Goal: Task Accomplishment & Management: Use online tool/utility

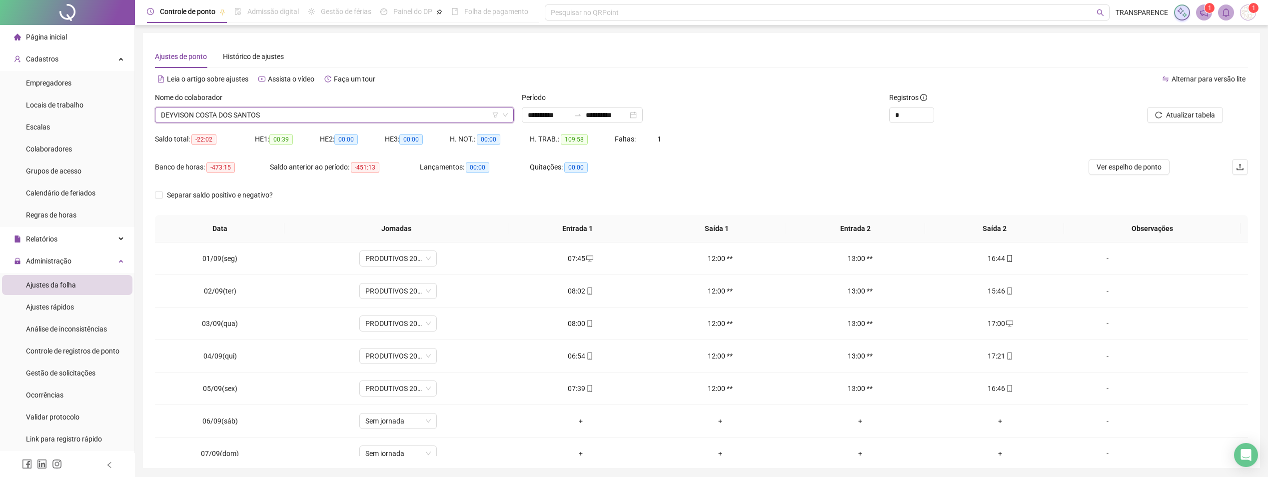
scroll to position [404, 0]
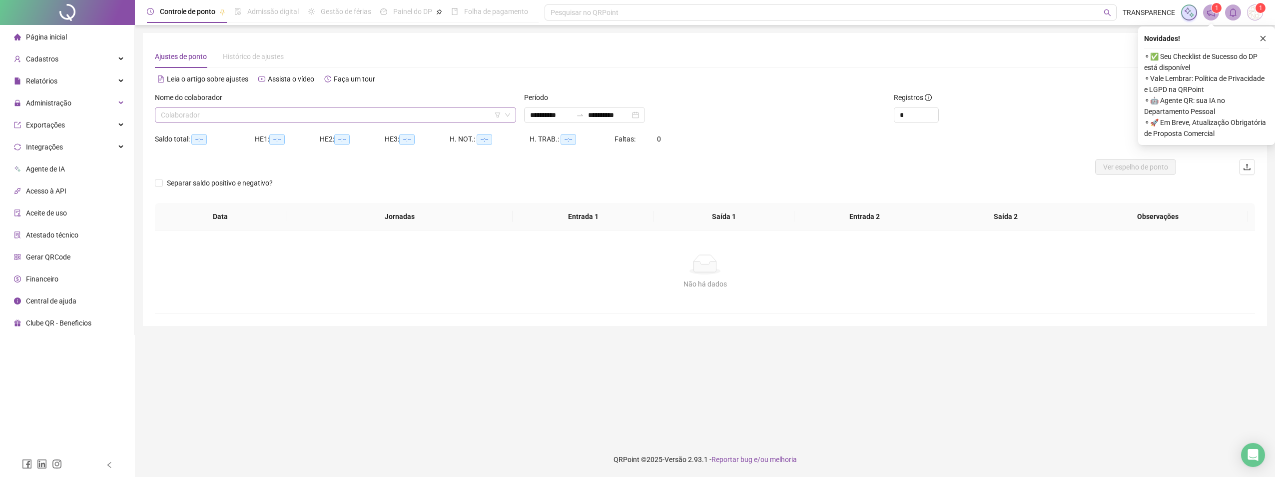
click at [303, 114] on input "search" at bounding box center [331, 114] width 340 height 15
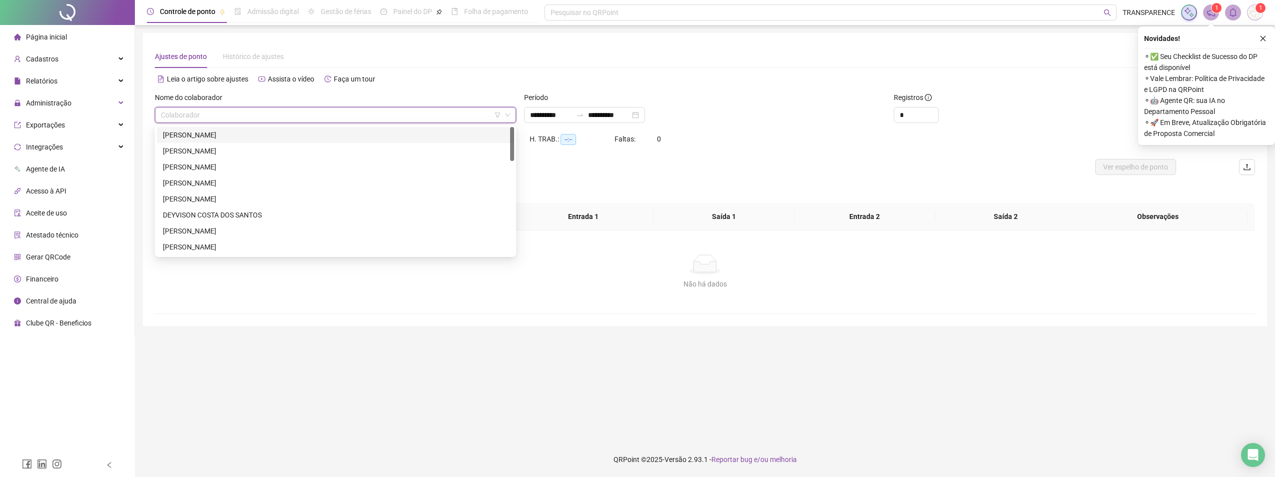
click at [278, 126] on div "16677 16701 ANTONIO CARLOS DOS SANTOS SENA AUDELITO SOUZA SILVA JUNIOR BEATRIZ …" at bounding box center [335, 191] width 361 height 132
click at [281, 134] on div "[PERSON_NAME]" at bounding box center [335, 134] width 345 height 11
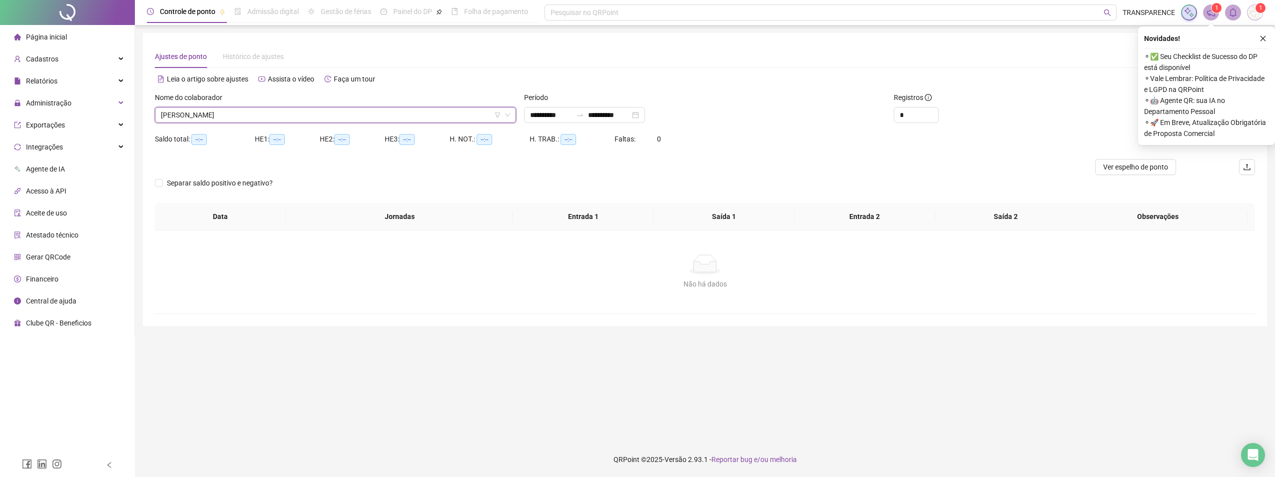
click at [1262, 42] on button "button" at bounding box center [1263, 38] width 12 height 12
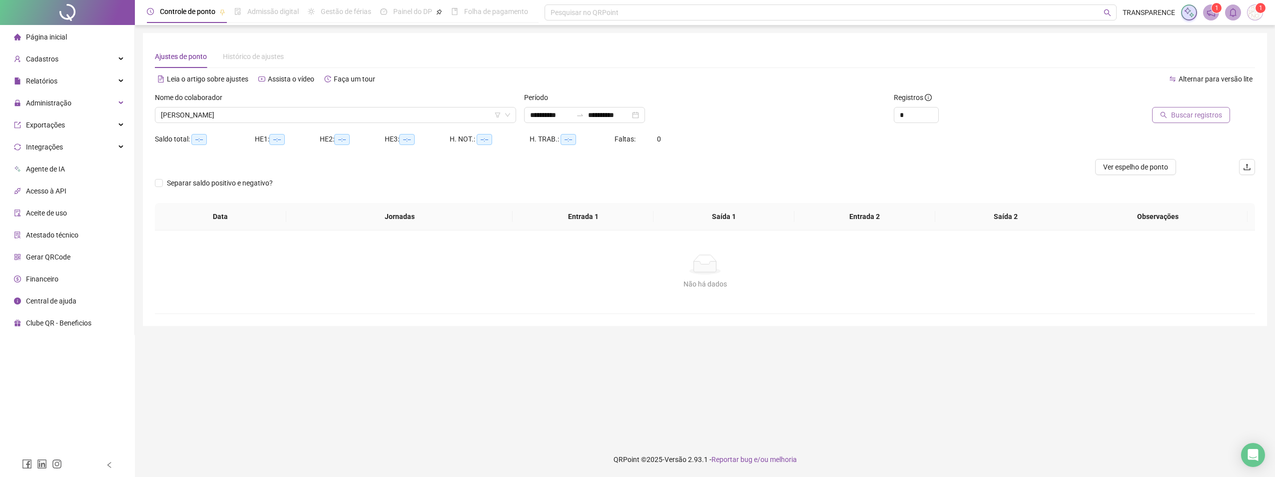
click at [1196, 111] on span "Buscar registros" at bounding box center [1196, 114] width 51 height 11
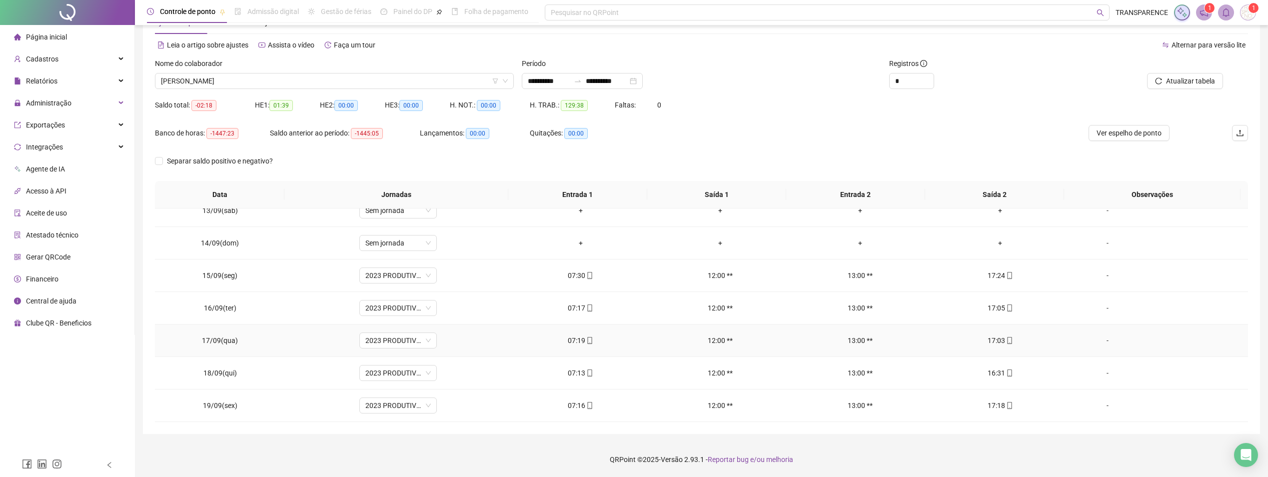
scroll to position [469, 0]
click at [525, 78] on div "**********" at bounding box center [582, 81] width 121 height 16
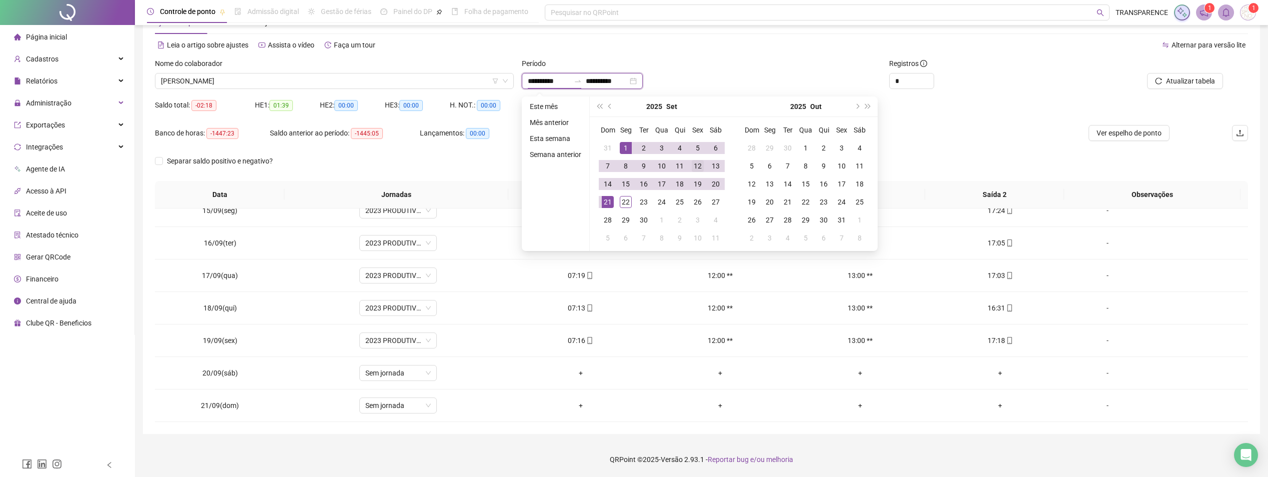
type input "**********"
drag, startPoint x: 626, startPoint y: 151, endPoint x: 622, endPoint y: 159, distance: 8.5
click at [626, 152] on div "1" at bounding box center [626, 148] width 12 height 12
type input "**********"
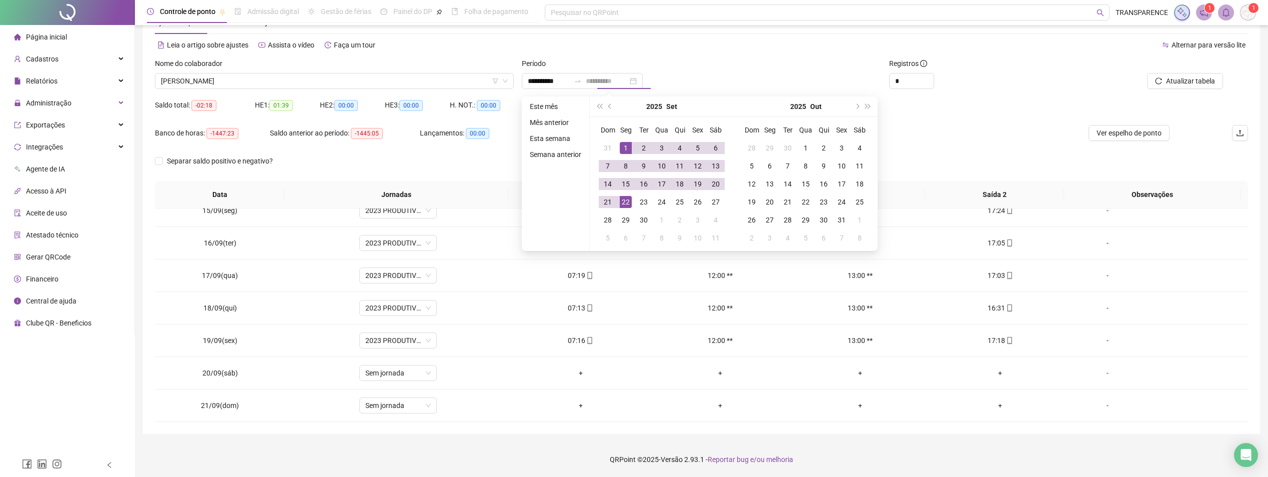
click at [626, 203] on div "22" at bounding box center [626, 202] width 12 height 12
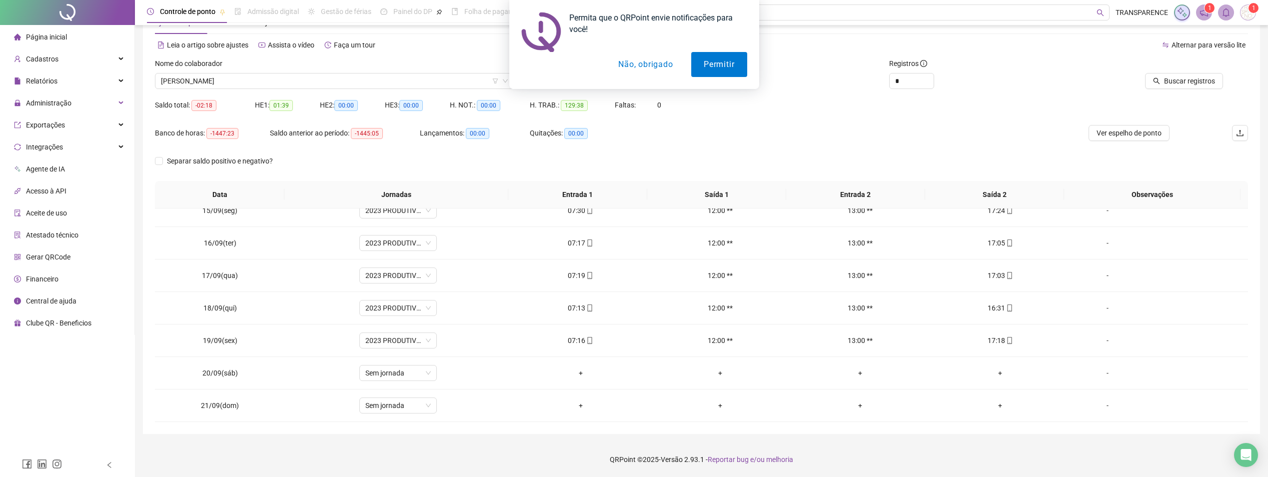
click at [1207, 84] on div "Permita que o QRPoint envie notificações para você! Permitir Não, obrigado" at bounding box center [634, 44] width 1268 height 89
click at [676, 62] on button "Não, obrigado" at bounding box center [645, 64] width 79 height 25
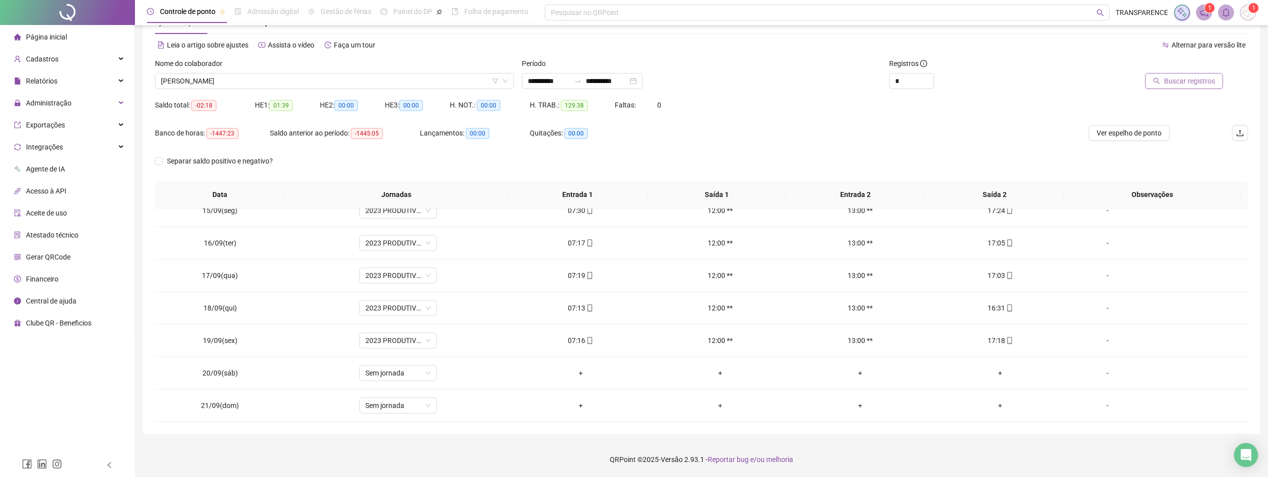
click at [1210, 80] on span "Buscar registros" at bounding box center [1189, 80] width 51 height 11
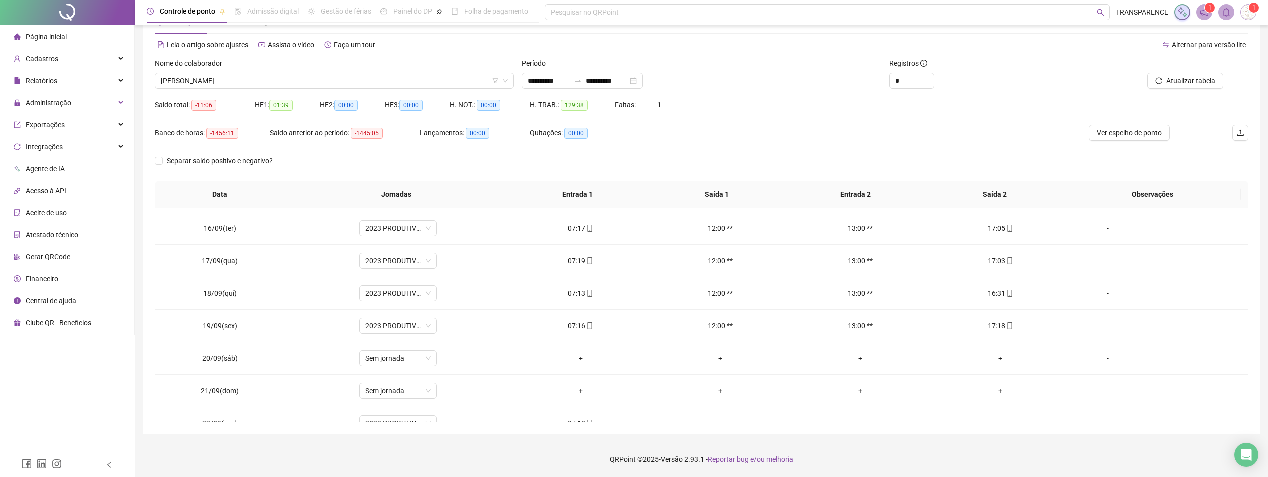
scroll to position [501, 0]
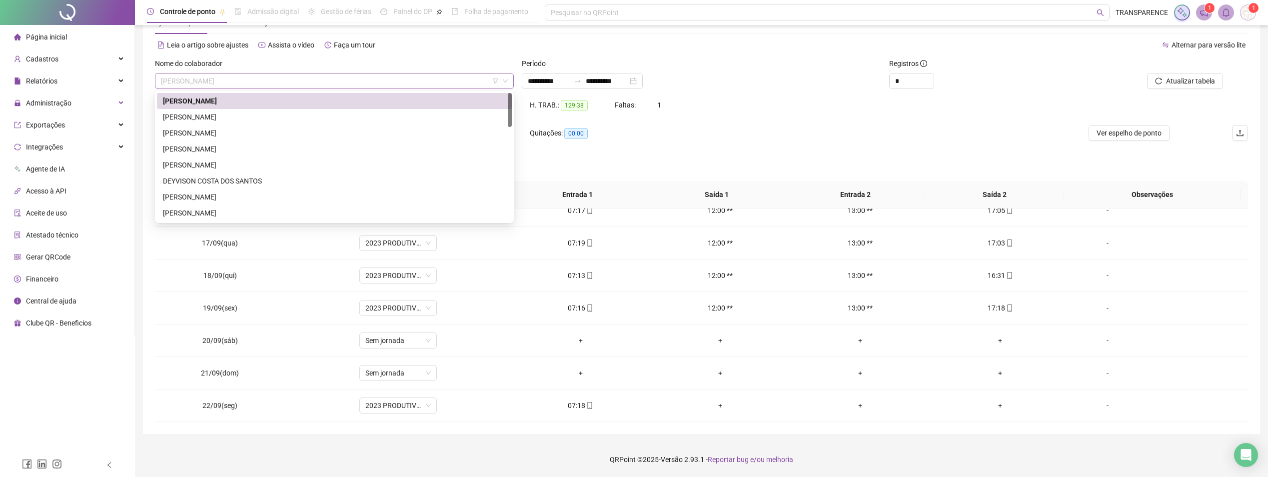
click at [319, 82] on span "[PERSON_NAME]" at bounding box center [334, 80] width 347 height 15
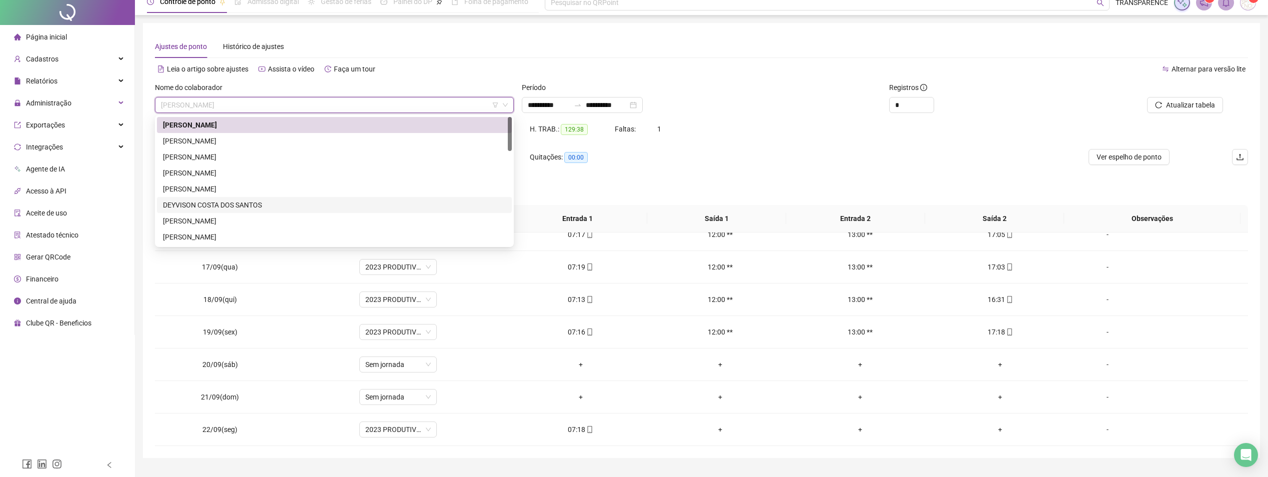
scroll to position [0, 0]
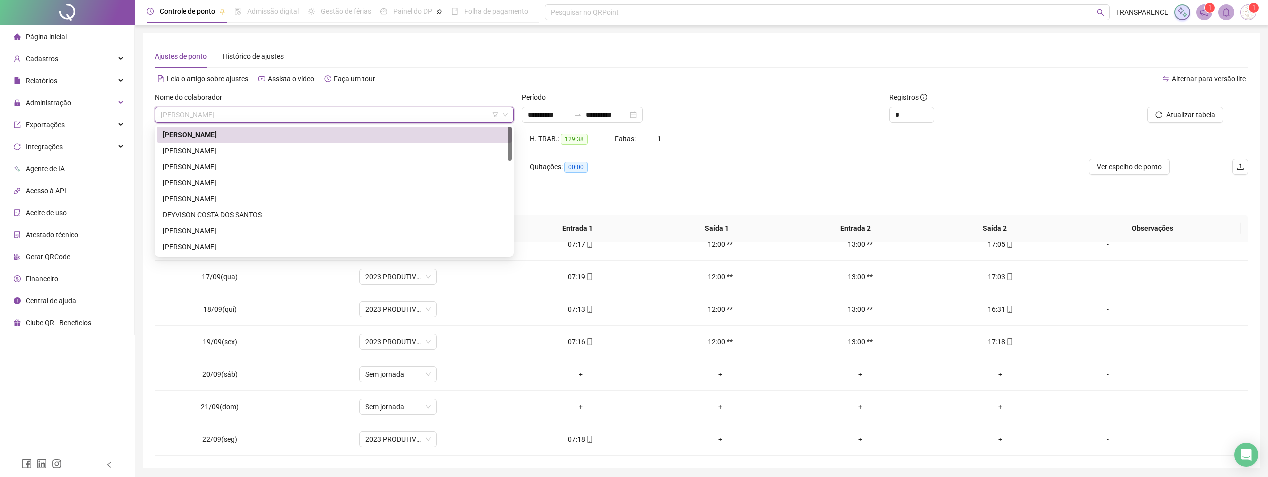
click at [360, 113] on span "[PERSON_NAME]" at bounding box center [334, 114] width 347 height 15
click at [245, 212] on div "DEYVISON COSTA DOS SANTOS" at bounding box center [334, 214] width 343 height 11
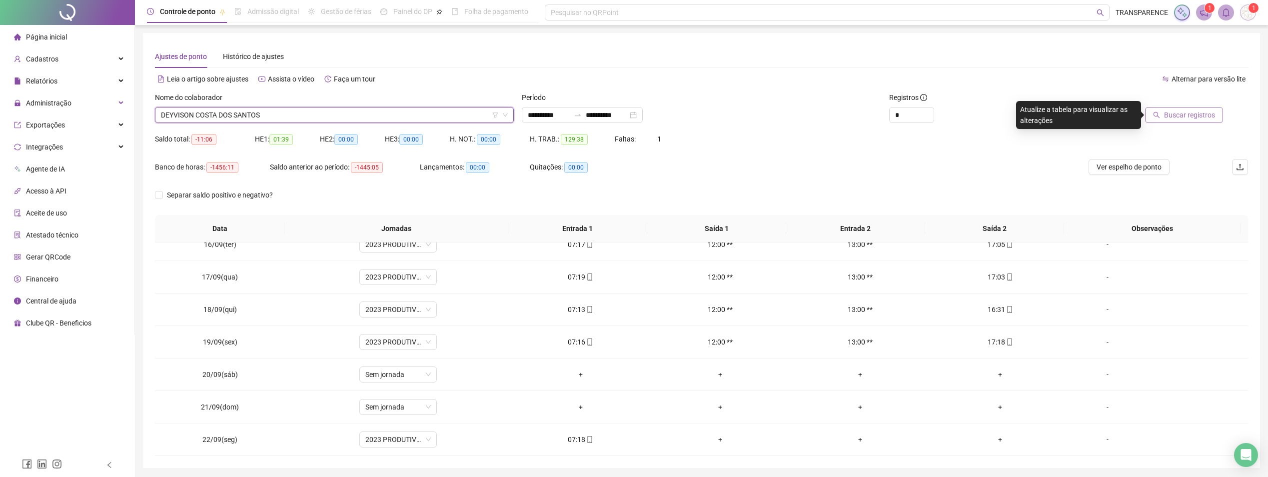
click at [1199, 115] on span "Buscar registros" at bounding box center [1189, 114] width 51 height 11
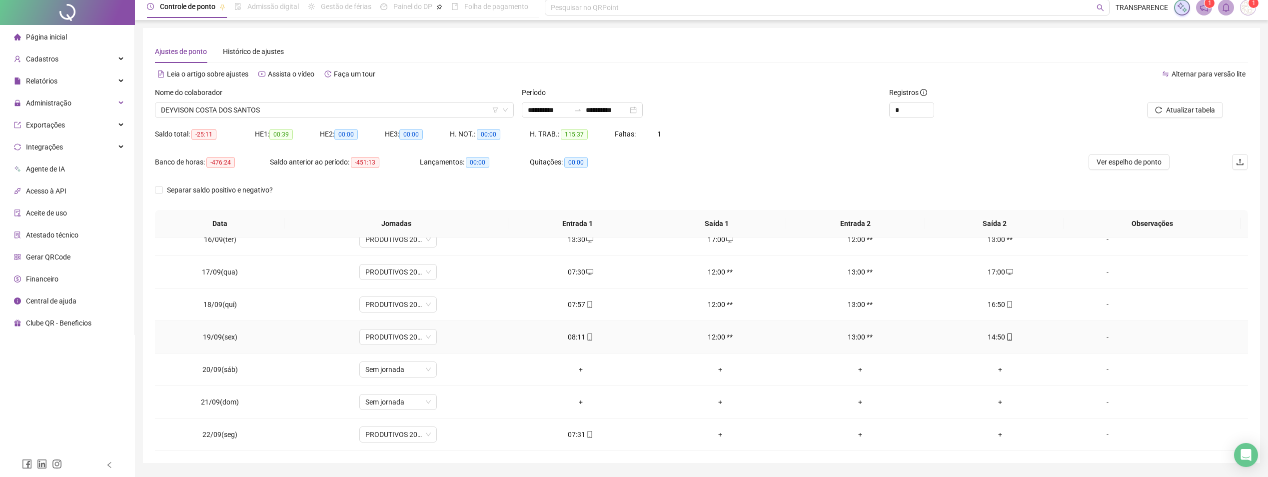
scroll to position [34, 0]
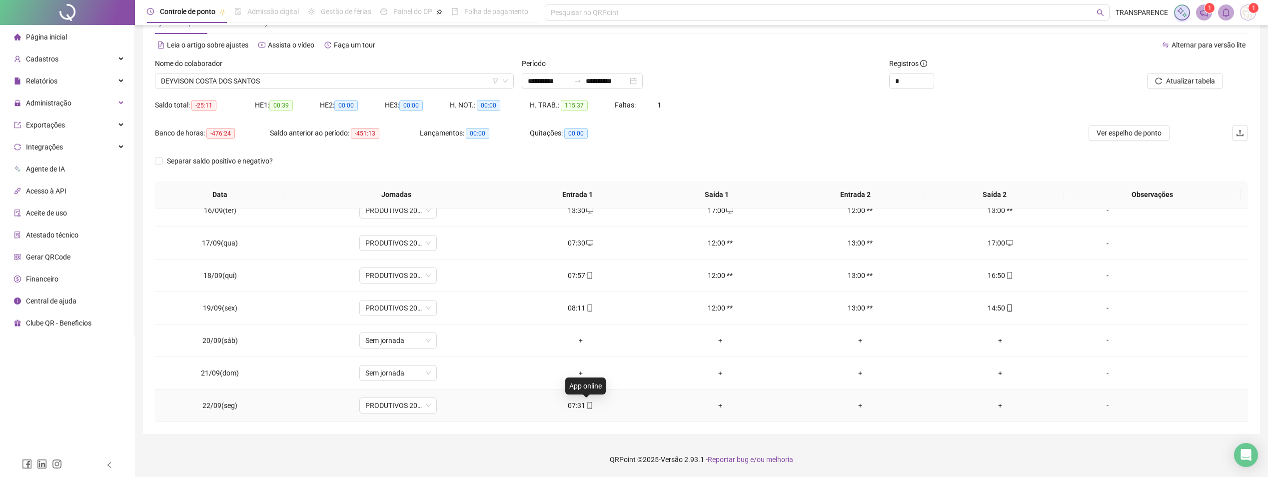
click at [587, 408] on icon "mobile" at bounding box center [589, 405] width 7 height 7
type input "**********"
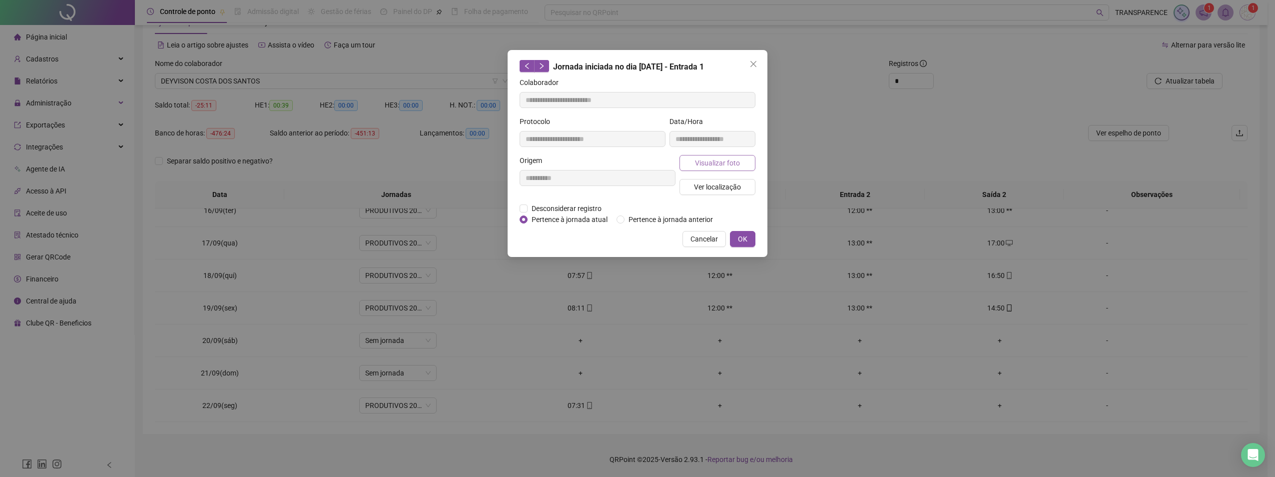
click at [695, 166] on button "Visualizar foto" at bounding box center [718, 163] width 76 height 16
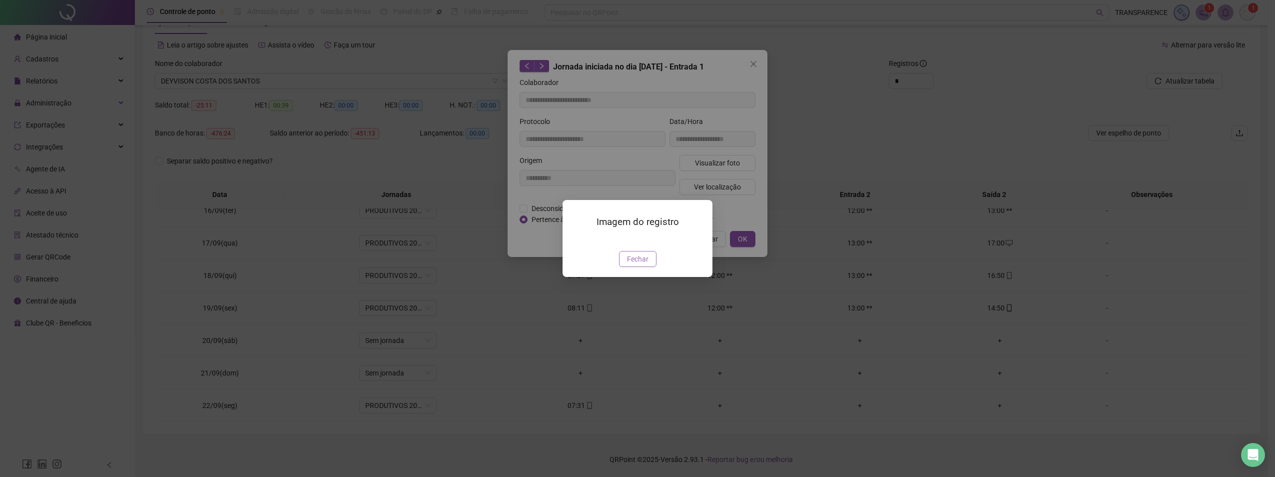
click at [647, 264] on span "Fechar" at bounding box center [637, 258] width 21 height 11
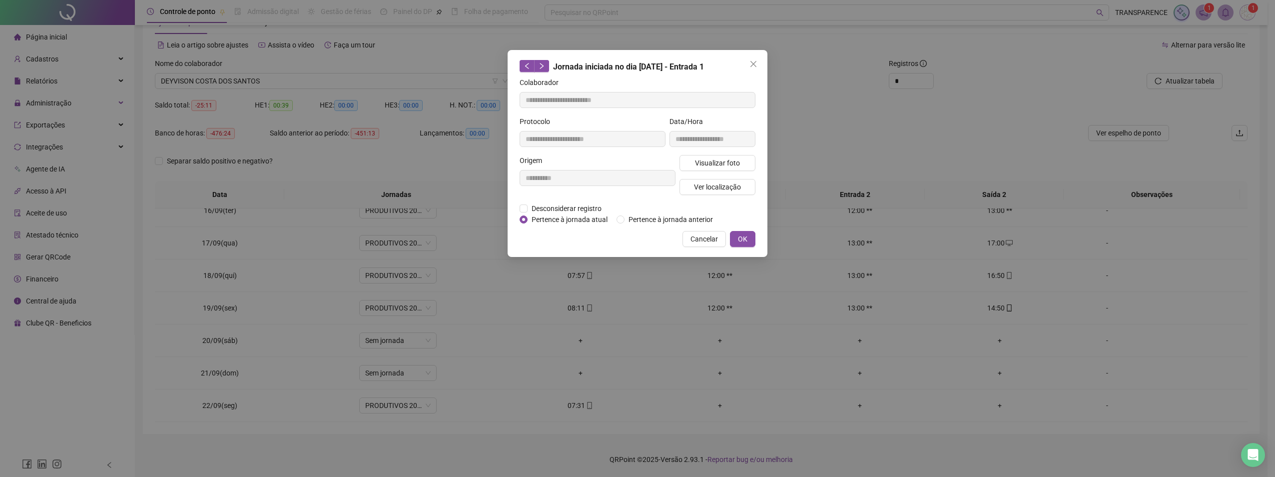
drag, startPoint x: 752, startPoint y: 64, endPoint x: 498, endPoint y: 143, distance: 265.6
click at [747, 67] on span "Close" at bounding box center [754, 64] width 16 height 8
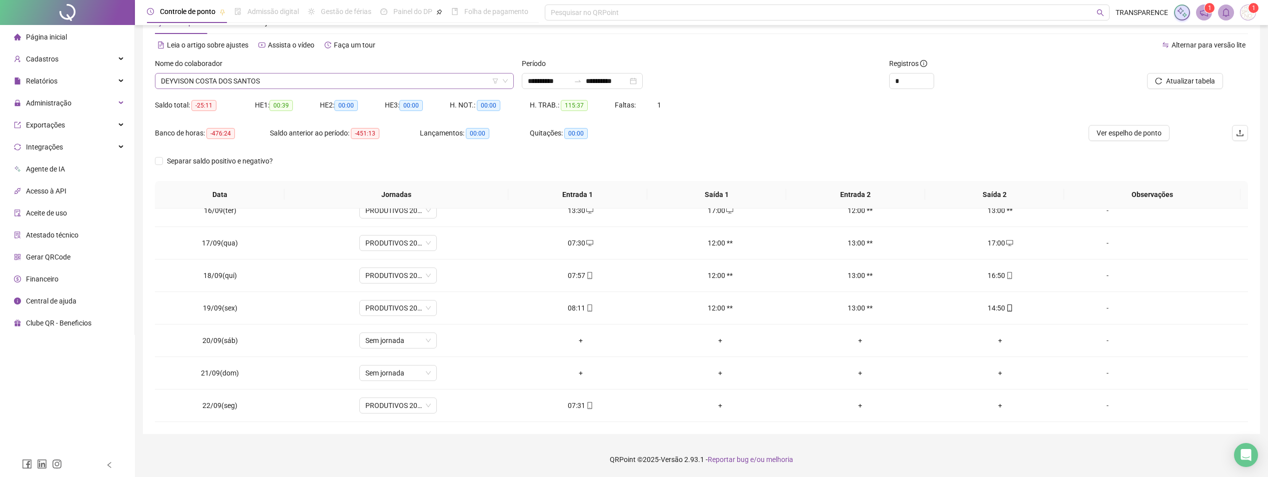
click at [367, 84] on span "DEYVISON COSTA DOS SANTOS" at bounding box center [334, 80] width 347 height 15
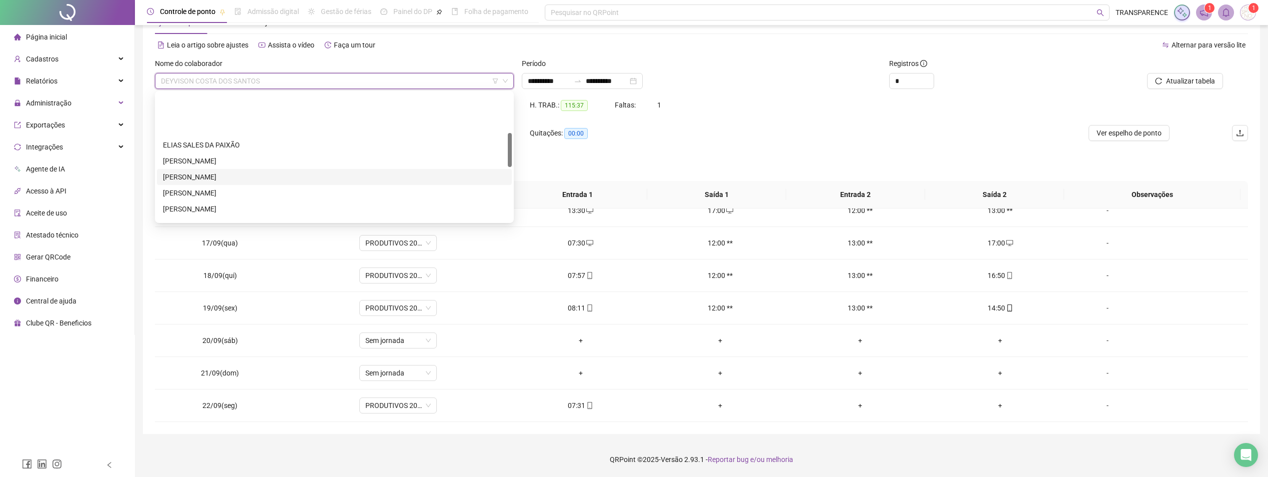
scroll to position [200, 0]
click at [255, 141] on div "JONATHAN PASSOS BRAZ" at bounding box center [334, 140] width 343 height 11
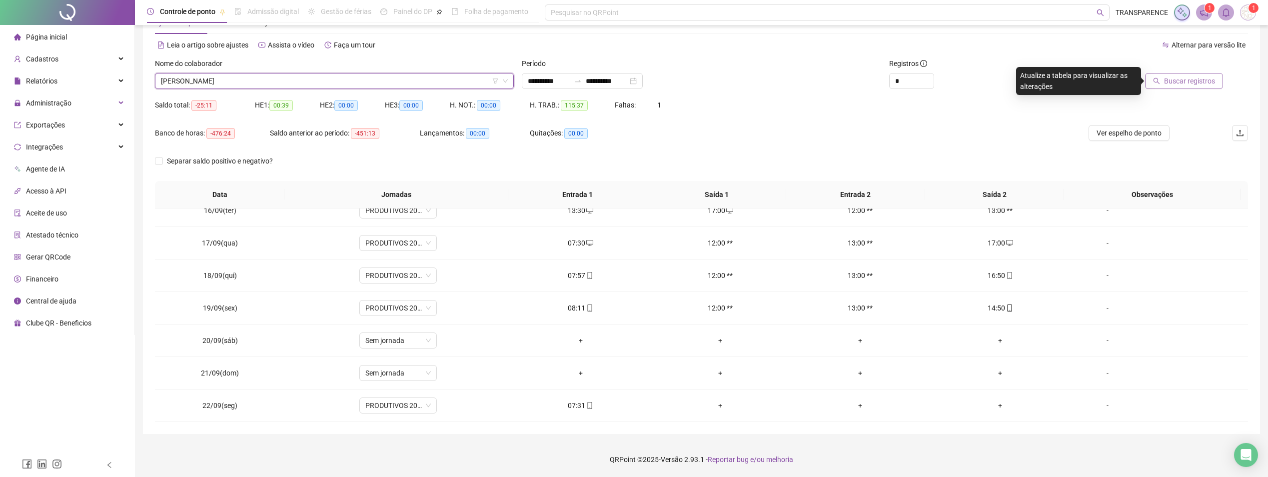
click at [1198, 82] on span "Buscar registros" at bounding box center [1189, 80] width 51 height 11
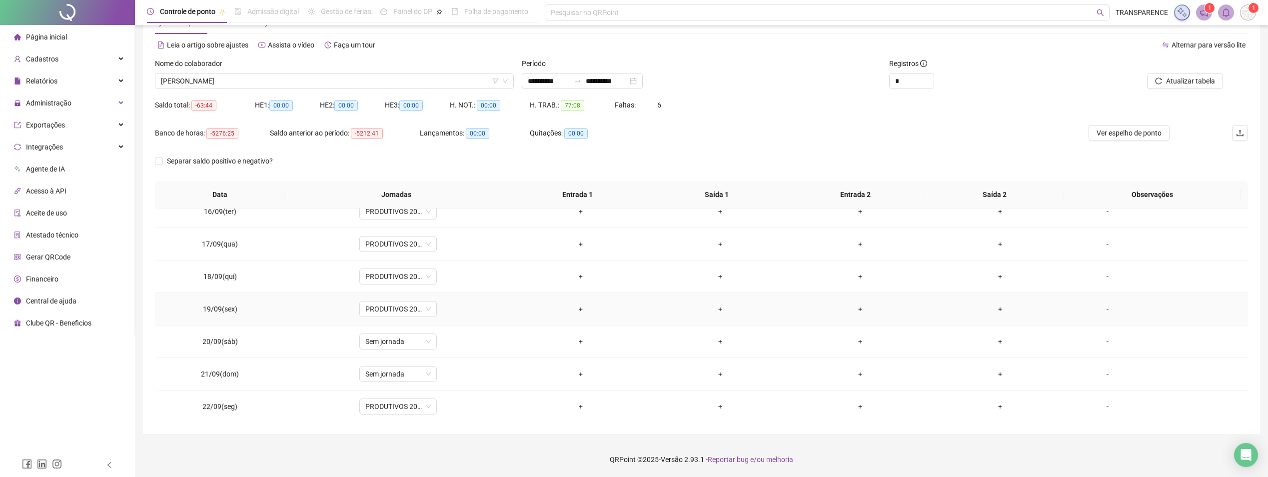
scroll to position [501, 0]
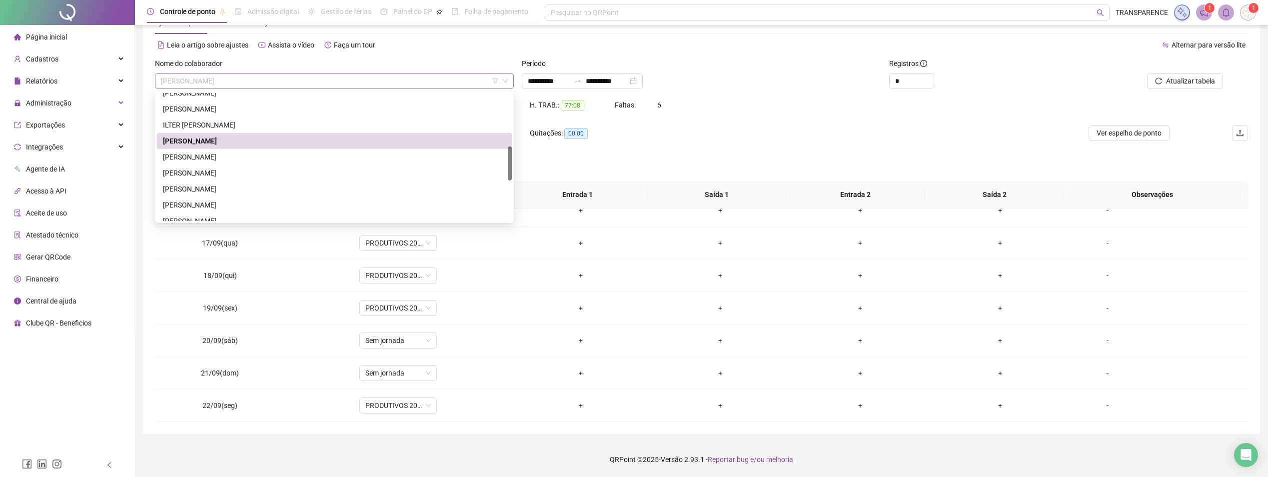
click at [381, 74] on span "JONATHAN PASSOS BRAZ" at bounding box center [334, 80] width 347 height 15
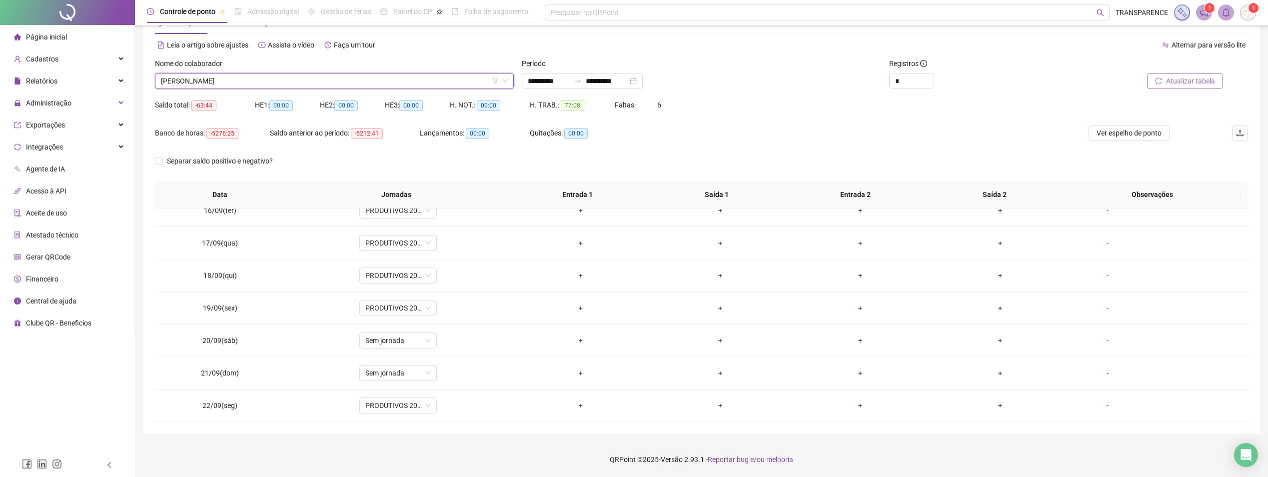
click at [1208, 85] on span "Atualizar tabela" at bounding box center [1190, 80] width 49 height 11
click at [411, 80] on span "JONATHAN PASSOS BRAZ" at bounding box center [334, 80] width 347 height 15
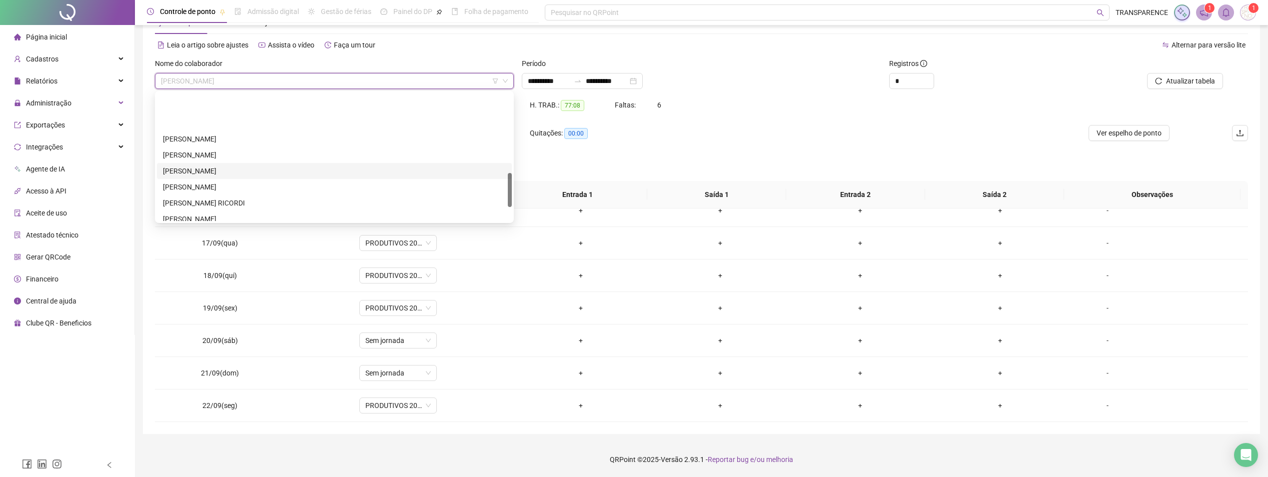
scroll to position [300, 0]
click at [235, 149] on div "LUIZ FELIPE MELLO RICORDI" at bounding box center [334, 152] width 343 height 11
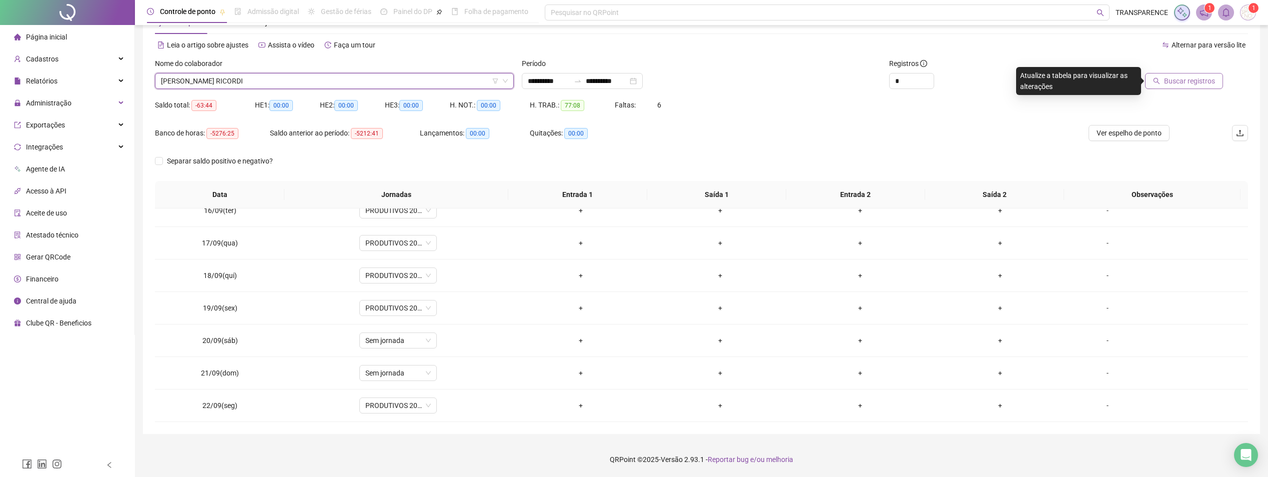
click at [1181, 77] on span "Buscar registros" at bounding box center [1189, 80] width 51 height 11
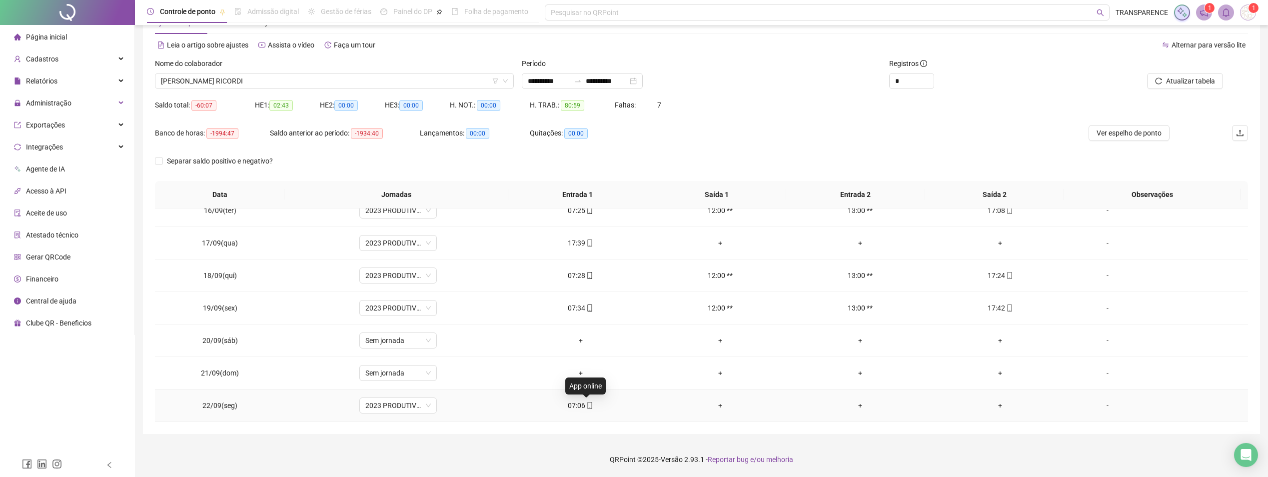
click at [585, 406] on span "mobile" at bounding box center [589, 405] width 8 height 7
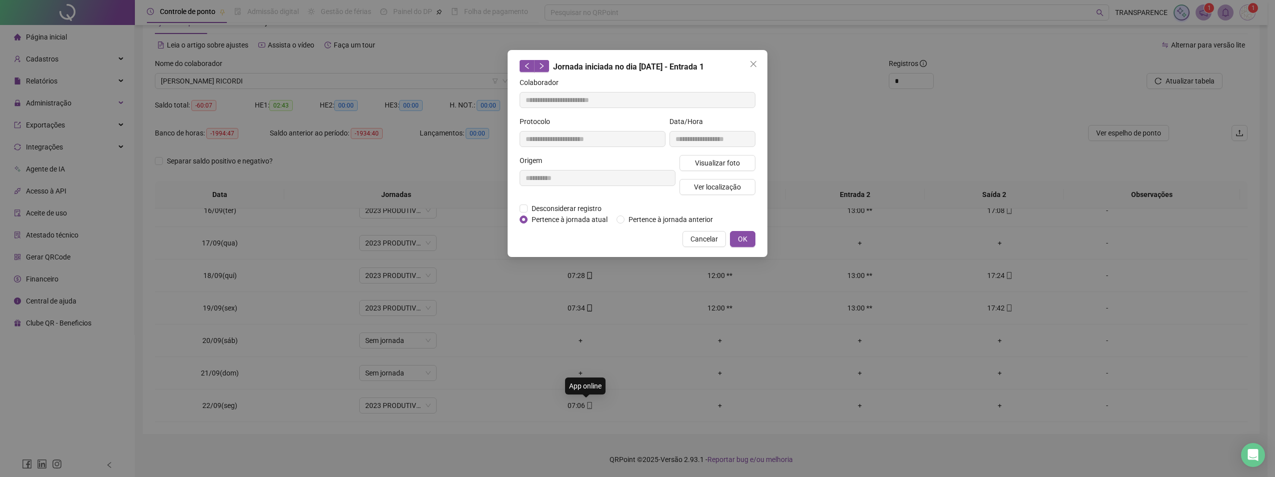
type input "**********"
click at [713, 158] on span "Visualizar foto" at bounding box center [717, 162] width 45 height 11
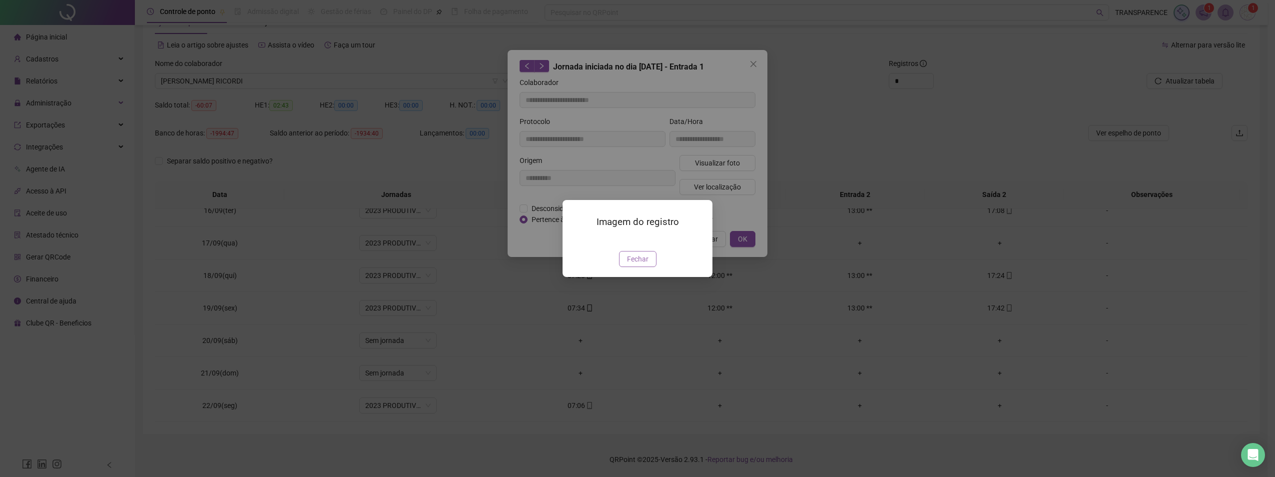
drag, startPoint x: 636, startPoint y: 313, endPoint x: 659, endPoint y: 145, distance: 169.6
click at [635, 264] on span "Fechar" at bounding box center [637, 258] width 21 height 11
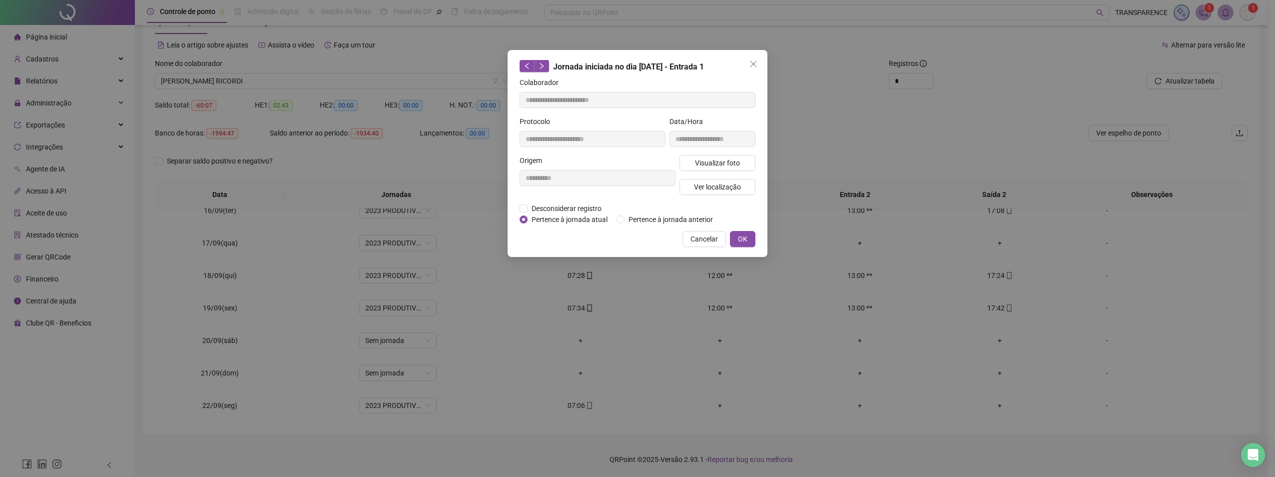
drag, startPoint x: 752, startPoint y: 68, endPoint x: 746, endPoint y: 69, distance: 6.2
click at [751, 69] on button "Close" at bounding box center [754, 64] width 16 height 16
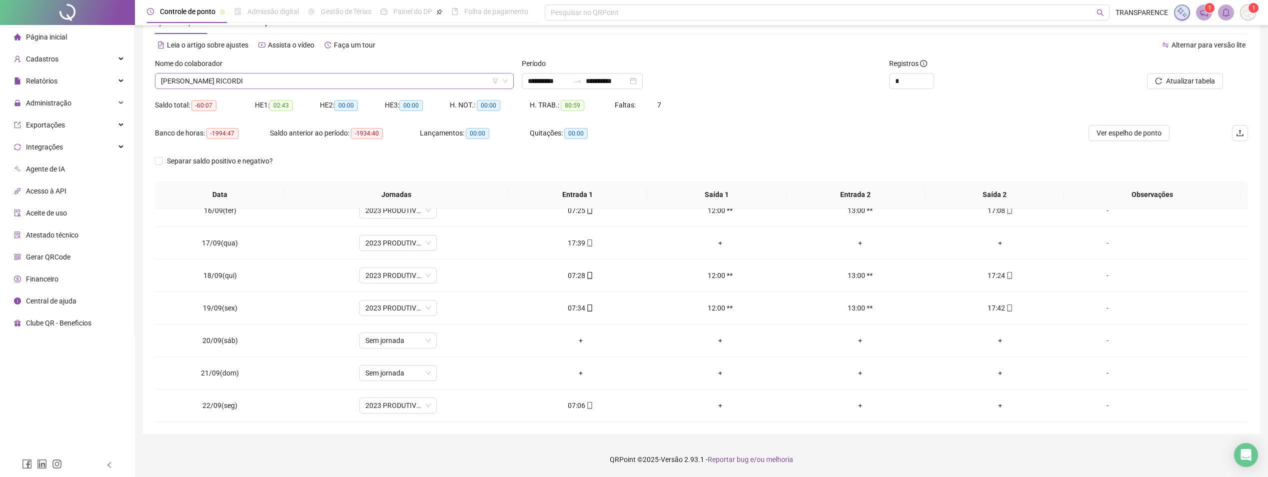
click at [354, 86] on div "Nome do colaborador LUIZ FELIPE MELLO RICORDI" at bounding box center [334, 77] width 367 height 39
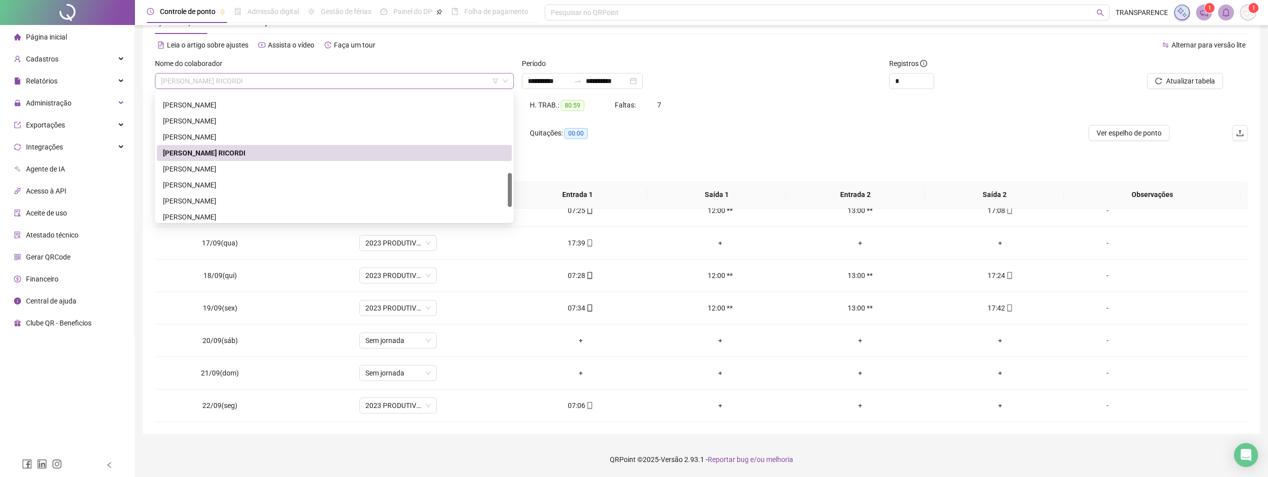
drag, startPoint x: 354, startPoint y: 86, endPoint x: 352, endPoint y: 73, distance: 13.1
click at [352, 73] on span "LUIZ FELIPE MELLO RICORDI" at bounding box center [334, 80] width 347 height 15
click at [235, 190] on div "PABLO HENRY SANTANA SOUZA" at bounding box center [334, 185] width 355 height 16
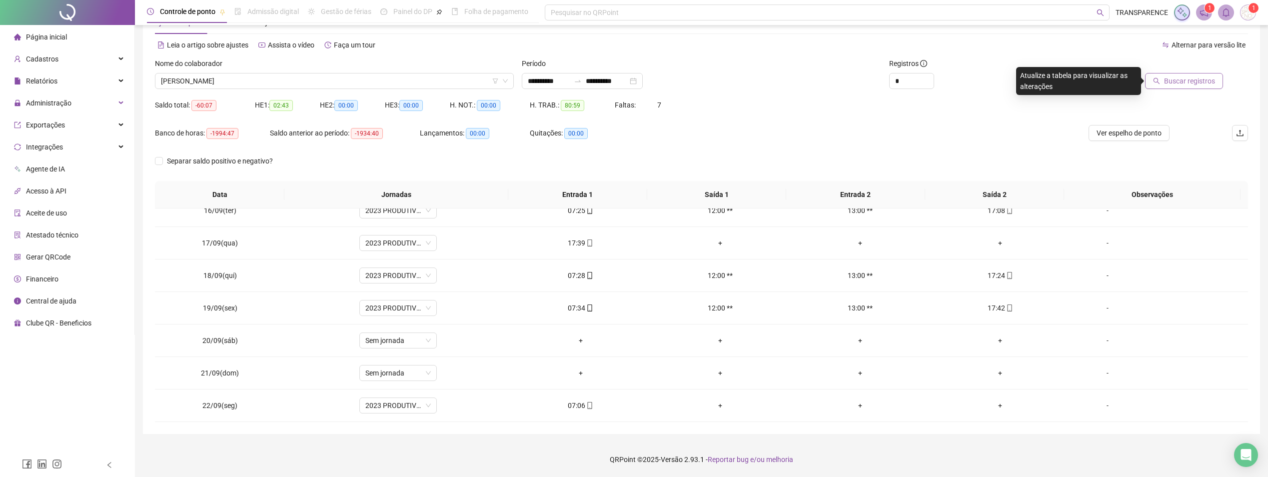
click at [1167, 78] on span "Buscar registros" at bounding box center [1189, 80] width 51 height 11
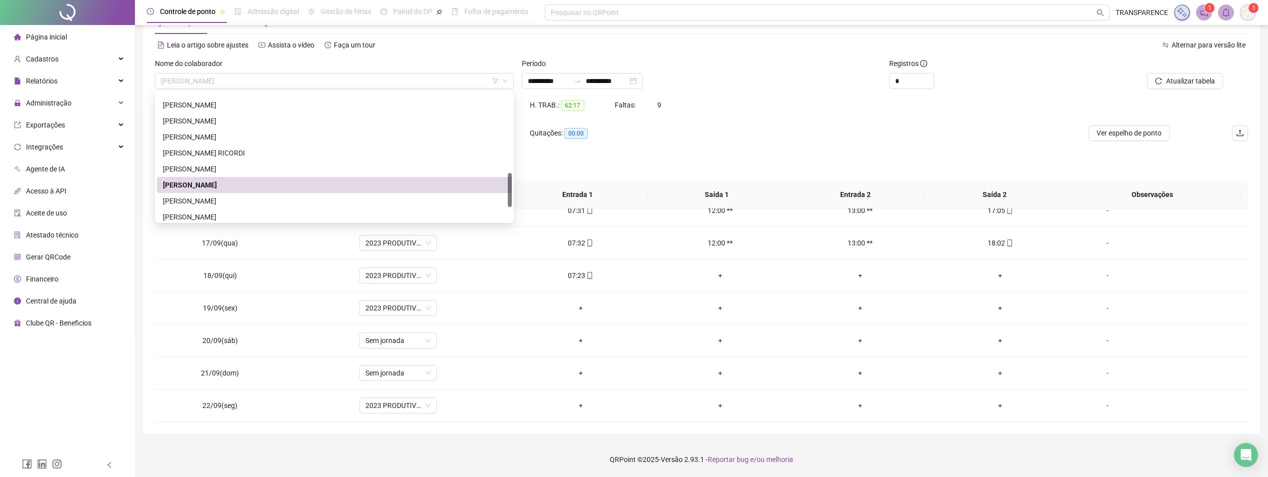
drag, startPoint x: 338, startPoint y: 83, endPoint x: 334, endPoint y: 89, distance: 6.8
click at [336, 85] on span "PABLO HENRY SANTANA SOUZA" at bounding box center [334, 80] width 347 height 15
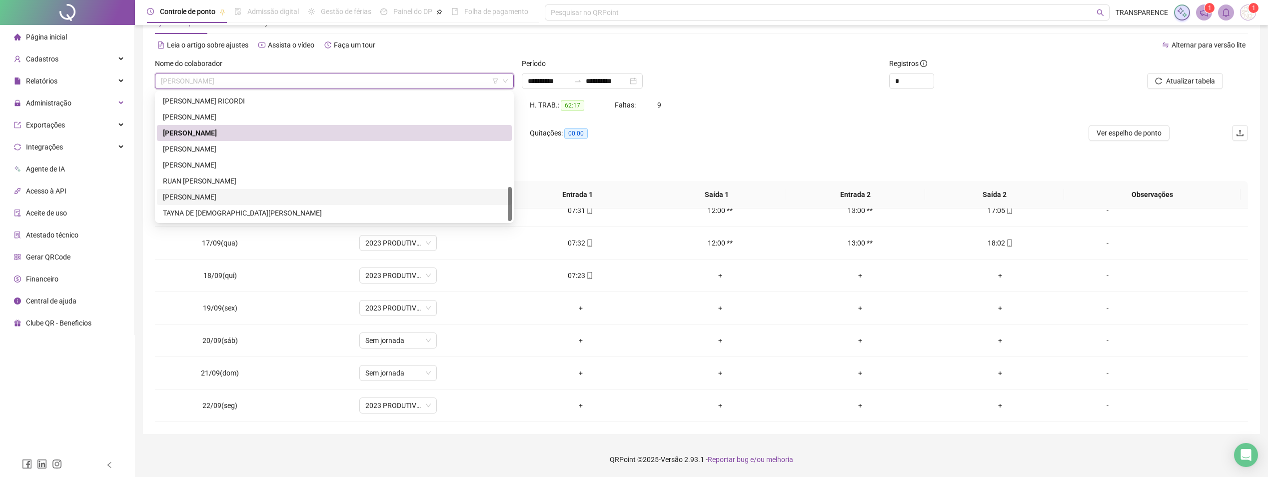
click at [221, 192] on div "SILAS LIMA MARTINS" at bounding box center [334, 196] width 343 height 11
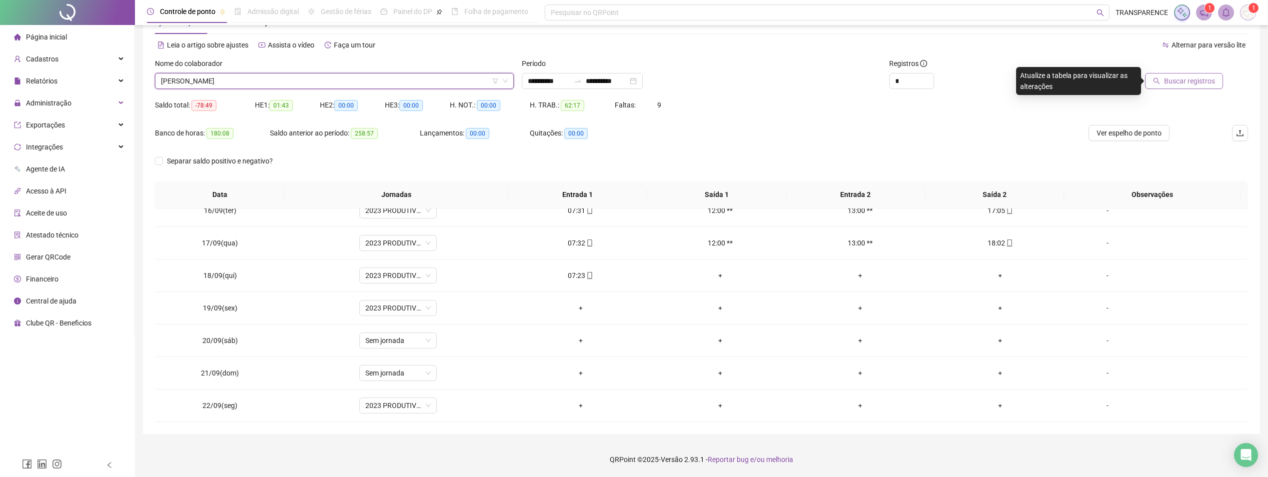
click at [1187, 83] on span "Buscar registros" at bounding box center [1189, 80] width 51 height 11
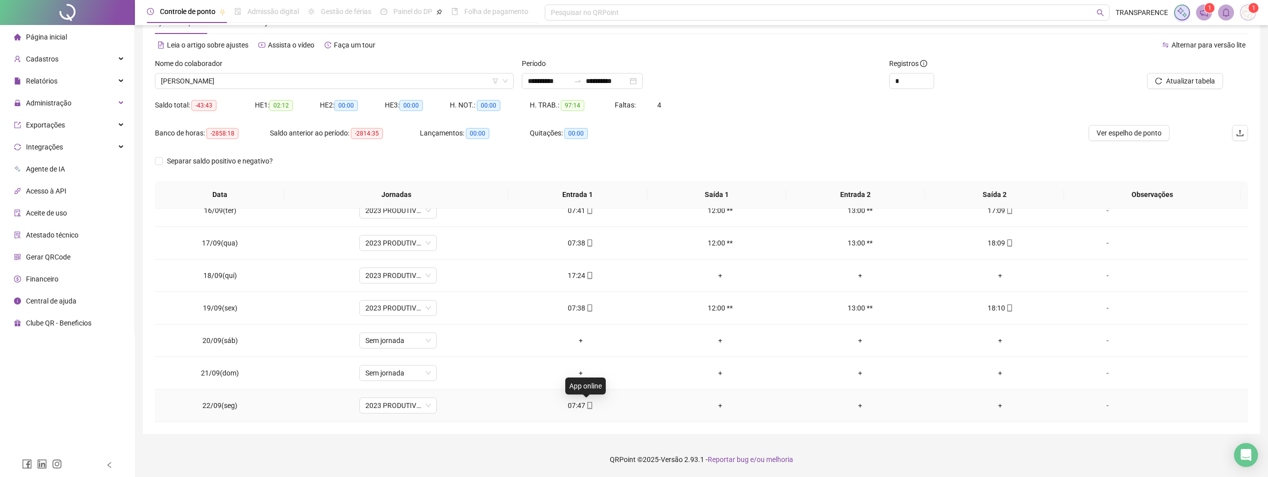
click at [587, 407] on icon "mobile" at bounding box center [589, 405] width 4 height 7
type input "**********"
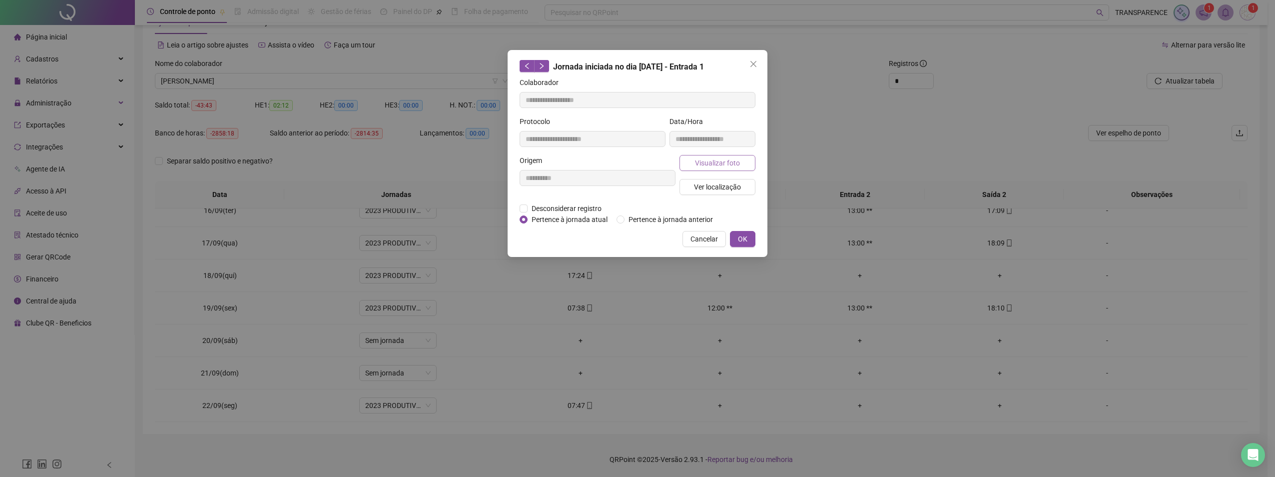
click at [718, 166] on span "Visualizar foto" at bounding box center [717, 162] width 45 height 11
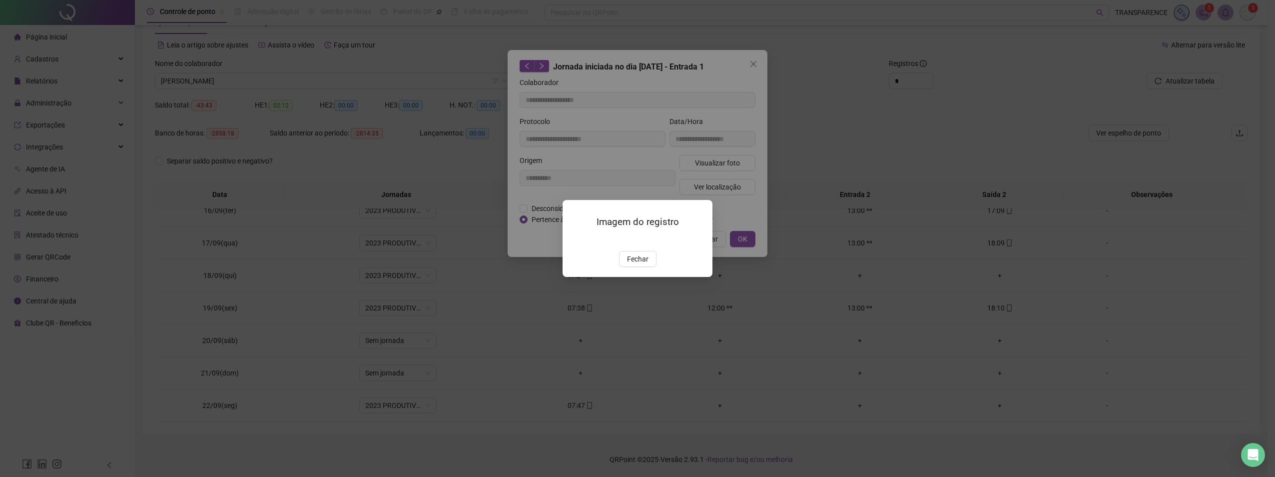
click at [639, 276] on div "Imagem do registro Fechar" at bounding box center [638, 238] width 150 height 76
click at [643, 267] on button "Fechar" at bounding box center [637, 259] width 37 height 16
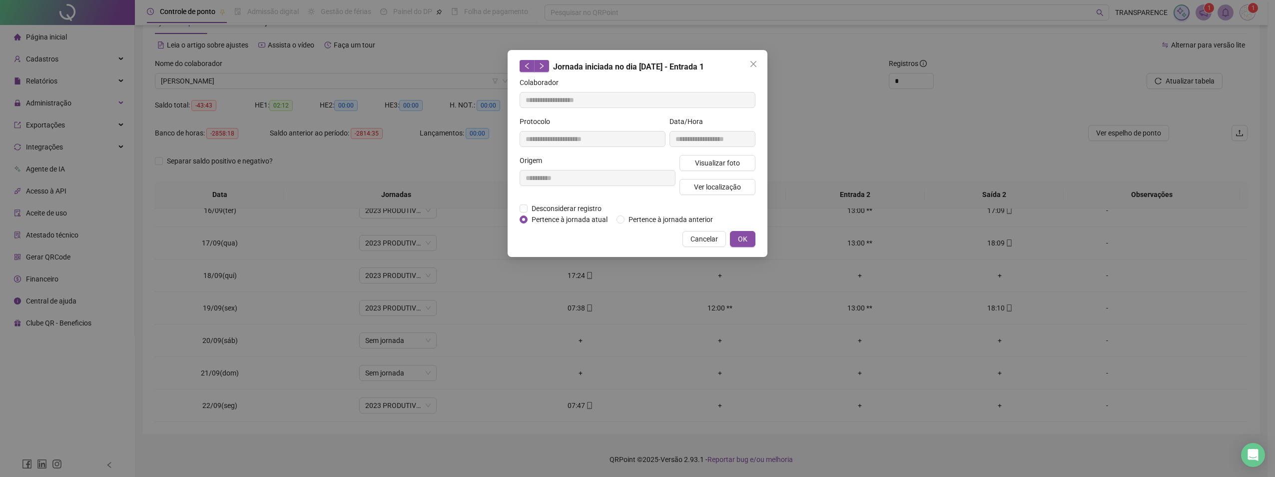
drag, startPoint x: 759, startPoint y: 61, endPoint x: 342, endPoint y: 17, distance: 419.1
click at [756, 60] on span "Close" at bounding box center [754, 64] width 16 height 8
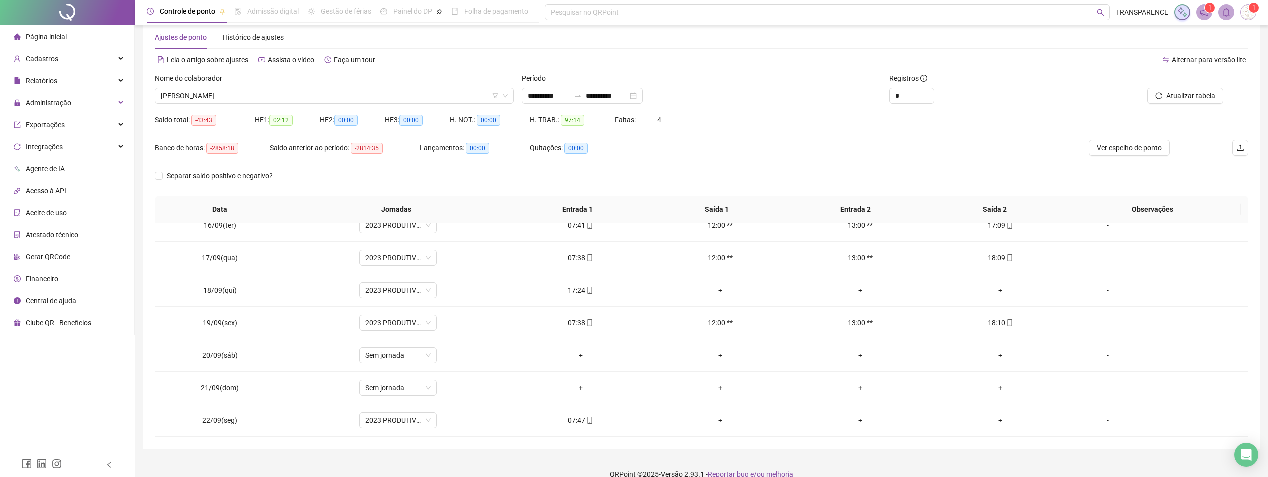
scroll to position [0, 0]
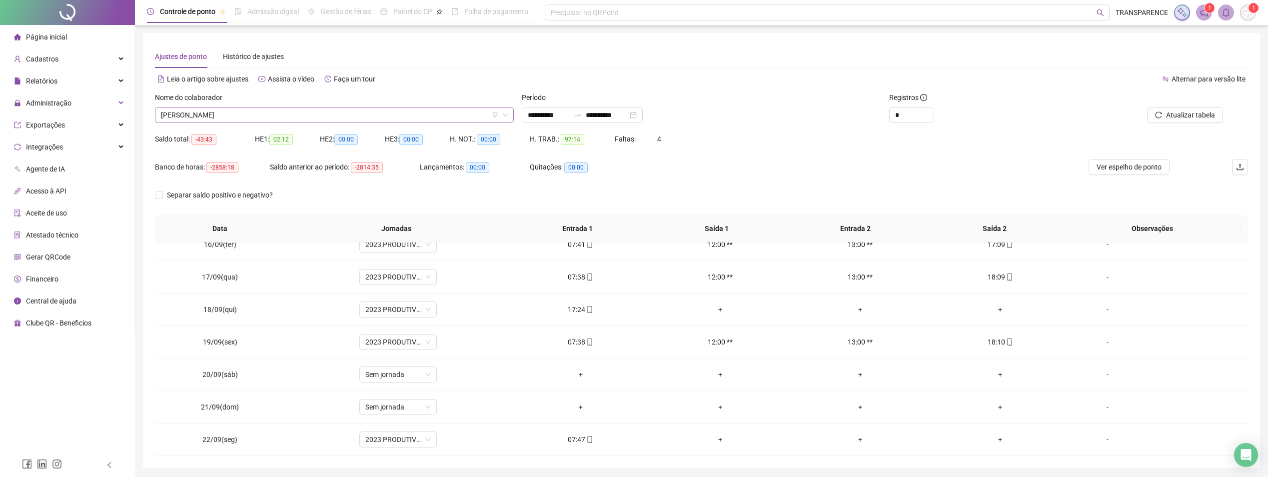
click at [255, 116] on span "SILAS LIMA MARTINS" at bounding box center [334, 114] width 347 height 15
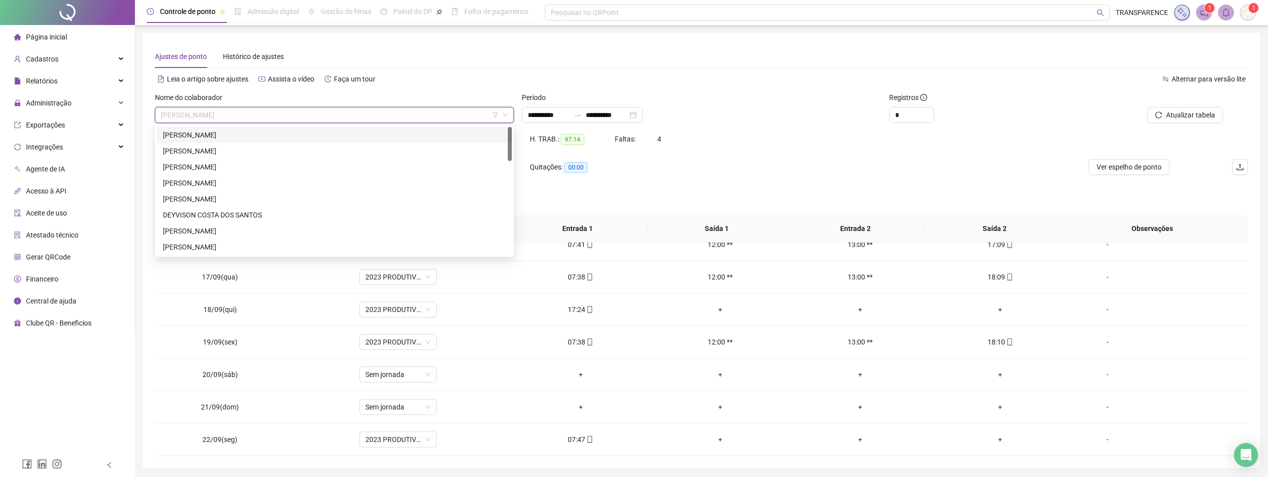
click at [229, 140] on div "[PERSON_NAME]" at bounding box center [334, 135] width 355 height 16
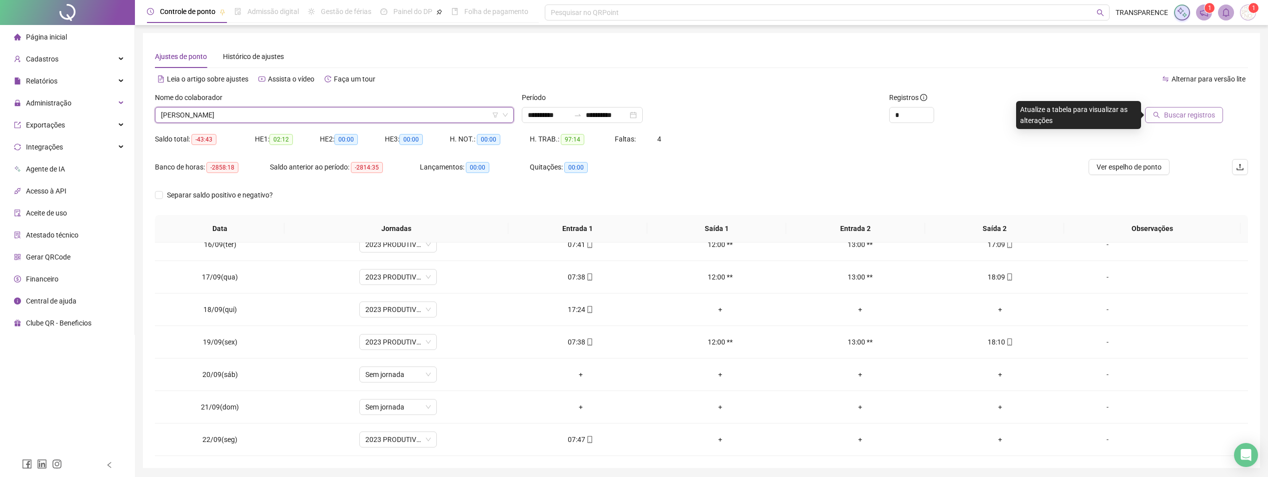
click at [1152, 116] on button "Buscar registros" at bounding box center [1184, 115] width 78 height 16
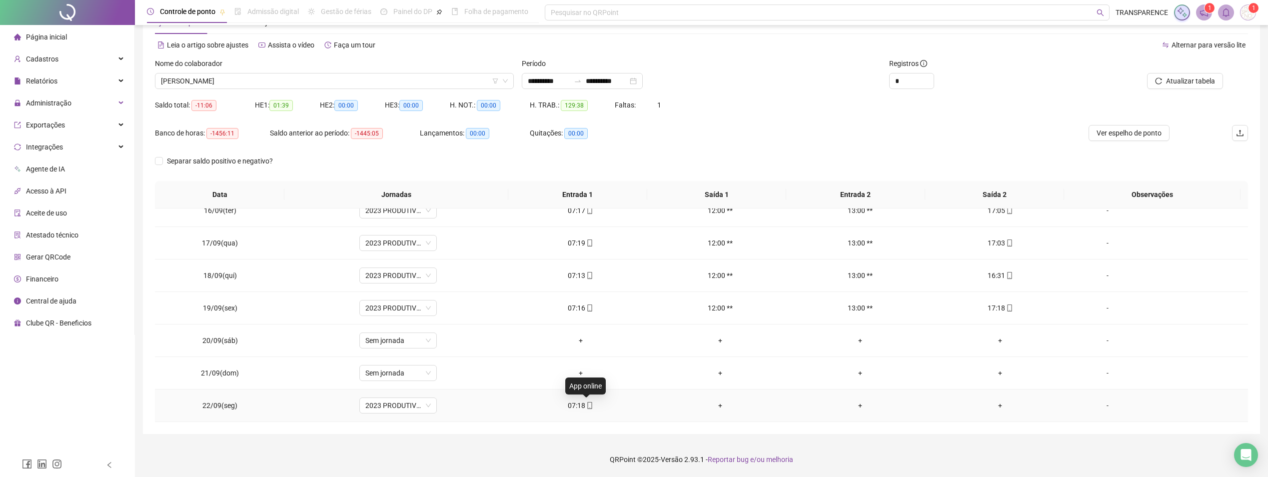
click at [588, 406] on icon "mobile" at bounding box center [589, 405] width 7 height 7
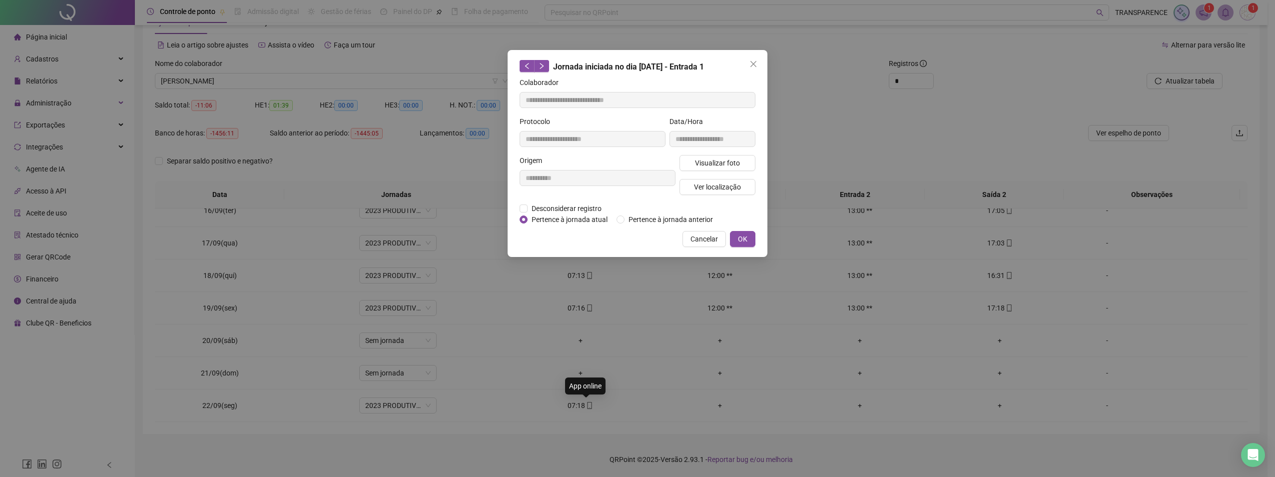
type input "**********"
click at [482, 253] on div "**********" at bounding box center [637, 238] width 1275 height 477
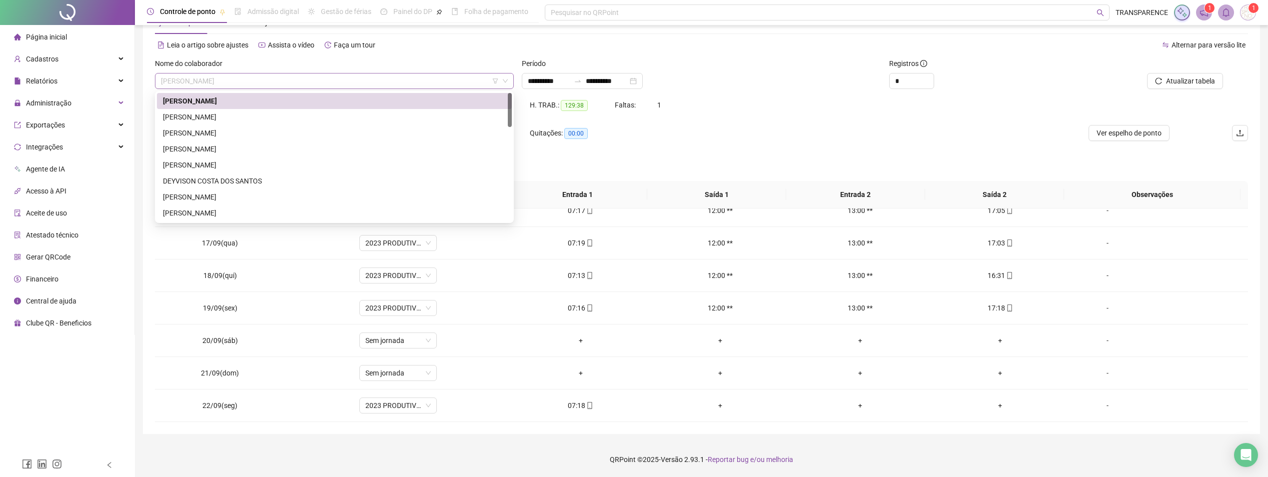
click at [366, 75] on span "[PERSON_NAME]" at bounding box center [334, 80] width 347 height 15
click at [226, 134] on div "[PERSON_NAME]" at bounding box center [334, 132] width 343 height 11
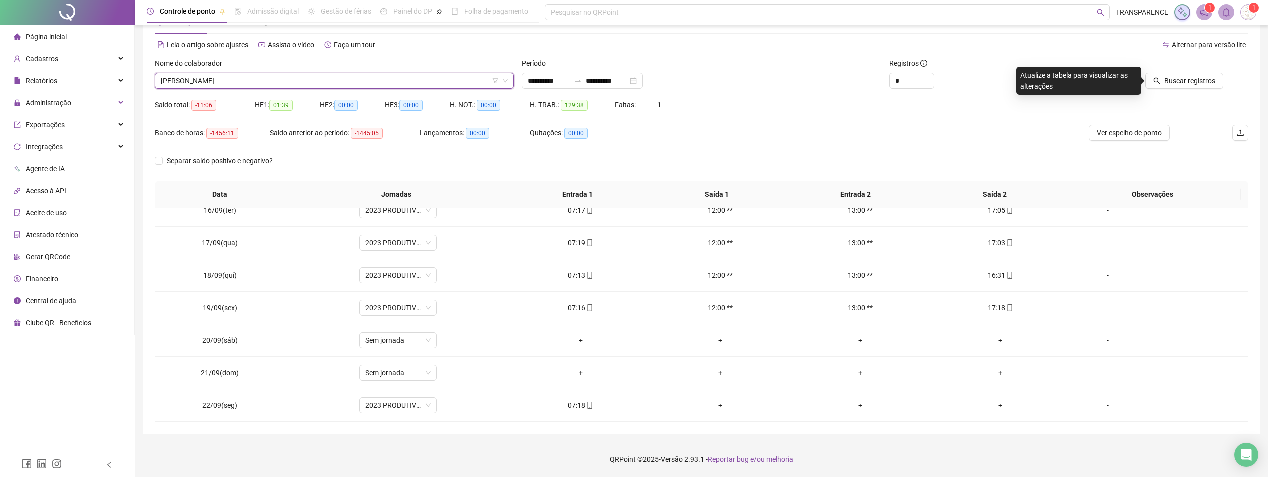
click at [371, 74] on span "[PERSON_NAME]" at bounding box center [334, 80] width 347 height 15
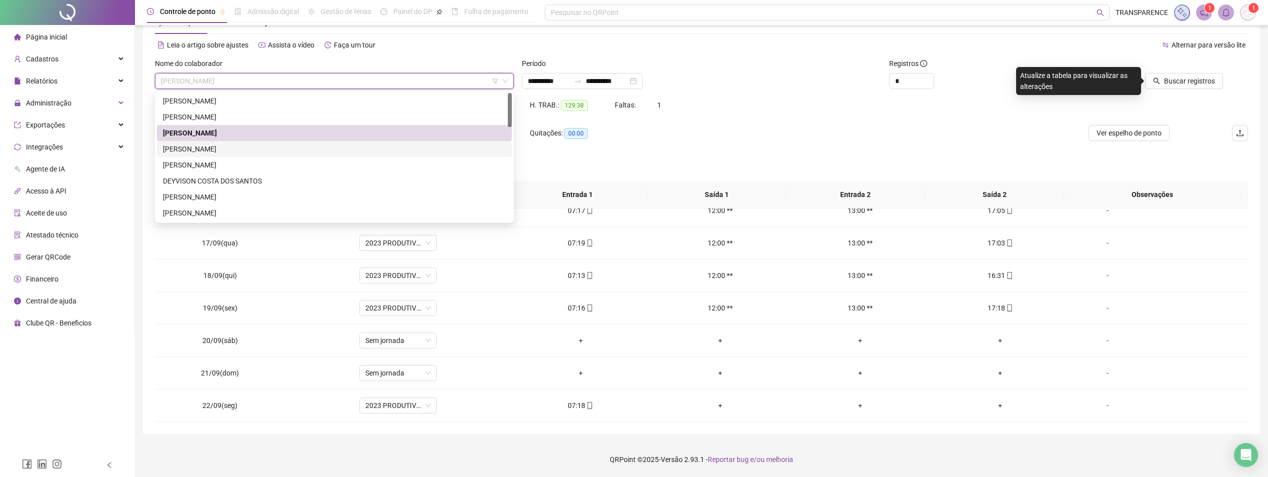
drag, startPoint x: 246, startPoint y: 148, endPoint x: 738, endPoint y: 80, distance: 496.5
click at [246, 149] on div "[PERSON_NAME]" at bounding box center [334, 148] width 343 height 11
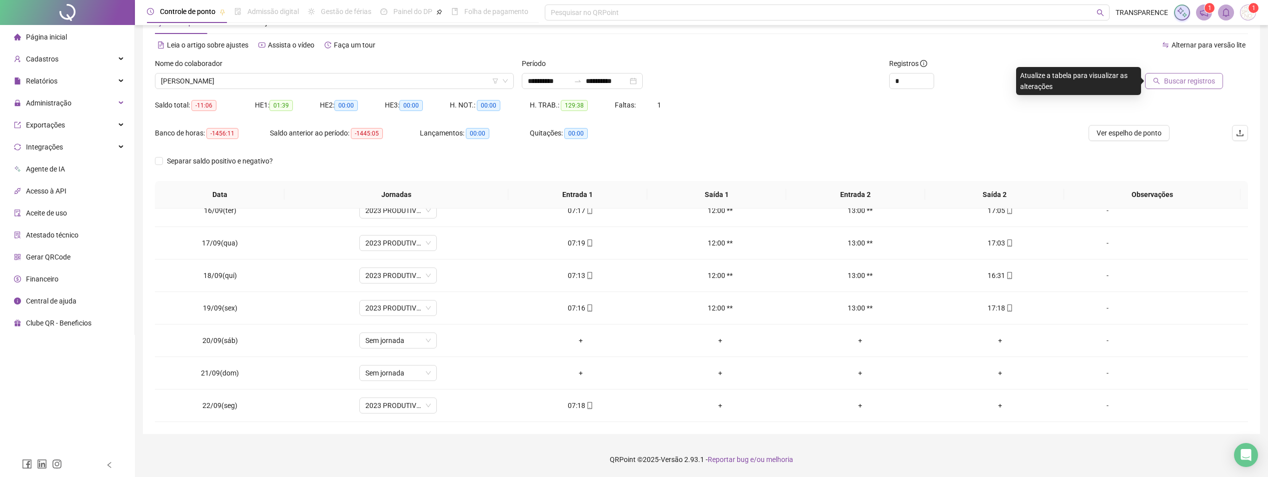
click at [1182, 86] on button "Buscar registros" at bounding box center [1184, 81] width 78 height 16
click at [588, 406] on icon "mobile" at bounding box center [589, 405] width 4 height 7
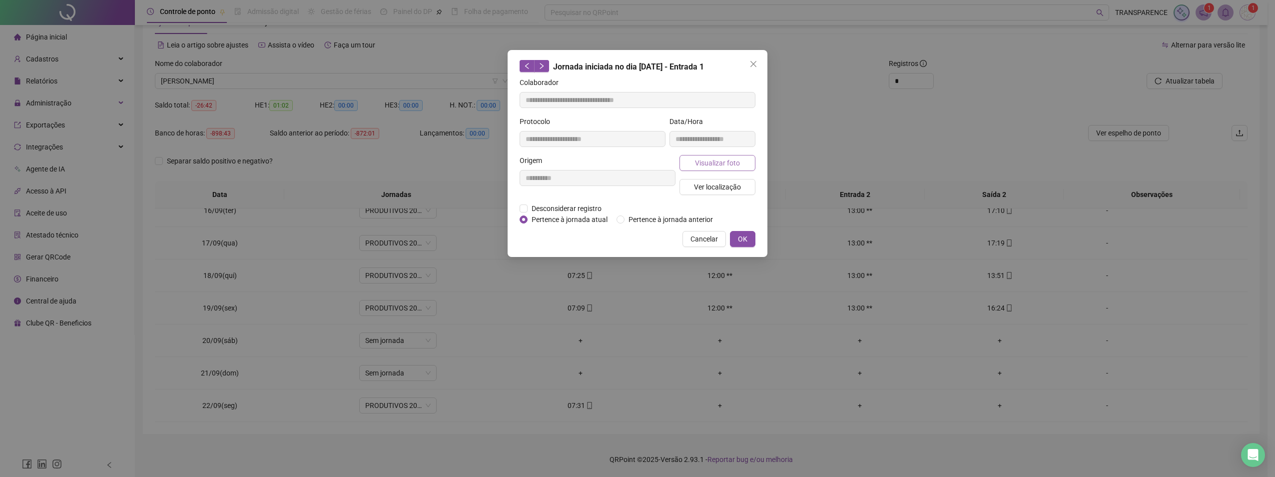
click at [712, 169] on button "Visualizar foto" at bounding box center [718, 163] width 76 height 16
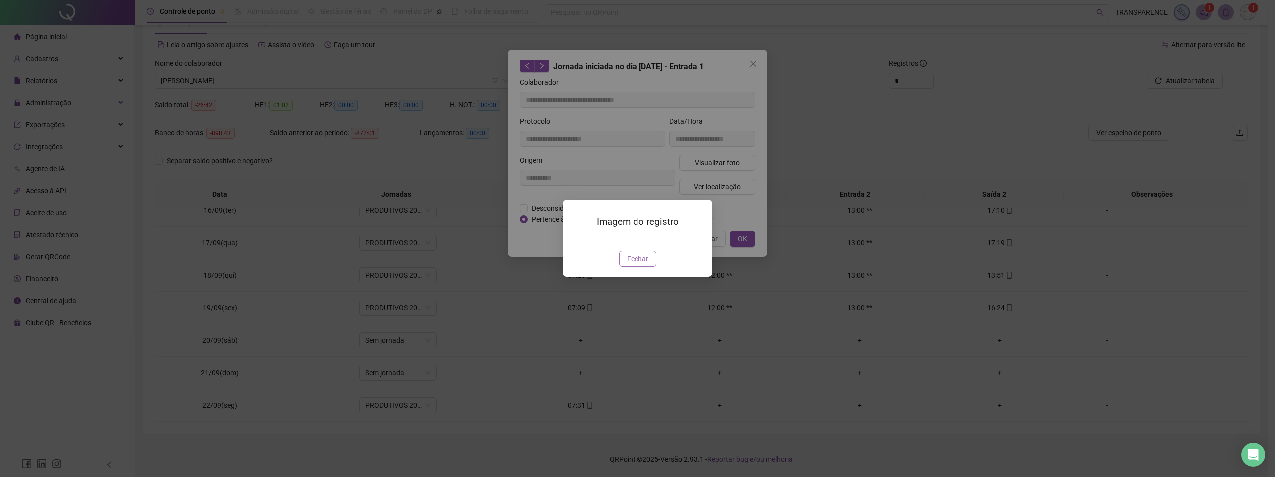
type input "**********"
click at [636, 264] on span "Fechar" at bounding box center [637, 258] width 21 height 11
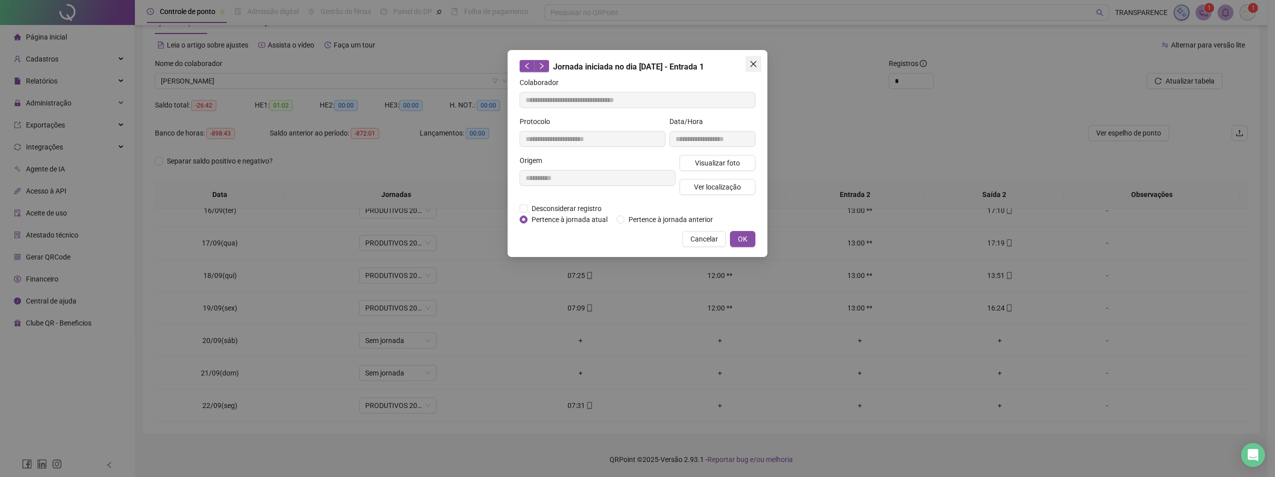
click at [754, 69] on button "Close" at bounding box center [754, 64] width 16 height 16
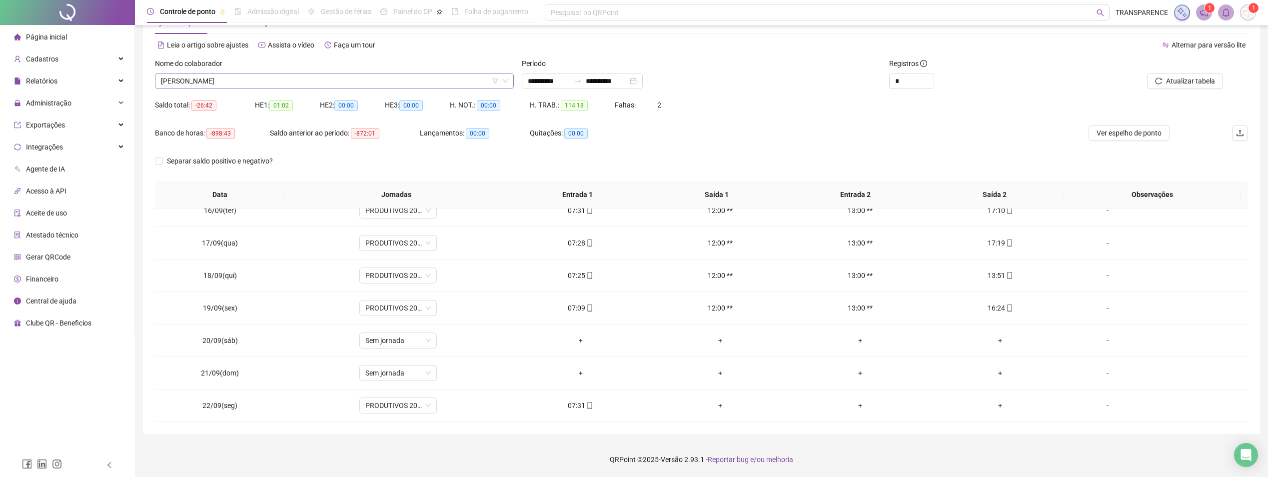
click at [329, 83] on span "[PERSON_NAME]" at bounding box center [334, 80] width 347 height 15
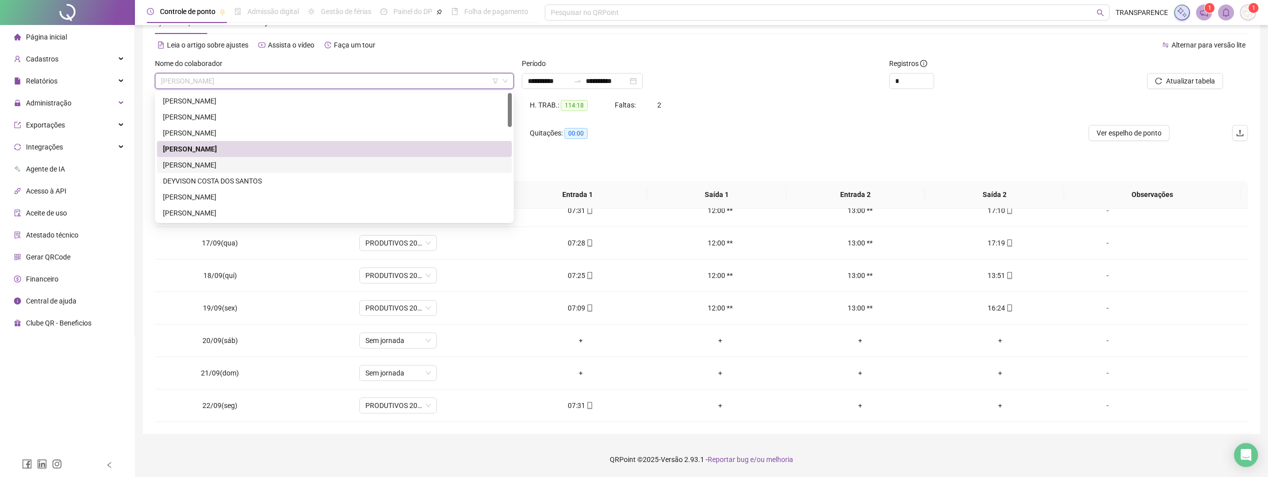
click at [191, 167] on div "[PERSON_NAME]" at bounding box center [334, 164] width 343 height 11
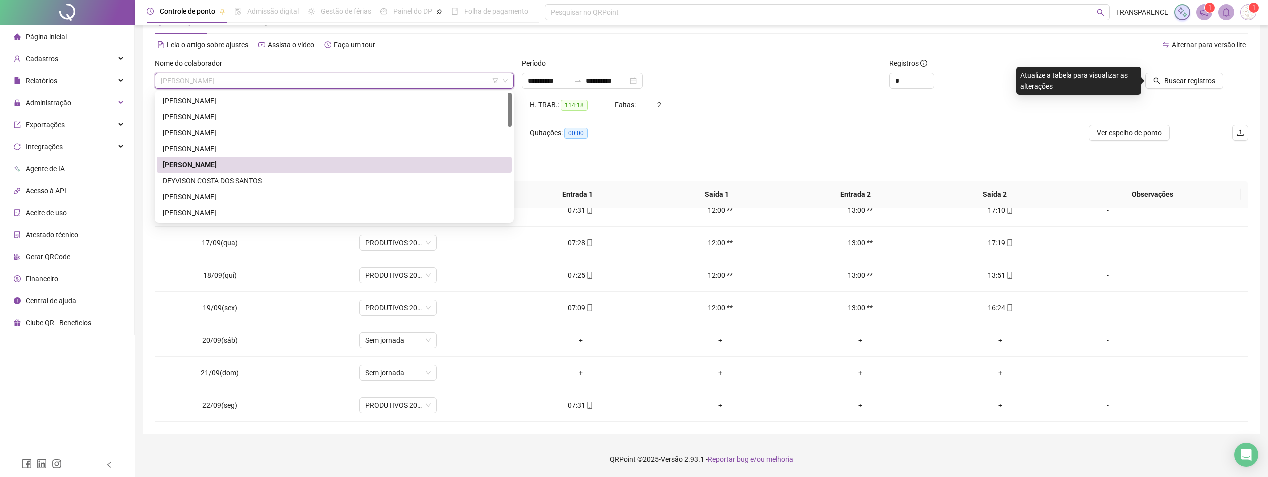
click at [303, 77] on span "[PERSON_NAME]" at bounding box center [334, 80] width 347 height 15
click at [242, 174] on div "DEYVISON COSTA DOS SANTOS" at bounding box center [334, 181] width 355 height 16
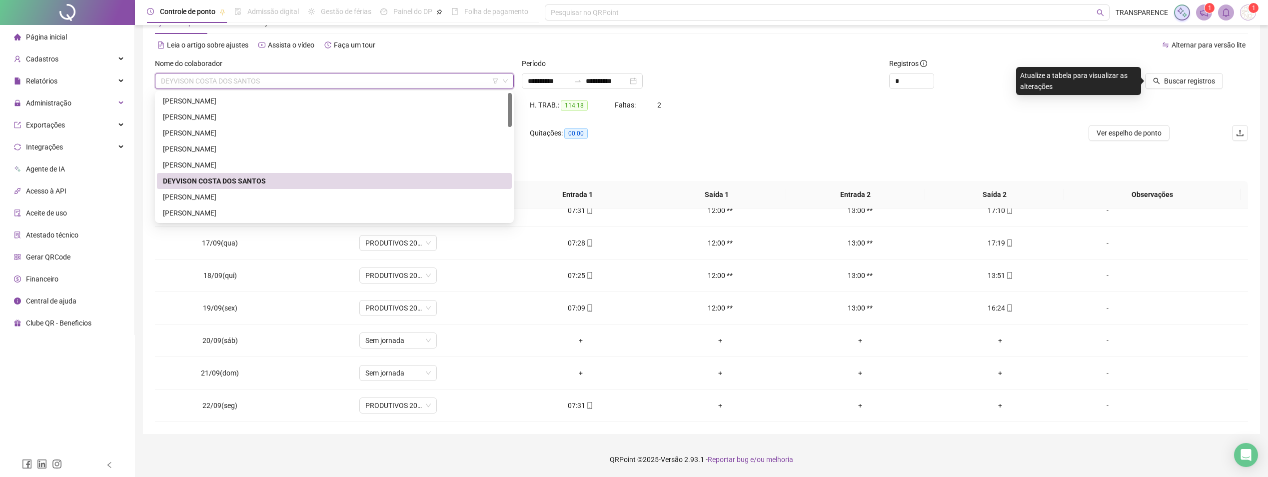
click at [292, 86] on span "DEYVISON COSTA DOS SANTOS" at bounding box center [334, 80] width 347 height 15
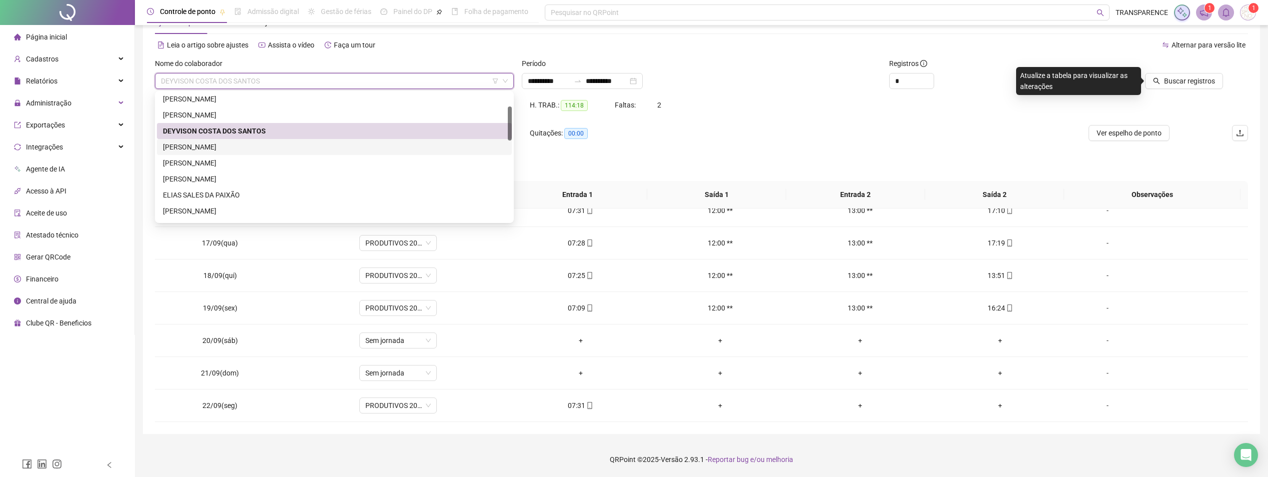
click at [201, 143] on div "[PERSON_NAME]" at bounding box center [334, 146] width 343 height 11
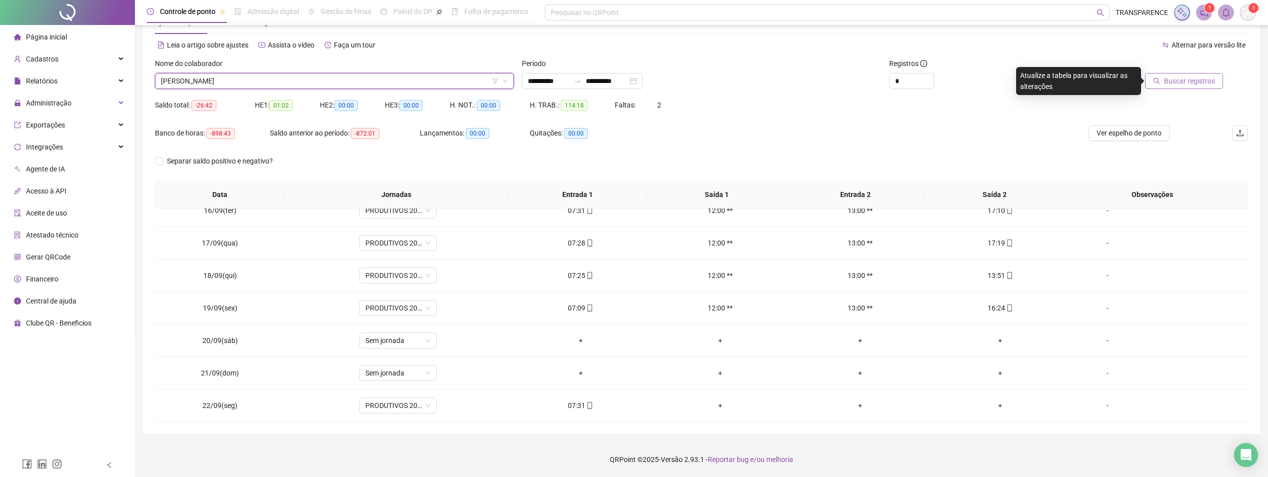
click at [1192, 79] on span "Buscar registros" at bounding box center [1189, 80] width 51 height 11
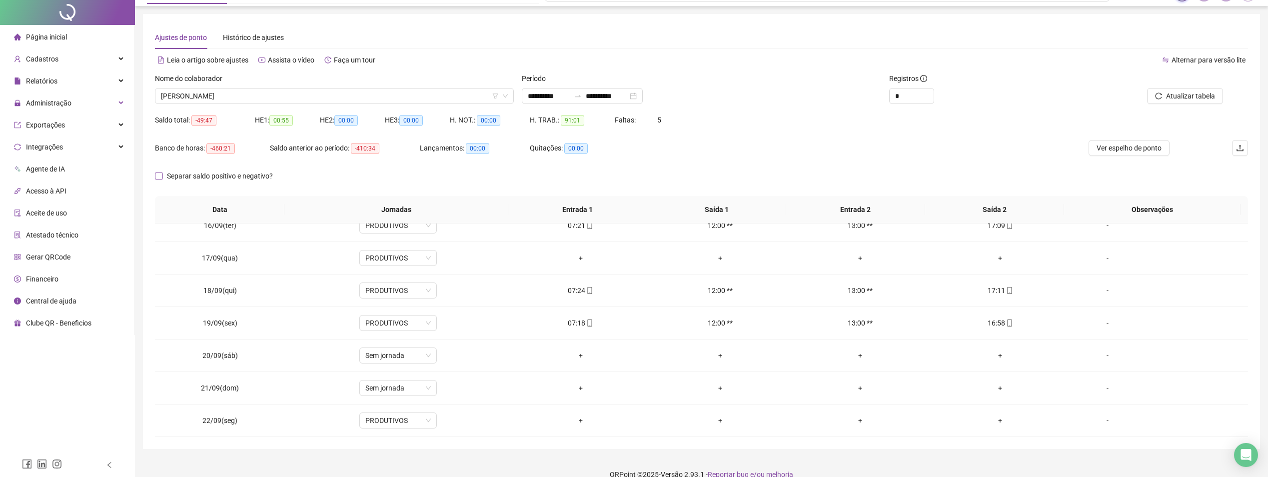
scroll to position [34, 0]
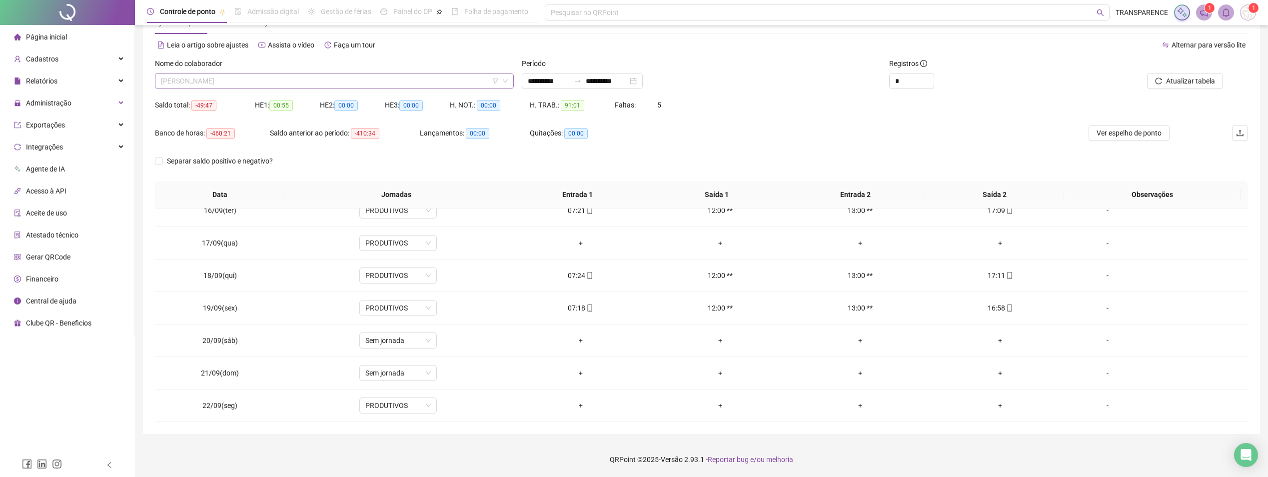
click at [269, 83] on span "[PERSON_NAME]" at bounding box center [334, 80] width 347 height 15
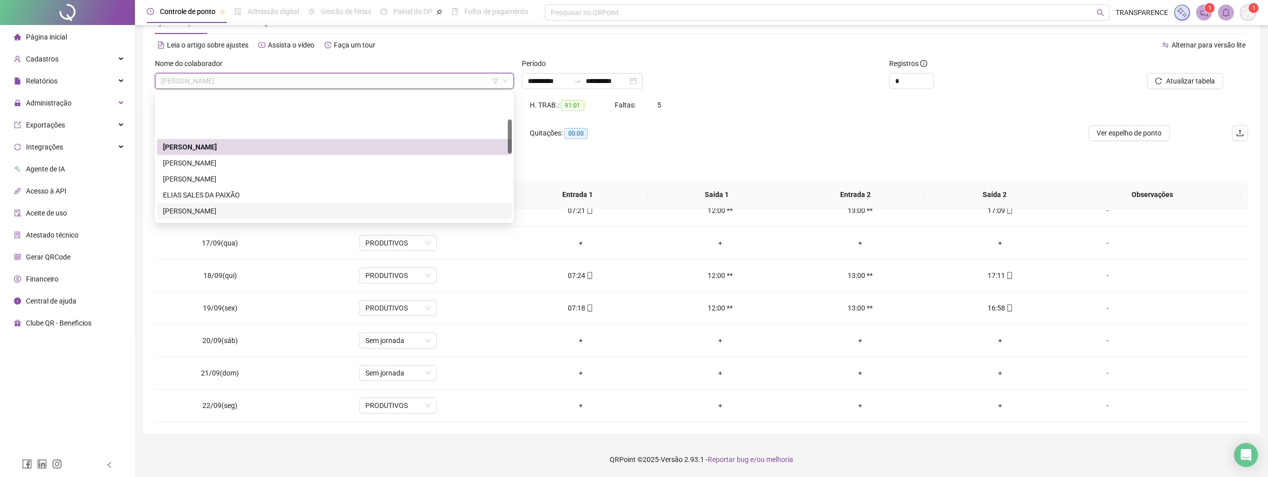
scroll to position [100, 0]
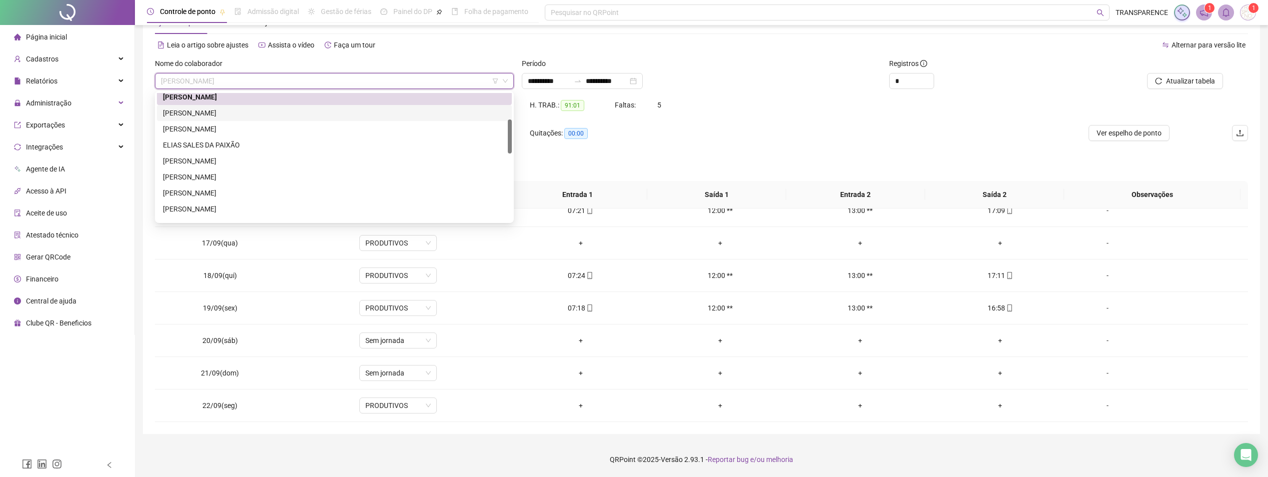
click at [237, 111] on div "[PERSON_NAME]" at bounding box center [334, 112] width 343 height 11
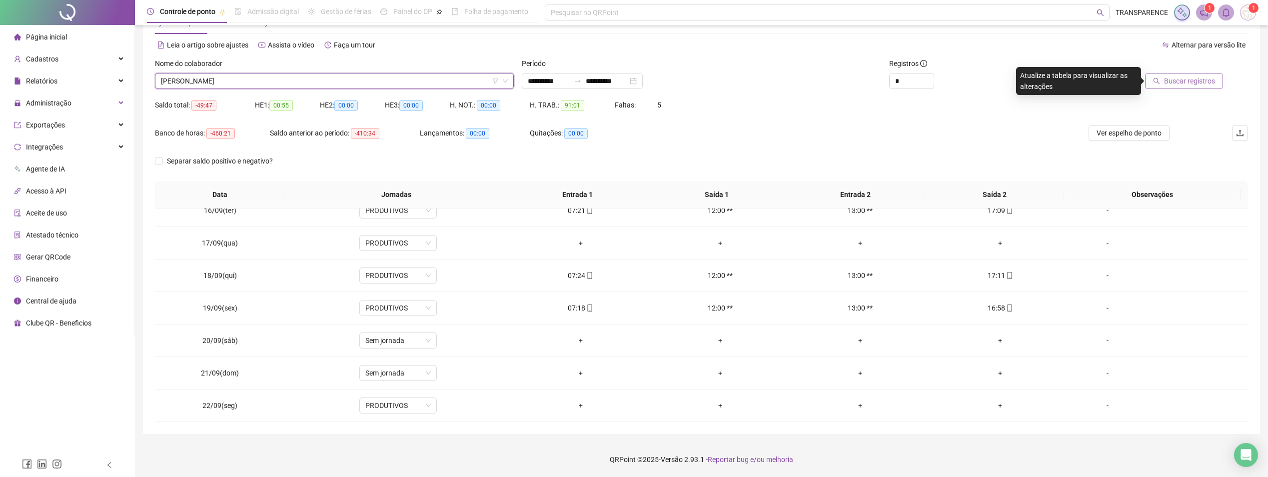
click at [1199, 82] on span "Buscar registros" at bounding box center [1189, 80] width 51 height 11
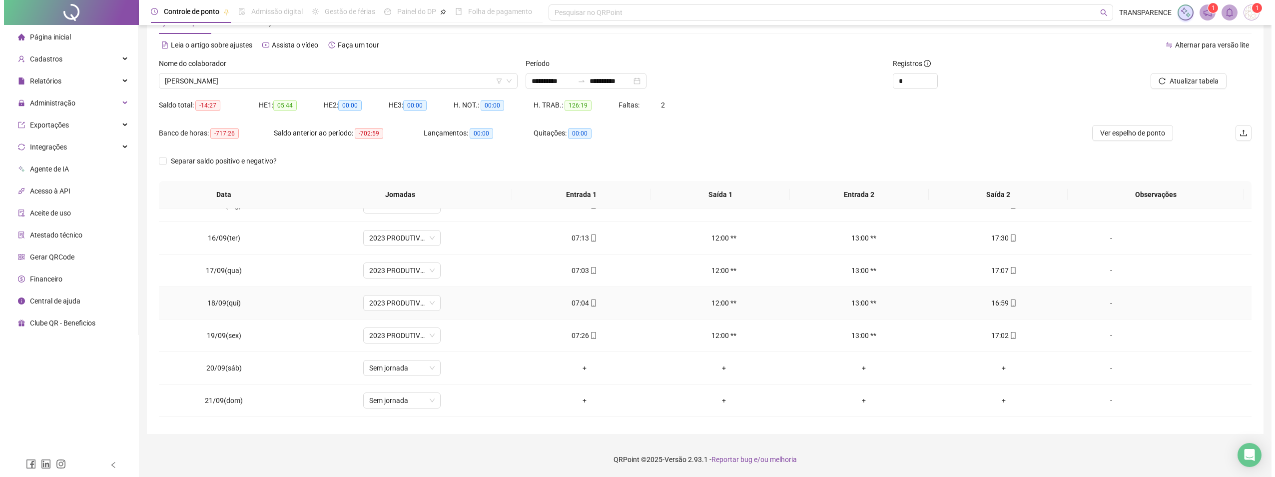
scroll to position [501, 0]
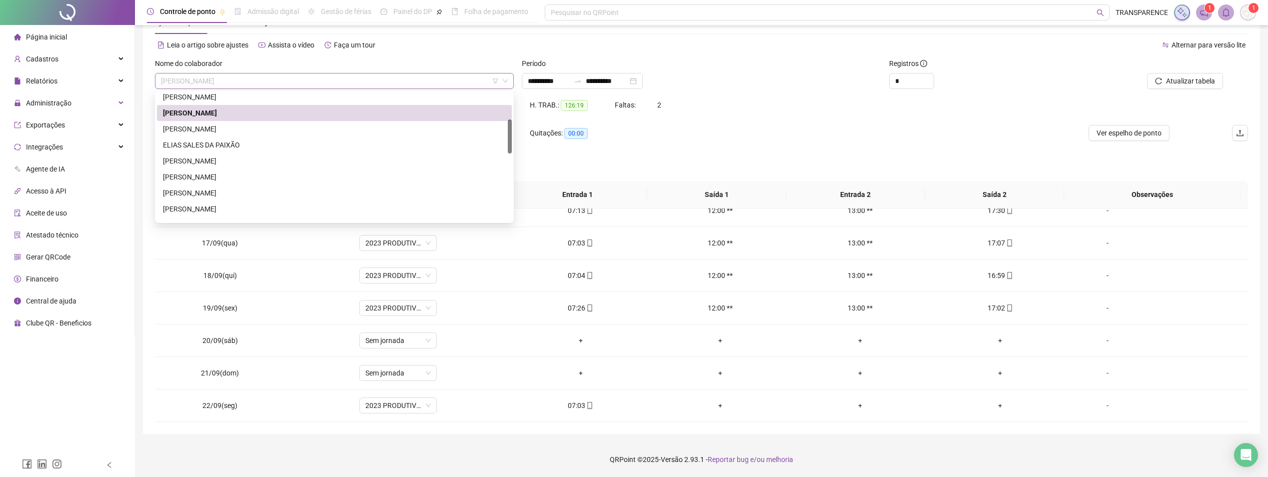
click at [398, 79] on span "[PERSON_NAME]" at bounding box center [334, 80] width 347 height 15
click at [228, 129] on div "[PERSON_NAME]" at bounding box center [334, 128] width 343 height 11
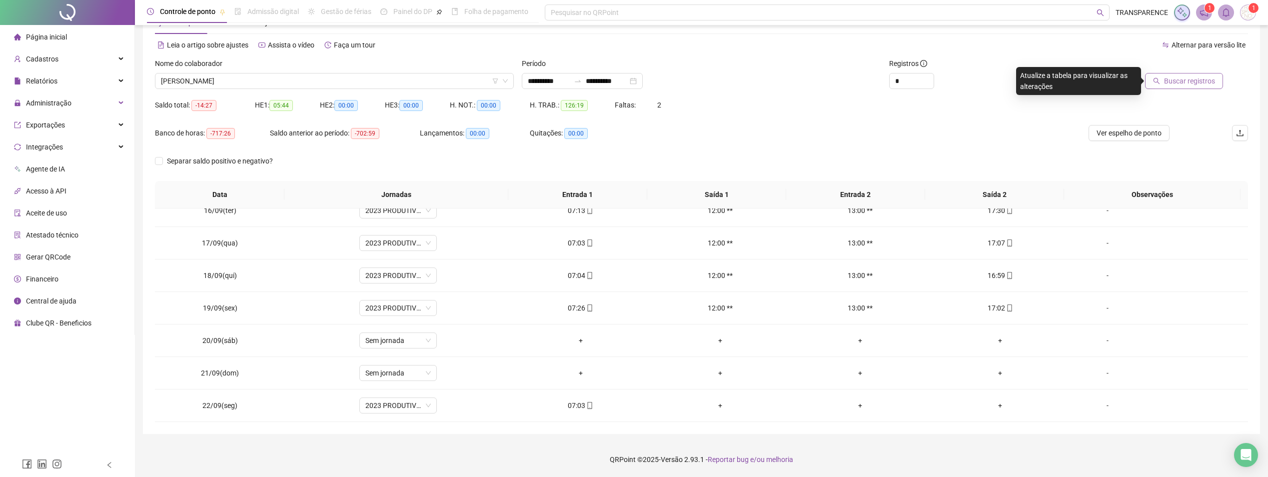
click at [1191, 87] on button "Buscar registros" at bounding box center [1184, 81] width 78 height 16
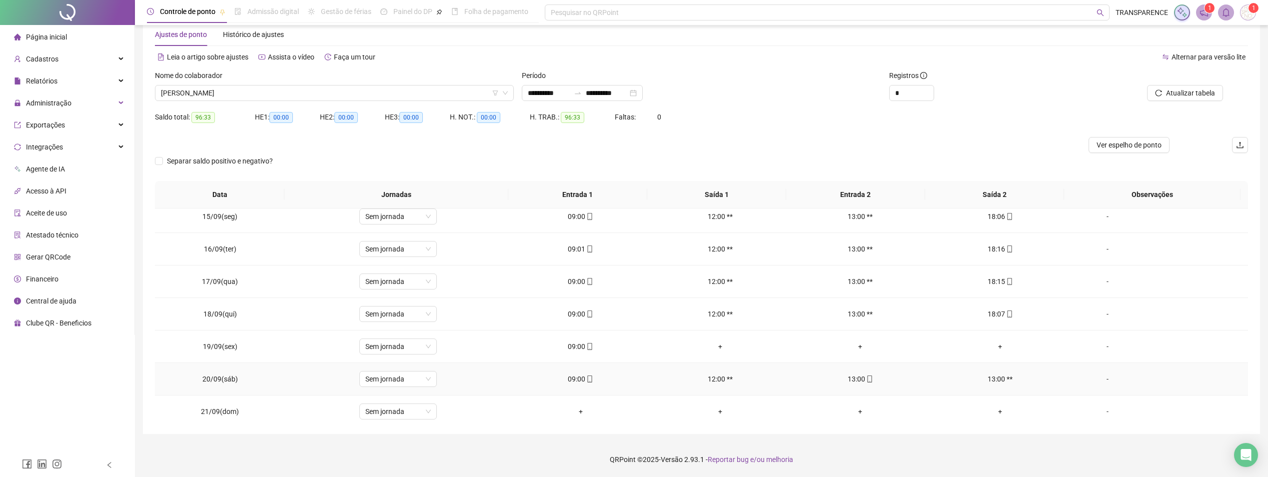
scroll to position [269, 0]
click at [351, 104] on div "Nome do colaborador ELENICE SANTOS MOURA" at bounding box center [334, 89] width 367 height 39
click at [352, 94] on span "[PERSON_NAME]" at bounding box center [334, 92] width 347 height 15
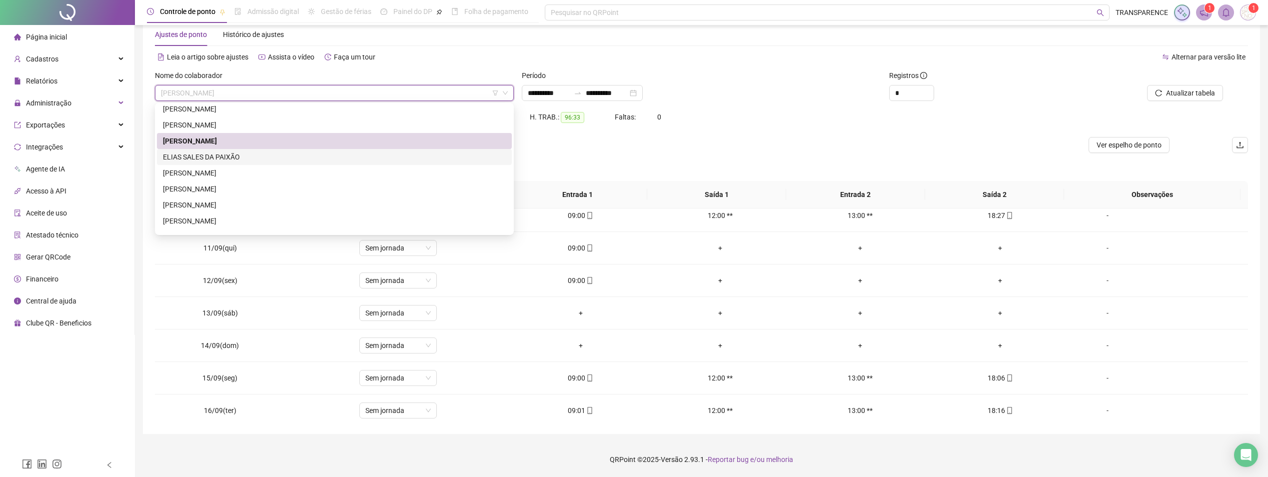
click at [248, 156] on div "ELIAS SALES DA PAIXÃO" at bounding box center [334, 156] width 343 height 11
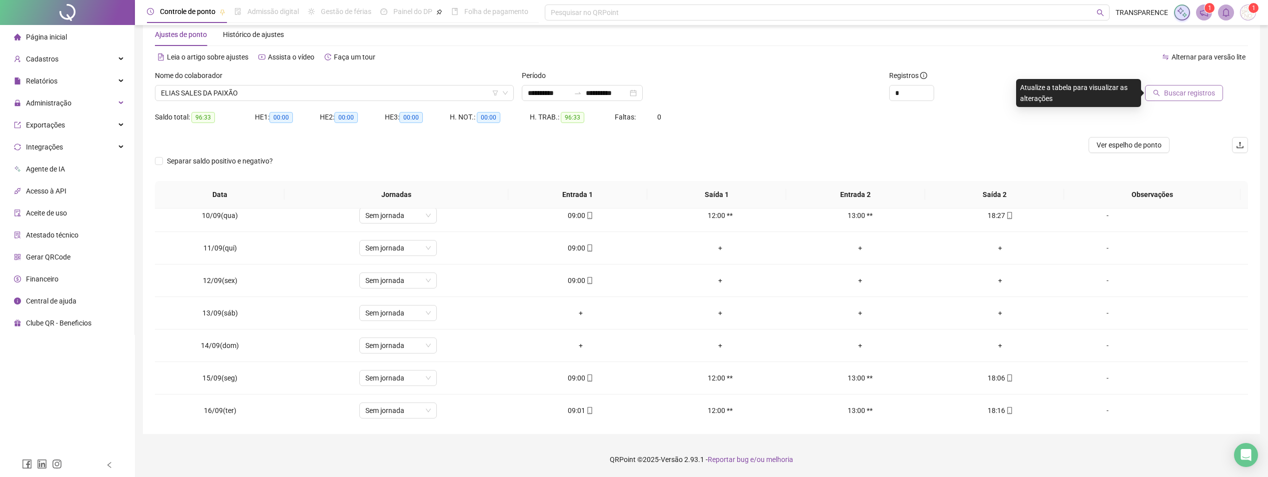
click at [1172, 85] on button "Buscar registros" at bounding box center [1184, 93] width 78 height 16
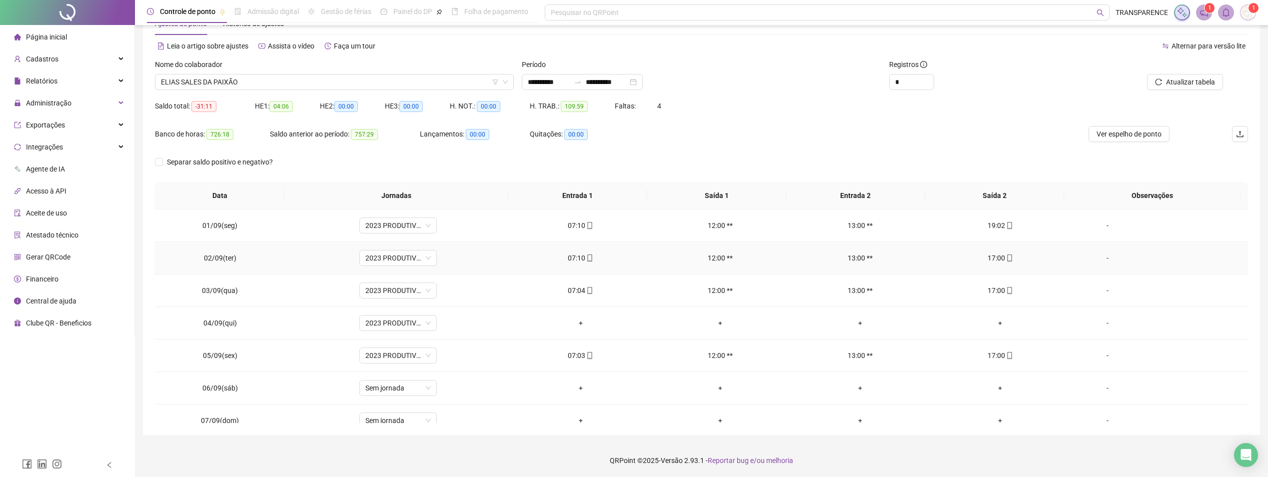
scroll to position [0, 0]
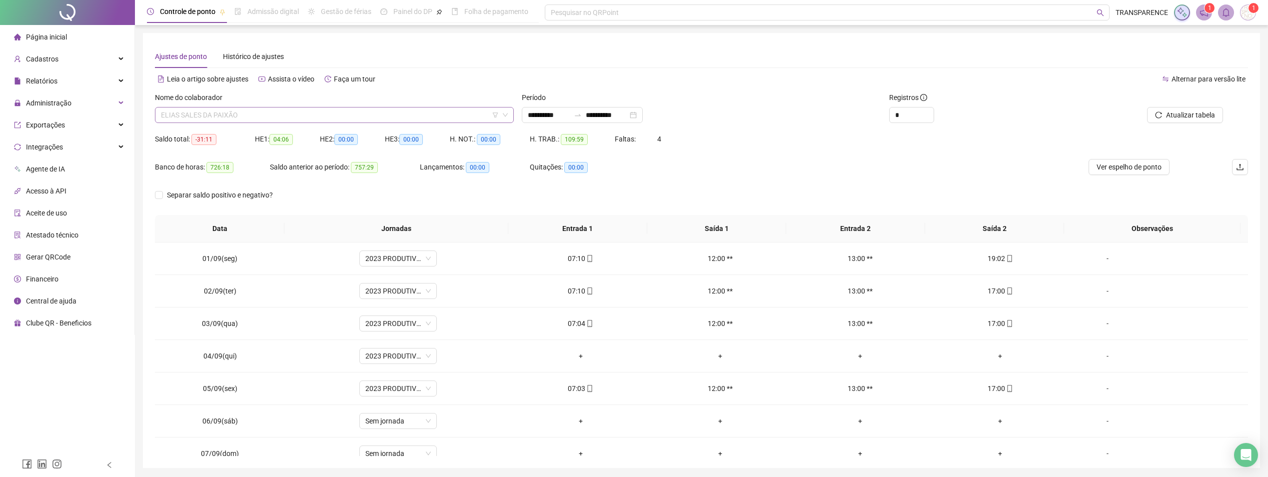
click at [363, 115] on span "ELIAS SALES DA PAIXÃO" at bounding box center [334, 114] width 347 height 15
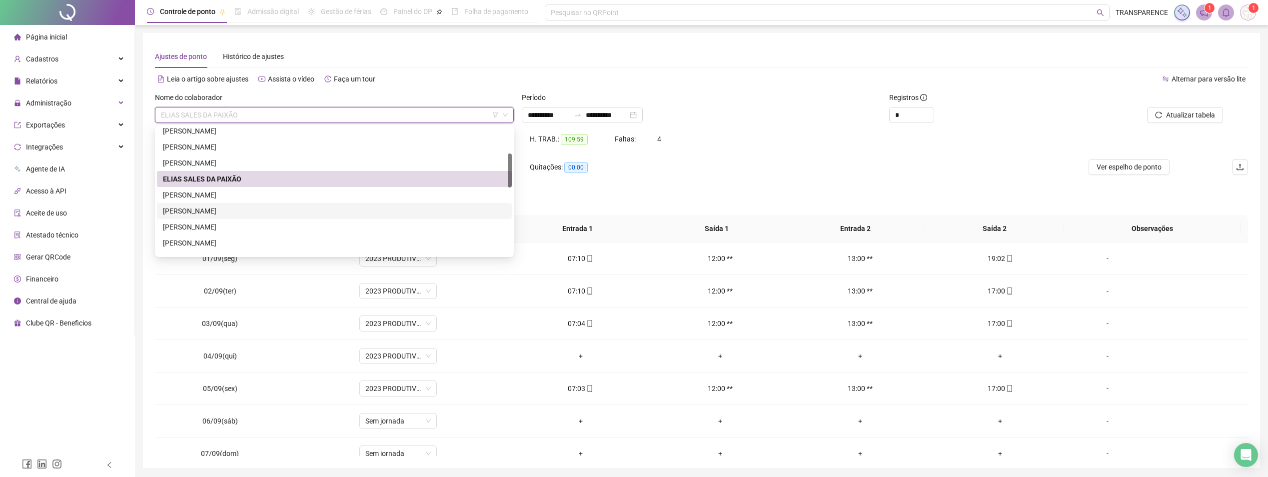
scroll to position [150, 0]
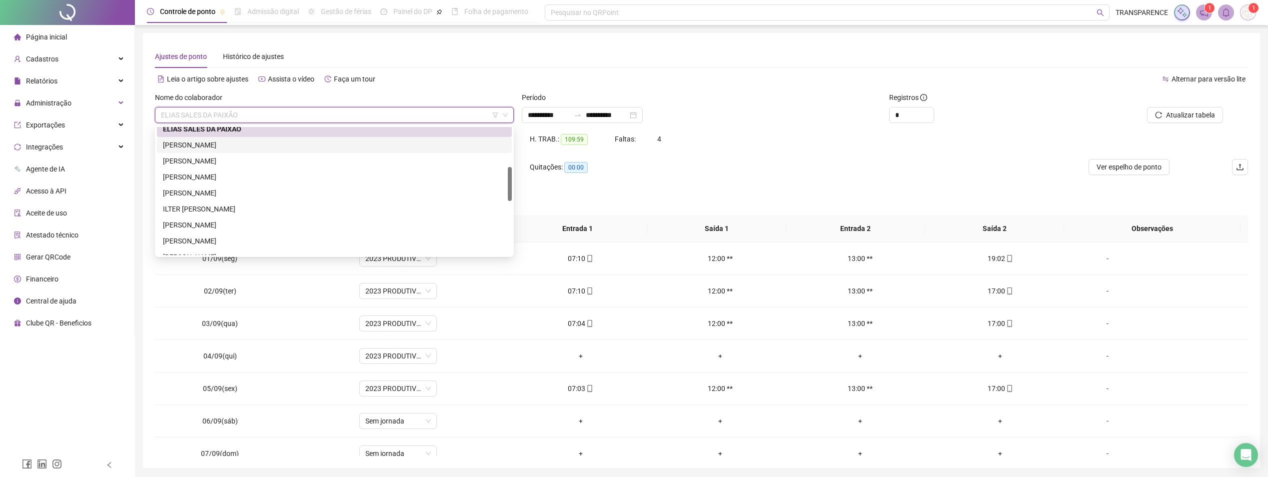
click at [251, 140] on div "ELIEZER SILVA DA CRUZ" at bounding box center [334, 144] width 343 height 11
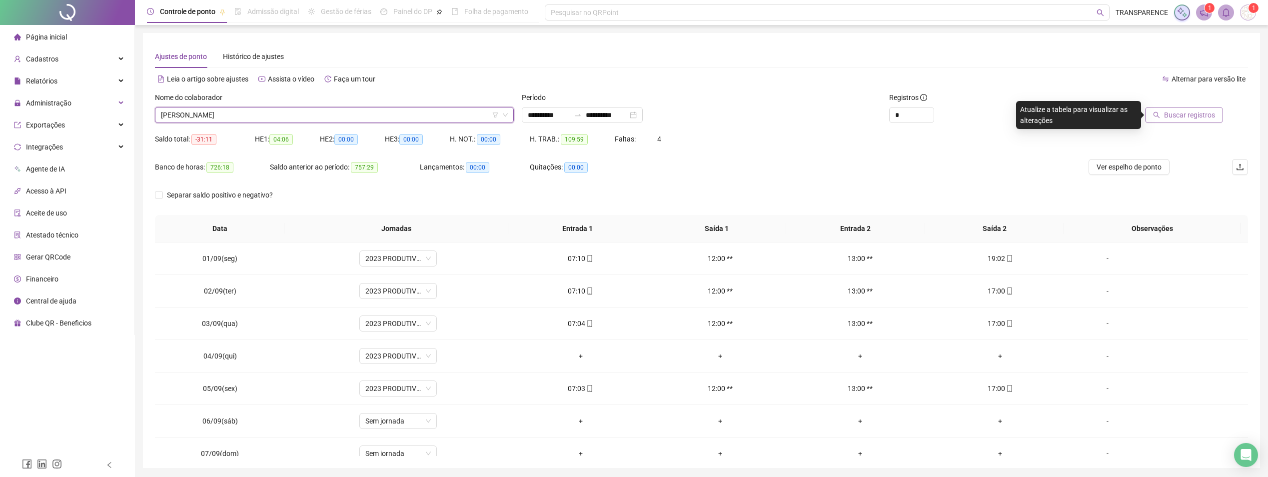
click at [1202, 110] on span "Buscar registros" at bounding box center [1189, 114] width 51 height 11
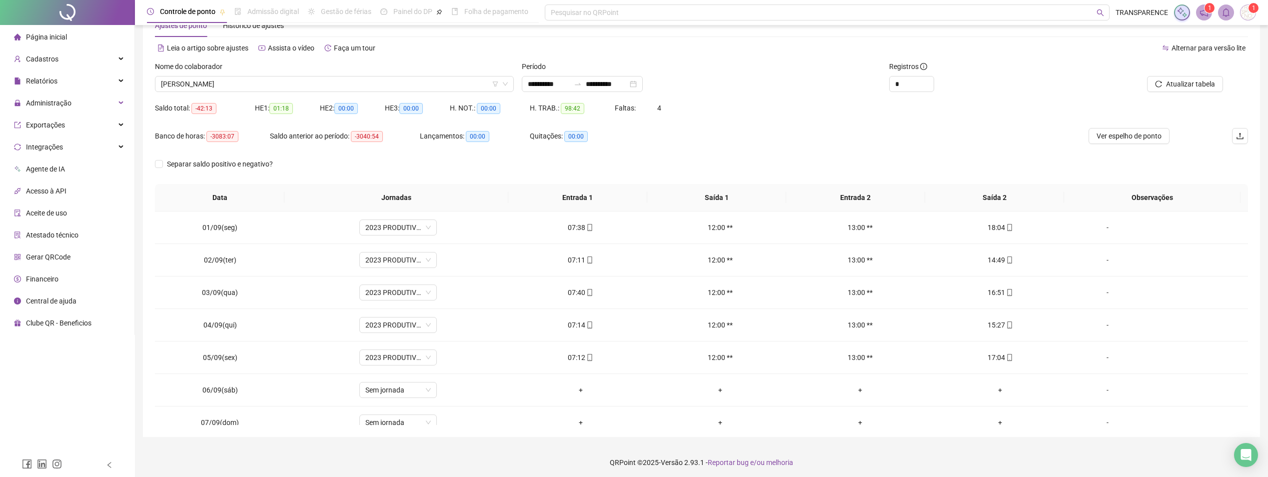
scroll to position [0, 0]
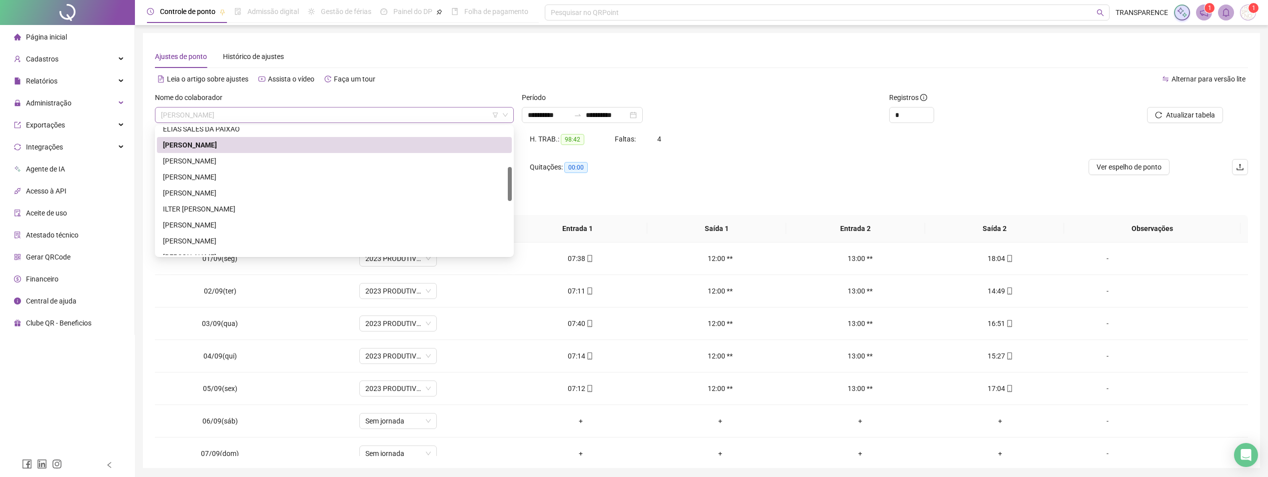
click at [466, 117] on span "ELIEZER SILVA DA CRUZ" at bounding box center [334, 114] width 347 height 15
click at [308, 218] on div "JONATHAN PASSOS BRAZ" at bounding box center [334, 225] width 355 height 16
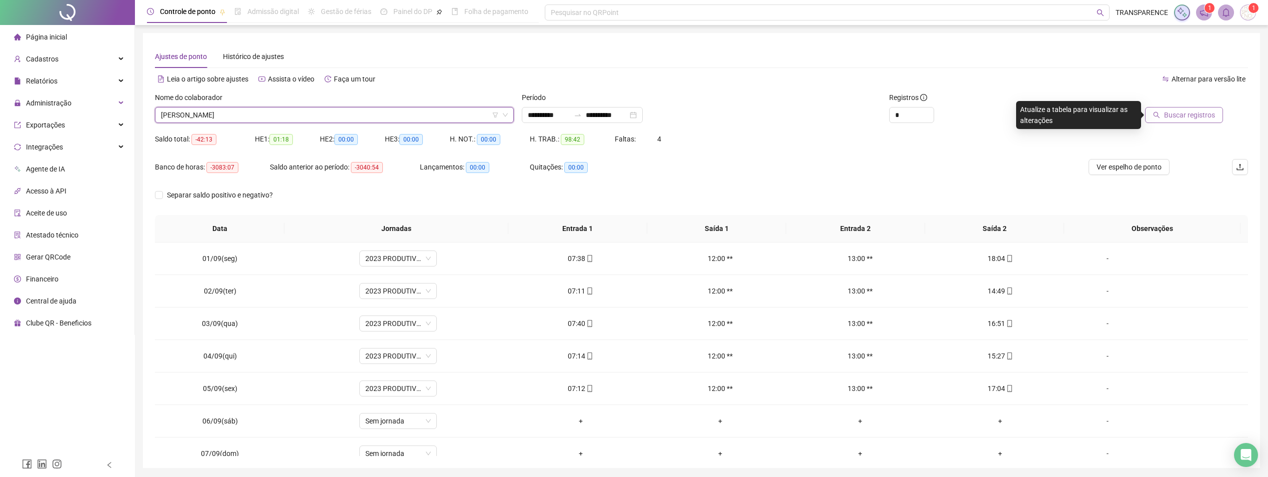
click at [1187, 112] on span "Buscar registros" at bounding box center [1189, 114] width 51 height 11
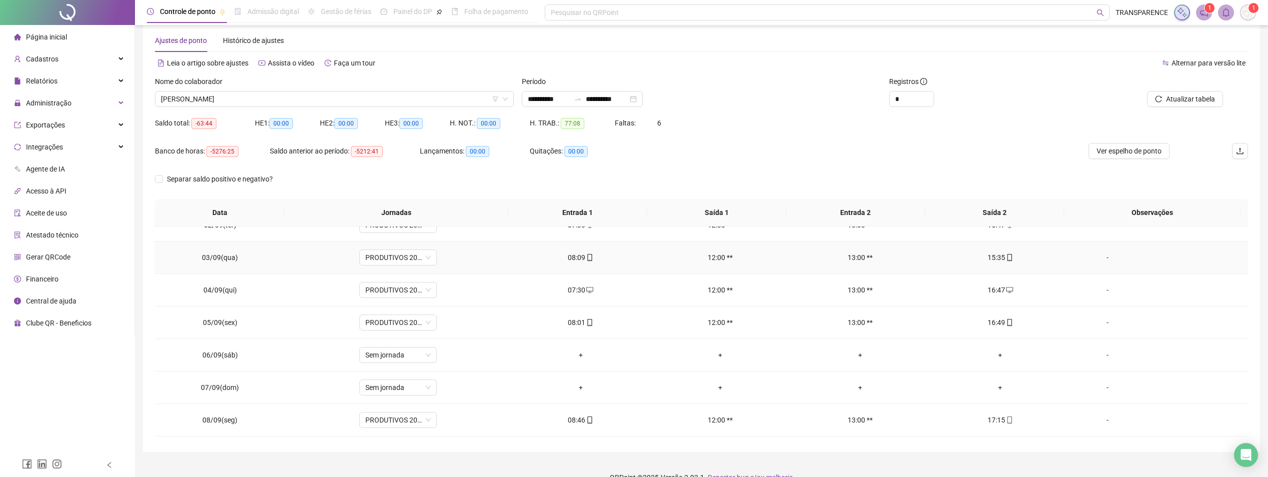
scroll to position [34, 0]
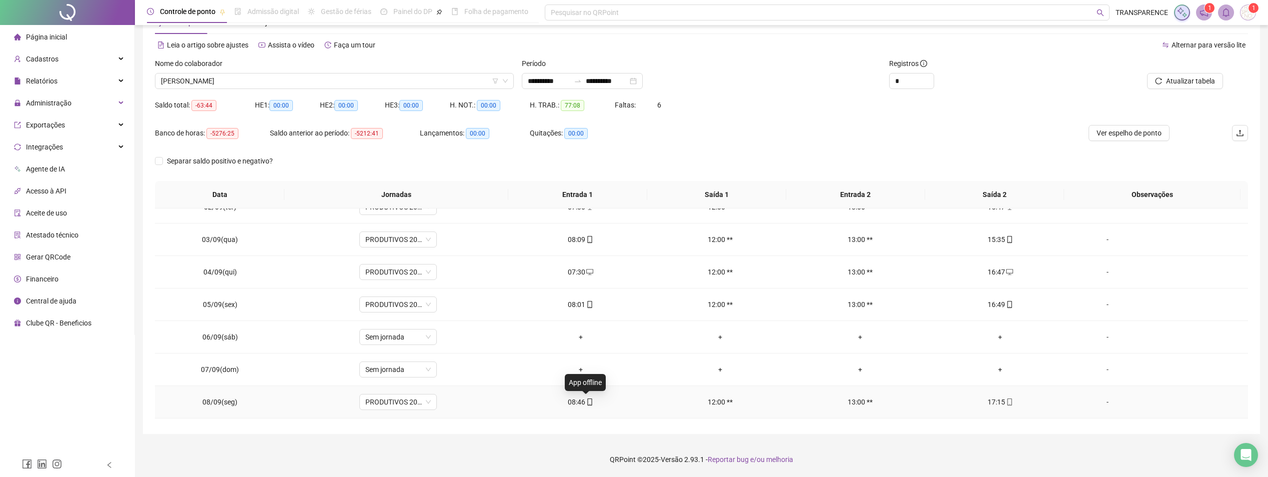
click at [586, 400] on icon "mobile" at bounding box center [589, 401] width 7 height 7
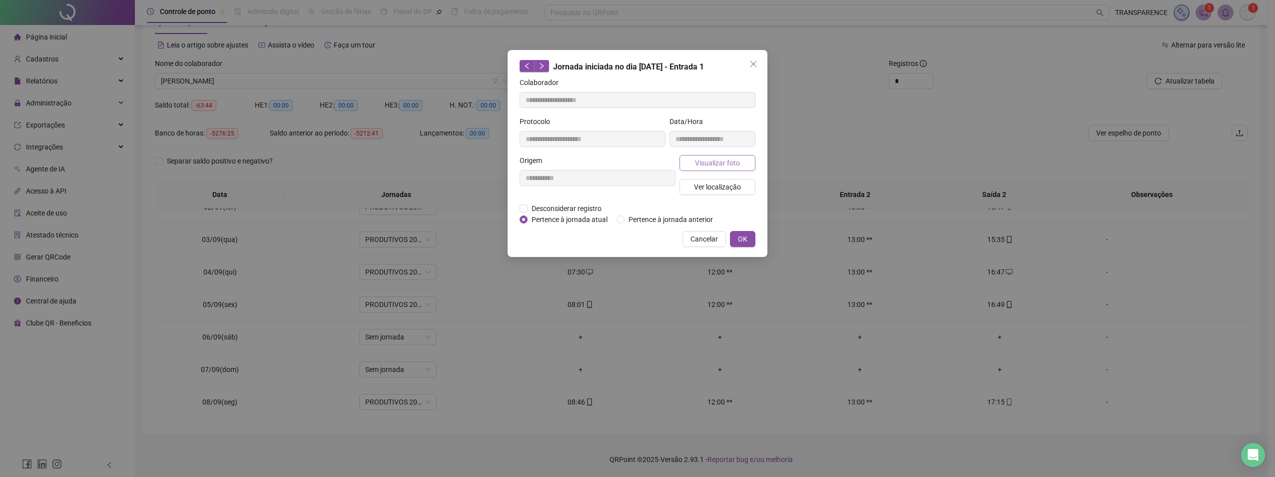
click at [714, 164] on span "Visualizar foto" at bounding box center [717, 162] width 45 height 11
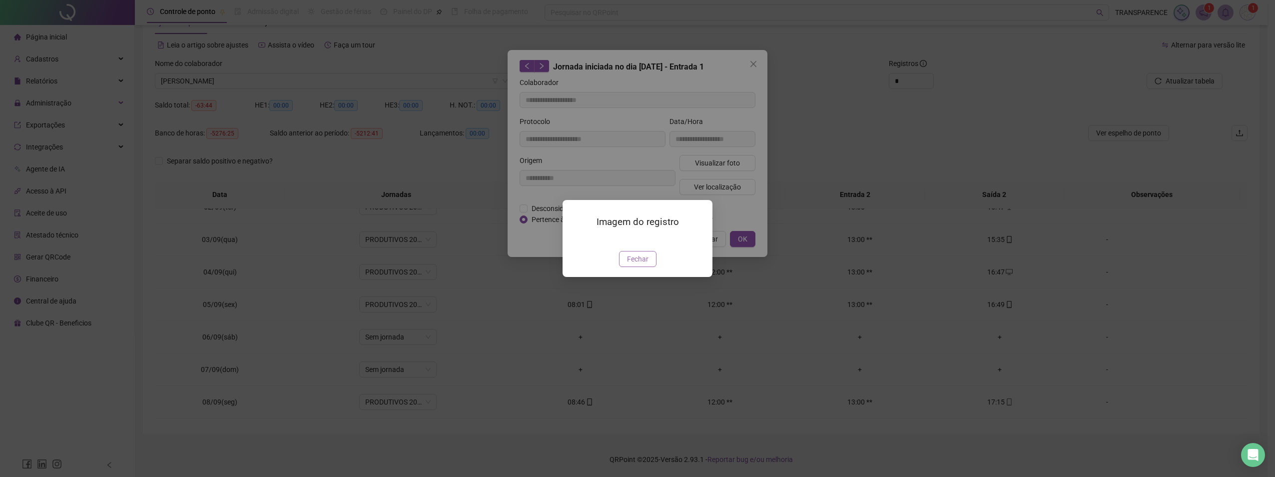
click at [639, 267] on button "Fechar" at bounding box center [637, 259] width 37 height 16
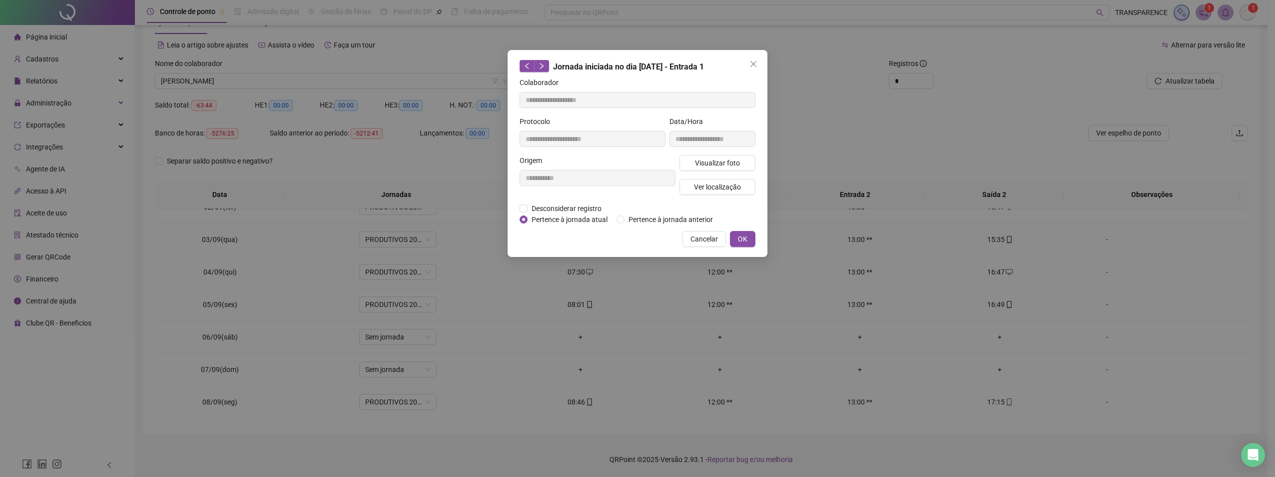
drag, startPoint x: 756, startPoint y: 55, endPoint x: 745, endPoint y: 74, distance: 22.1
click at [755, 55] on div "**********" at bounding box center [638, 153] width 260 height 207
drag, startPoint x: 753, startPoint y: 65, endPoint x: 672, endPoint y: 258, distance: 209.4
click at [751, 74] on div "**********" at bounding box center [638, 153] width 260 height 207
click at [758, 61] on span "Close" at bounding box center [754, 64] width 16 height 8
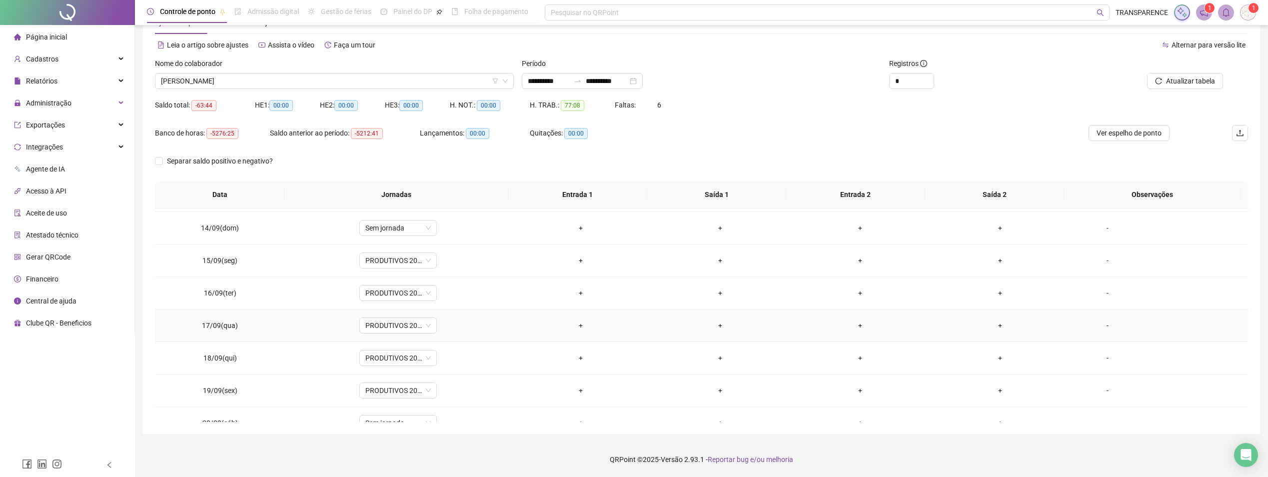
scroll to position [501, 0]
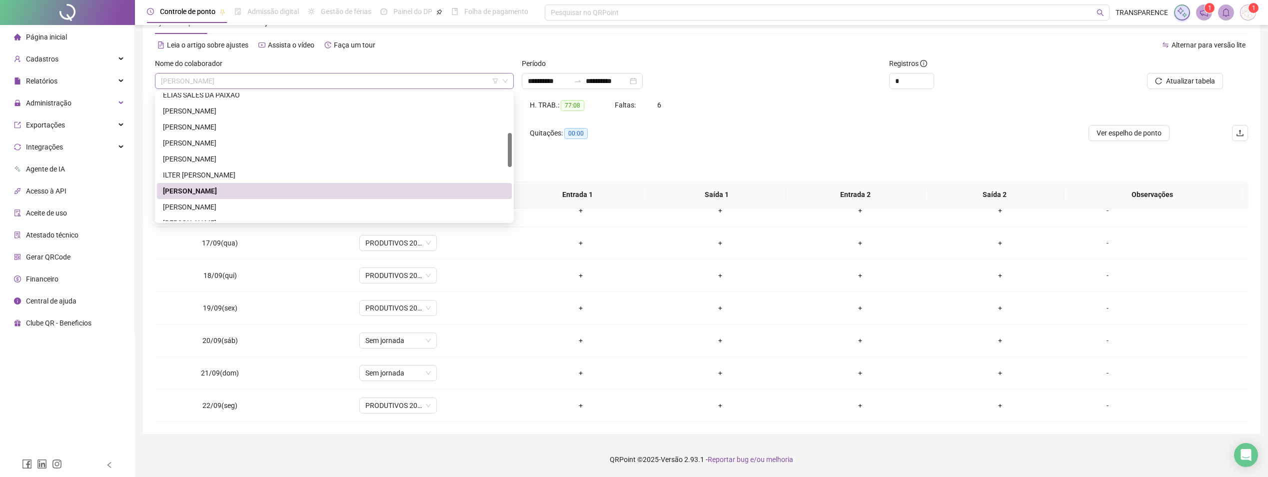
click at [366, 74] on span "JONATHAN PASSOS BRAZ" at bounding box center [334, 80] width 347 height 15
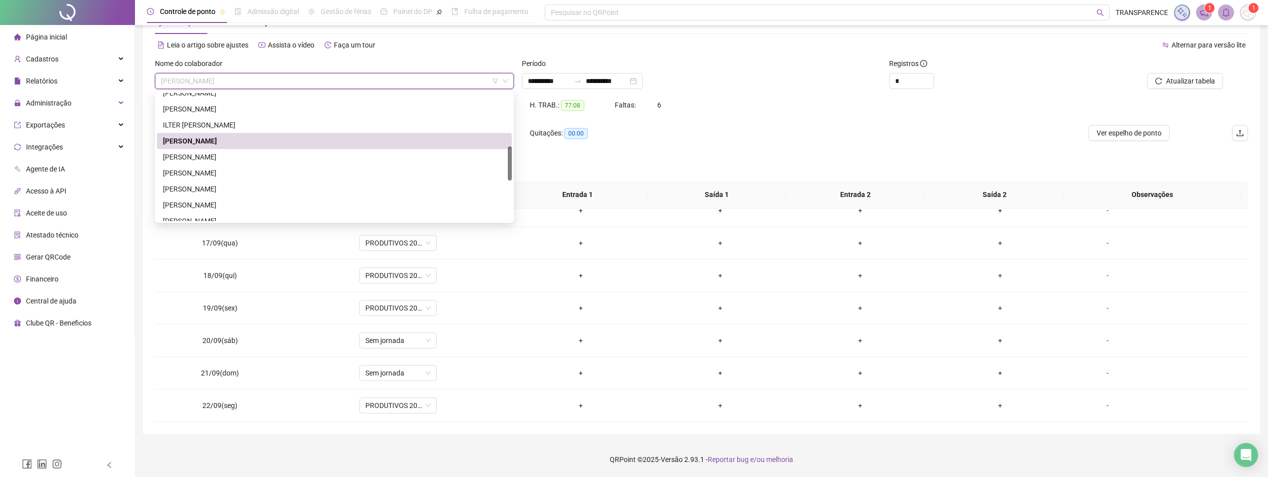
drag, startPoint x: 219, startPoint y: 142, endPoint x: 216, endPoint y: 149, distance: 8.3
click at [219, 142] on div "JONATHAN PASSOS BRAZ" at bounding box center [334, 140] width 343 height 11
click at [274, 85] on span "JONATHAN PASSOS BRAZ" at bounding box center [334, 80] width 347 height 15
click at [227, 153] on div "JOSÉ CARLOS DE JESUS DOS SANTOS" at bounding box center [334, 156] width 343 height 11
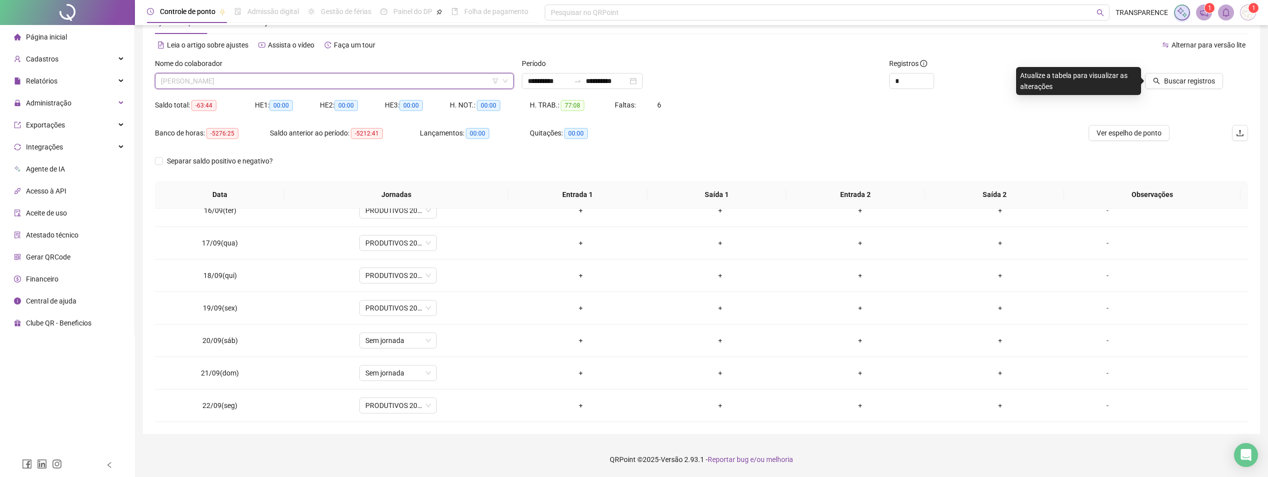
click at [413, 79] on span "JOSÉ CARLOS DE JESUS DOS SANTOS" at bounding box center [334, 80] width 347 height 15
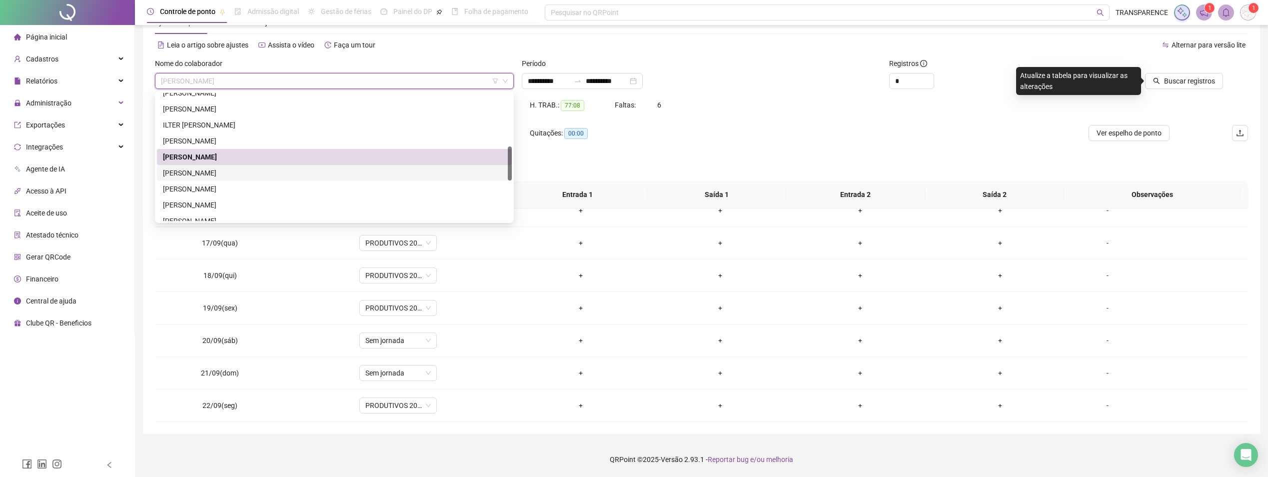
click at [231, 171] on div "JOSE DOS SANTOS SOUZA" at bounding box center [334, 172] width 343 height 11
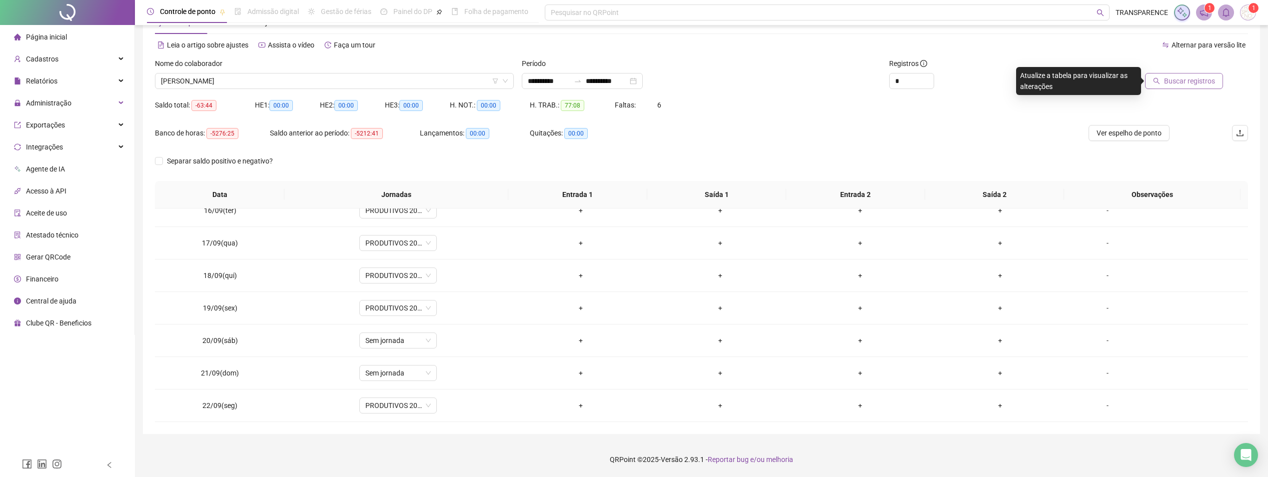
click at [1151, 80] on button "Buscar registros" at bounding box center [1184, 81] width 78 height 16
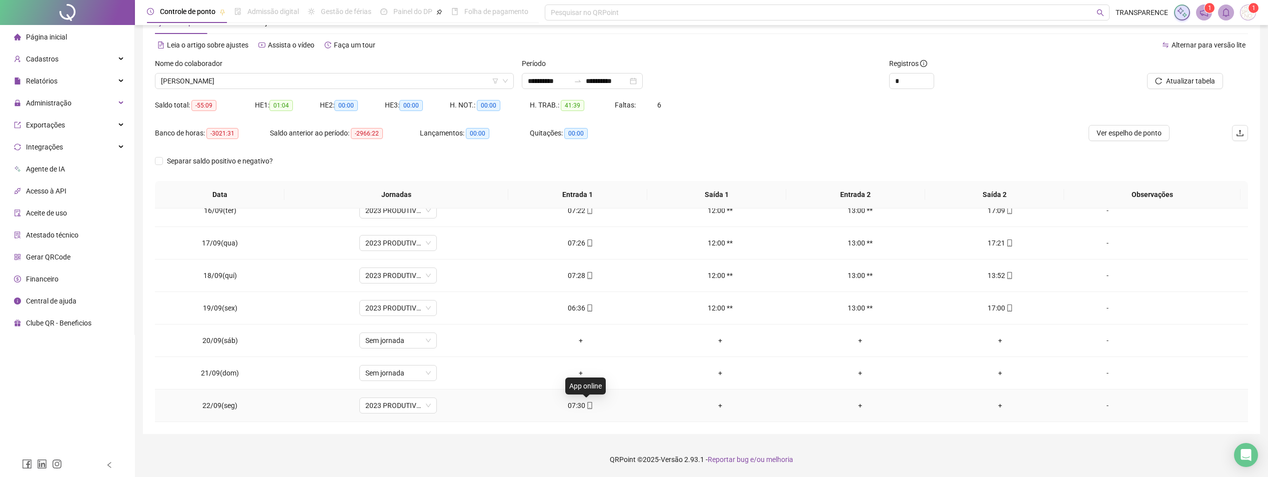
click at [586, 403] on icon "mobile" at bounding box center [589, 405] width 7 height 7
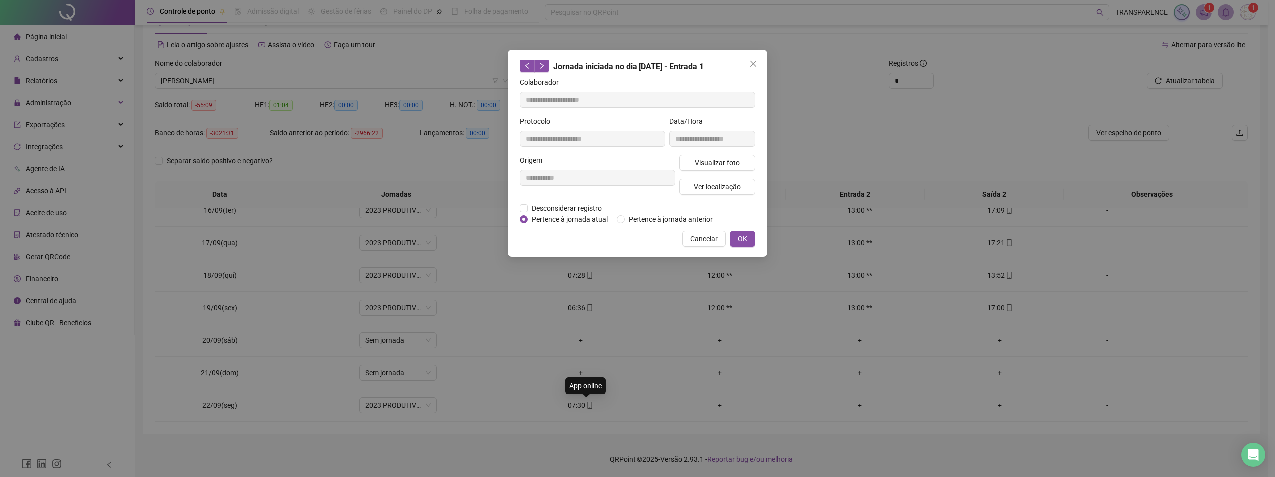
type input "**********"
click at [723, 157] on span "Visualizar foto" at bounding box center [717, 162] width 45 height 11
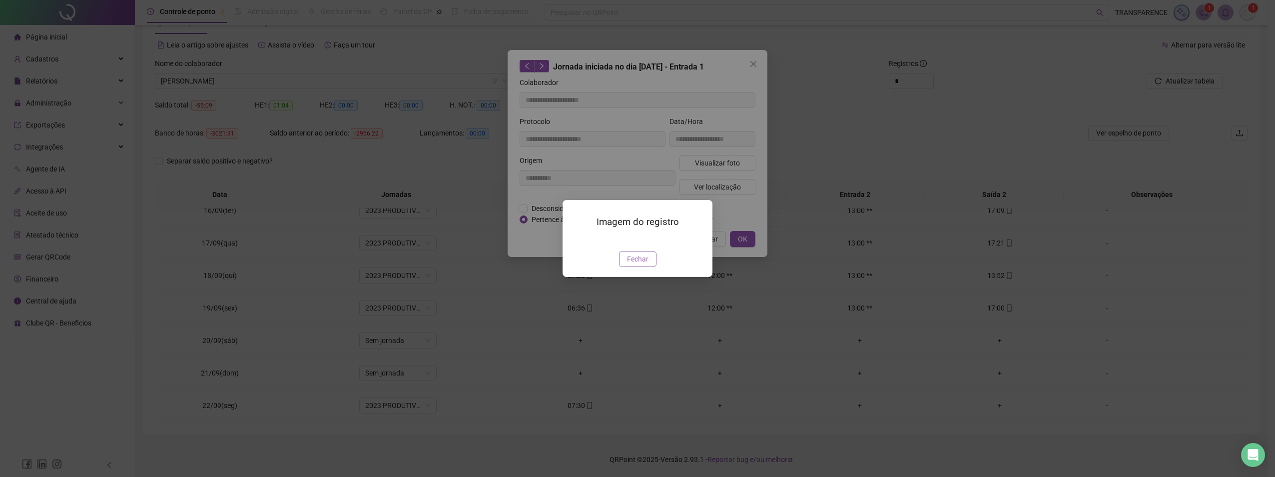
click at [655, 267] on button "Fechar" at bounding box center [637, 259] width 37 height 16
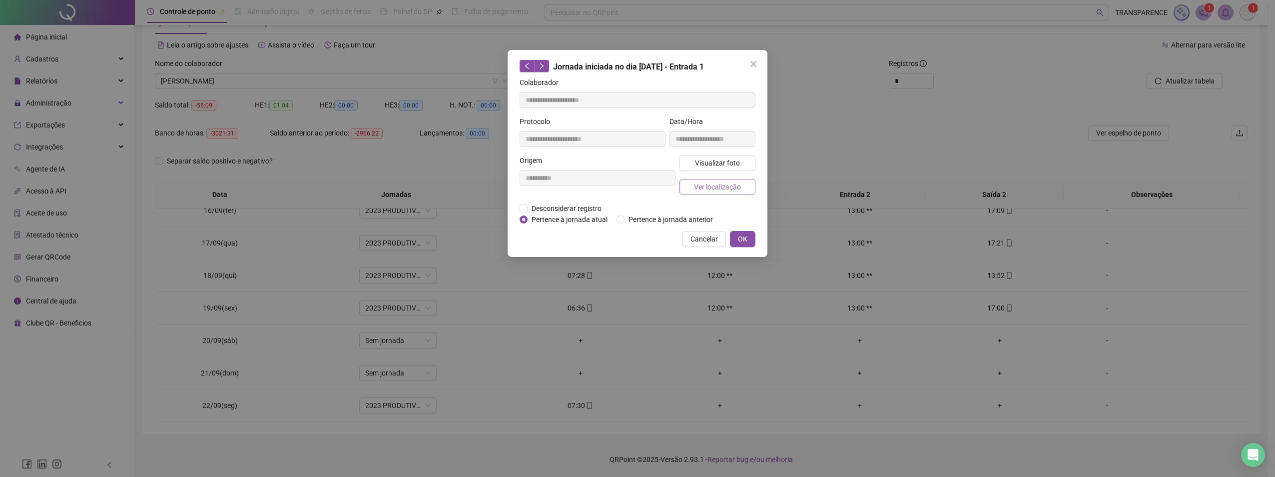
click at [712, 187] on span "Ver localização" at bounding box center [717, 186] width 47 height 11
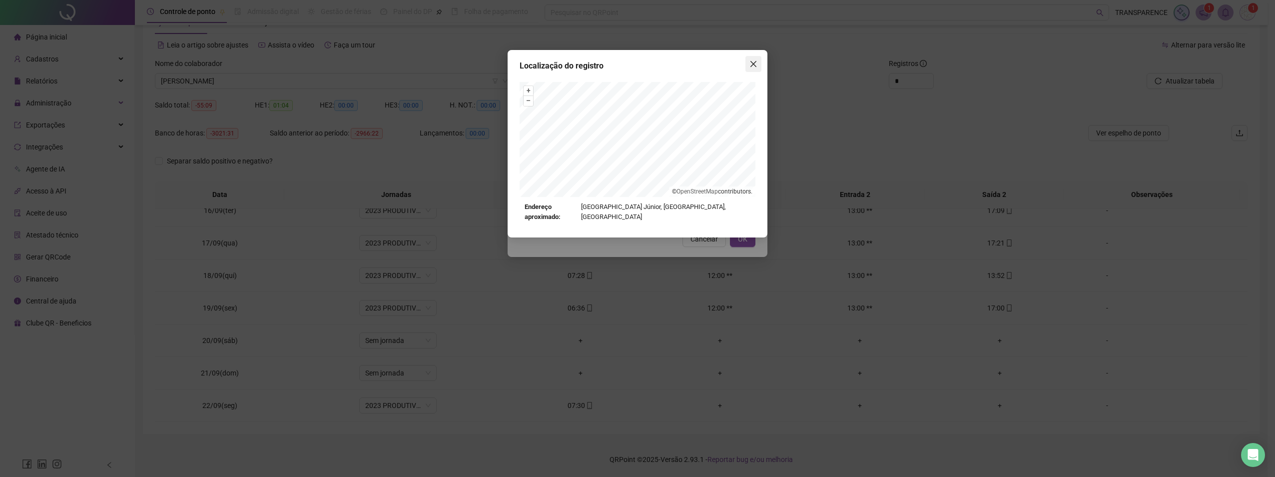
click at [749, 59] on button "Close" at bounding box center [754, 64] width 16 height 16
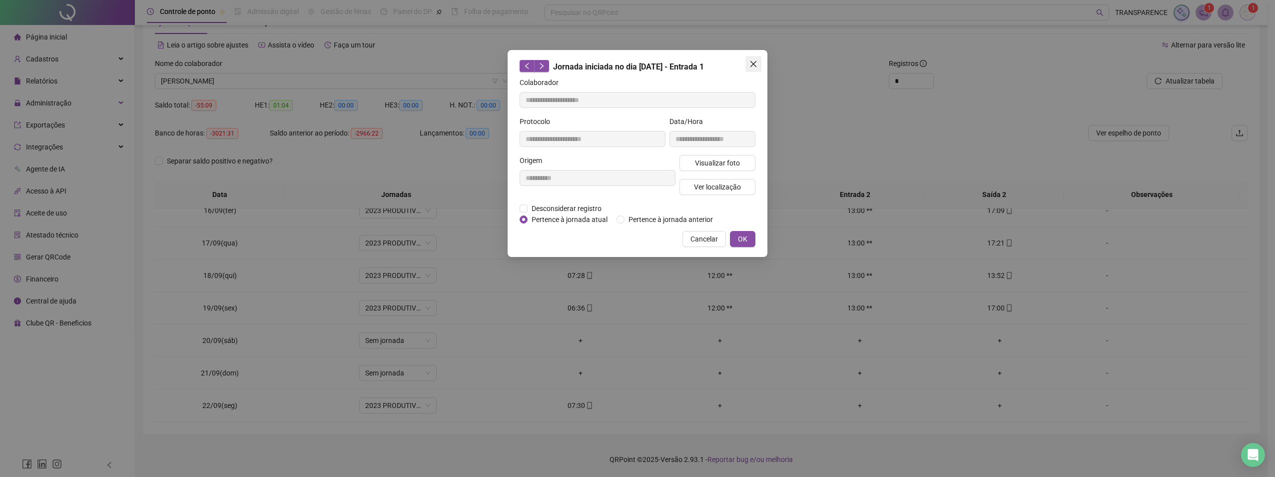
click at [749, 63] on span "Close" at bounding box center [754, 64] width 16 height 8
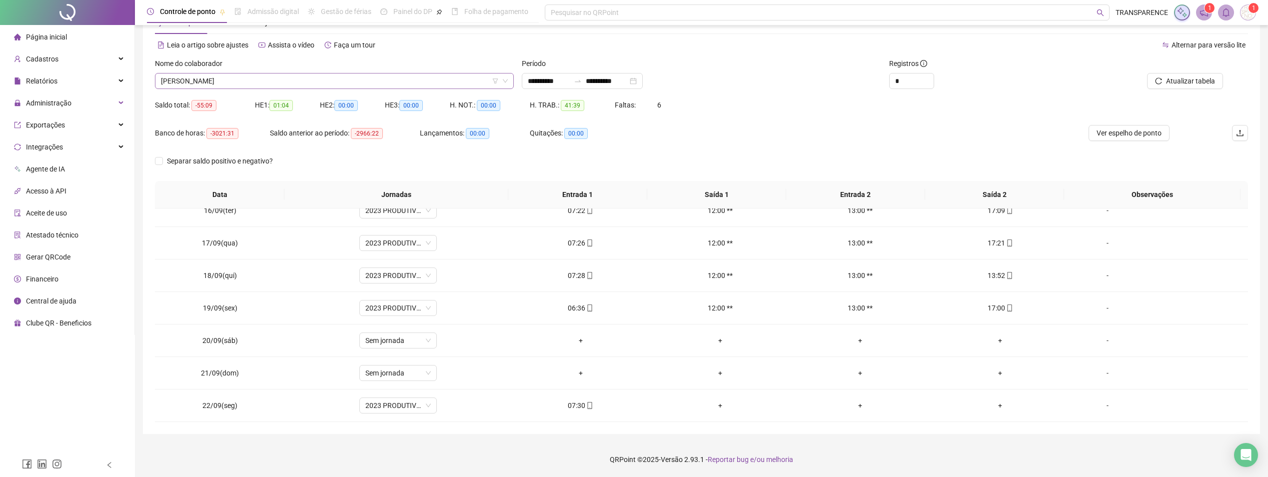
click at [403, 91] on div "Nome do colaborador JOSE DOS SANTOS SOUZA" at bounding box center [334, 77] width 367 height 39
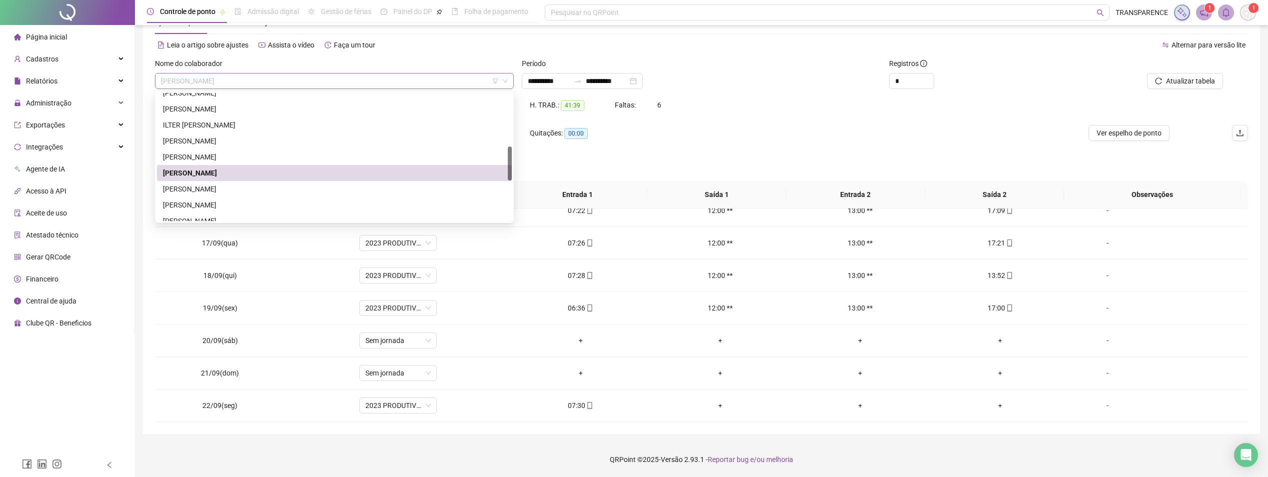
click at [406, 86] on span "JOSE DOS SANTOS SOUZA" at bounding box center [334, 80] width 347 height 15
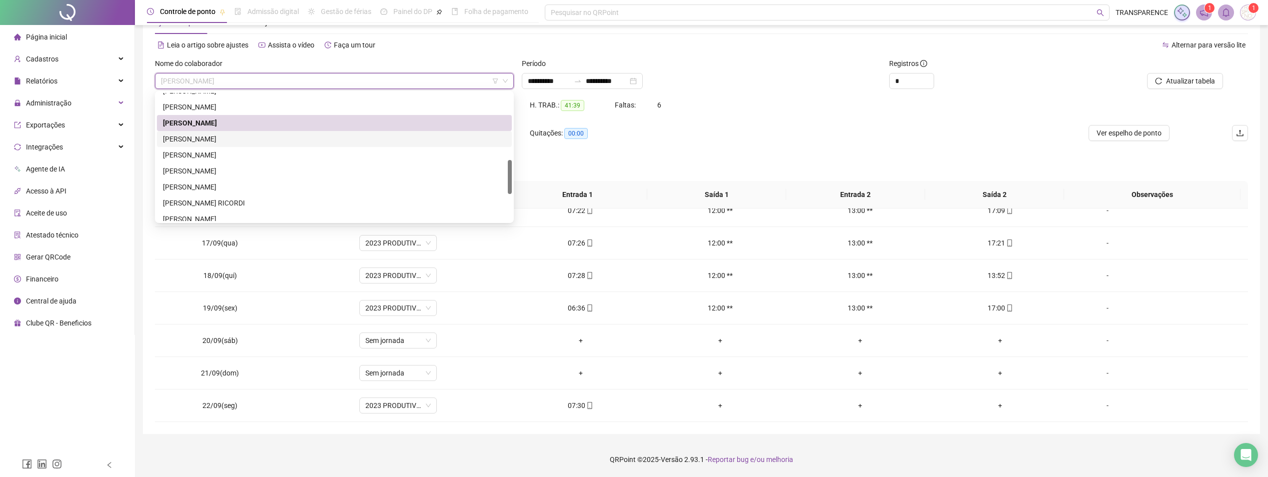
click at [290, 134] on div "JOSE RODRIGO DOS SANTOS" at bounding box center [334, 138] width 343 height 11
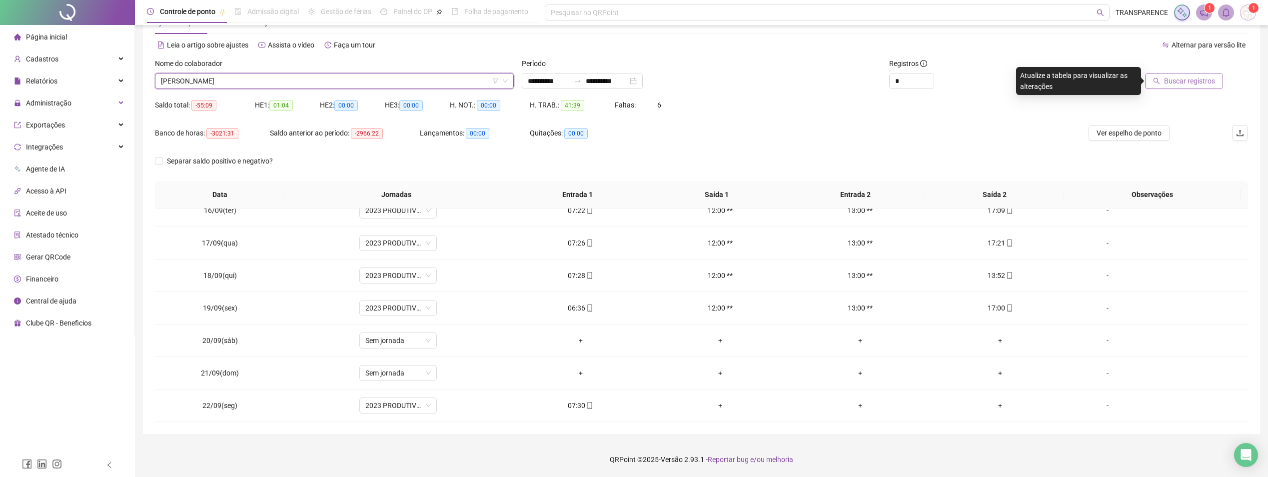
click at [1174, 78] on span "Buscar registros" at bounding box center [1189, 80] width 51 height 11
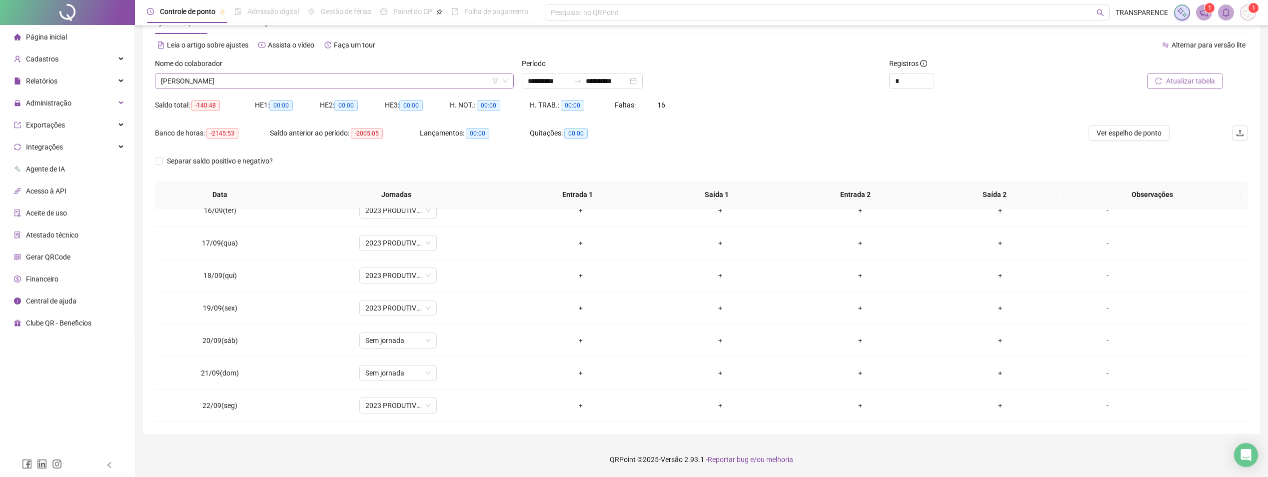
click at [389, 75] on span "JOSE RODRIGO DOS SANTOS" at bounding box center [334, 80] width 347 height 15
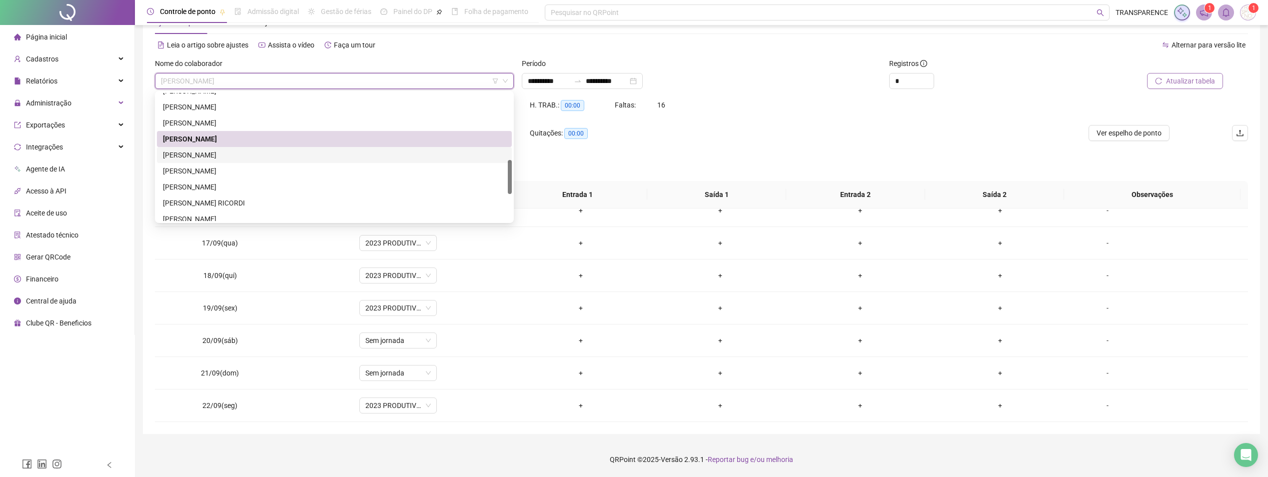
click at [248, 147] on div "LARISSA DA SILVA" at bounding box center [334, 155] width 355 height 16
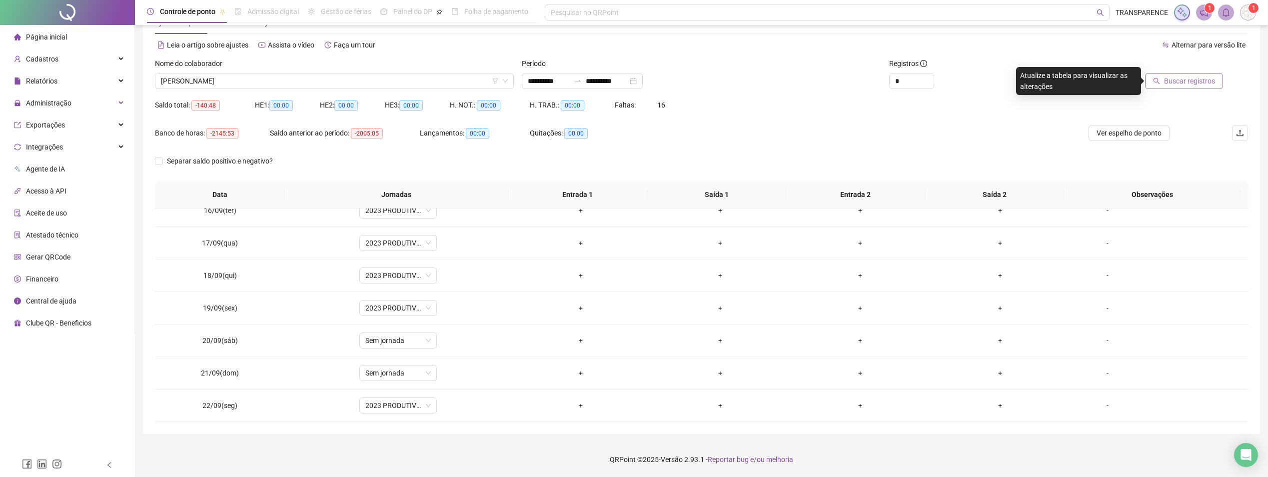
click at [1189, 75] on span "Buscar registros" at bounding box center [1189, 80] width 51 height 11
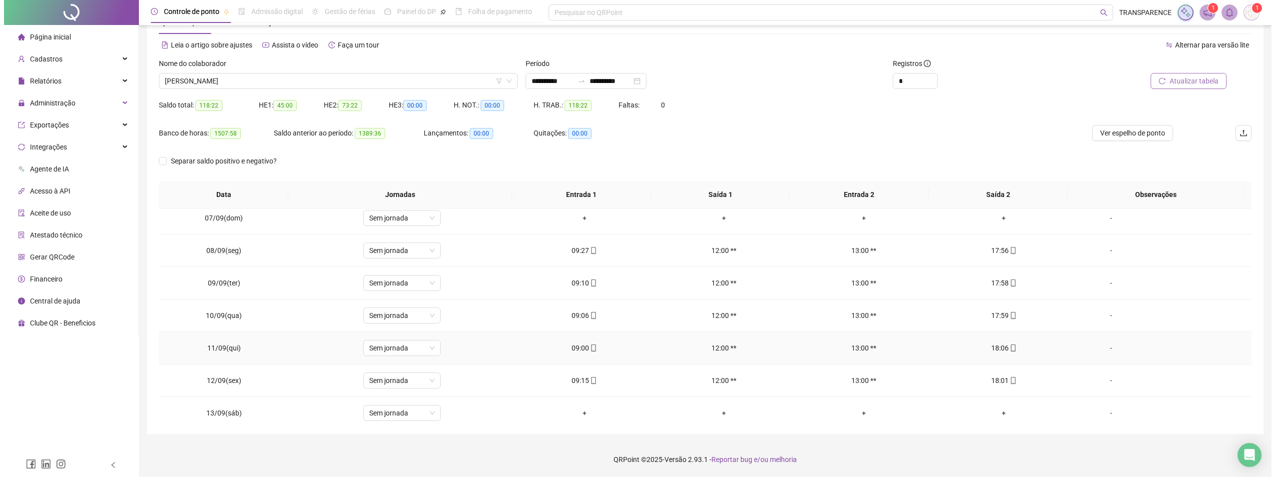
scroll to position [501, 0]
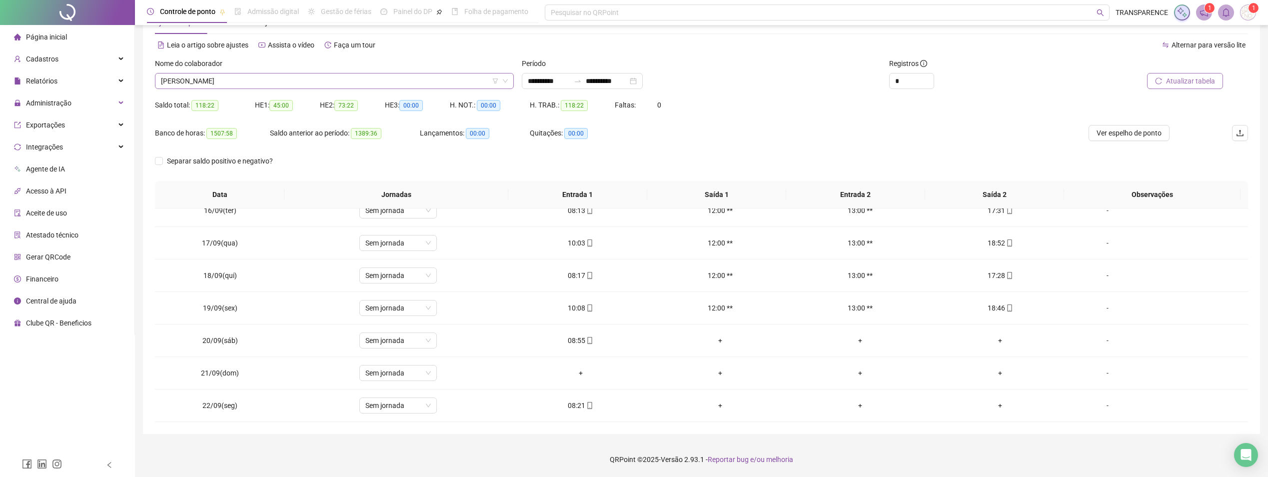
click at [307, 73] on div "LARISSA DA SILVA" at bounding box center [334, 81] width 359 height 16
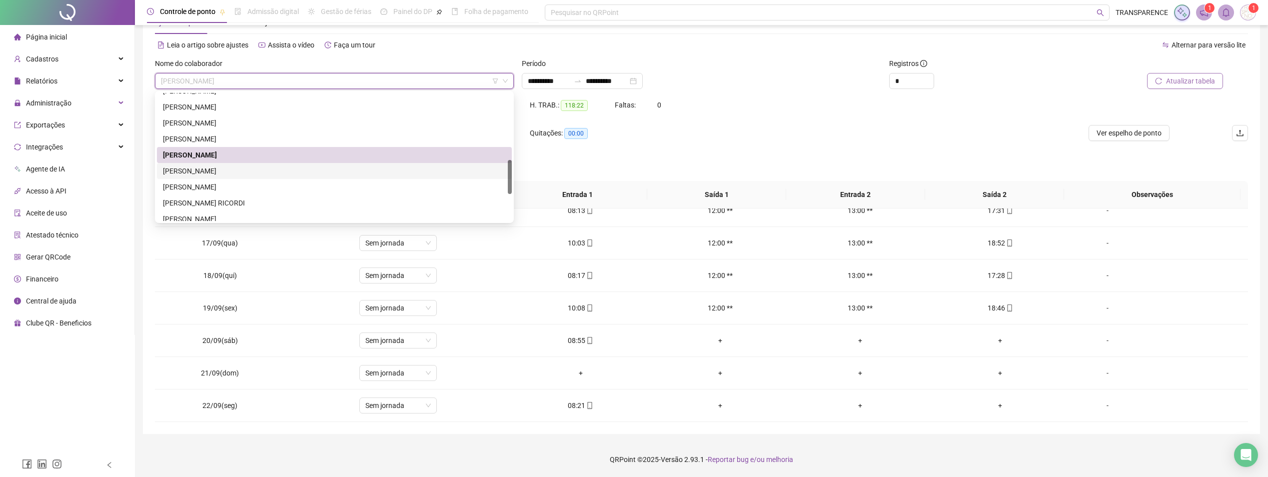
click at [293, 163] on div "LEXON NEY FERREIRA LOPES" at bounding box center [334, 171] width 355 height 16
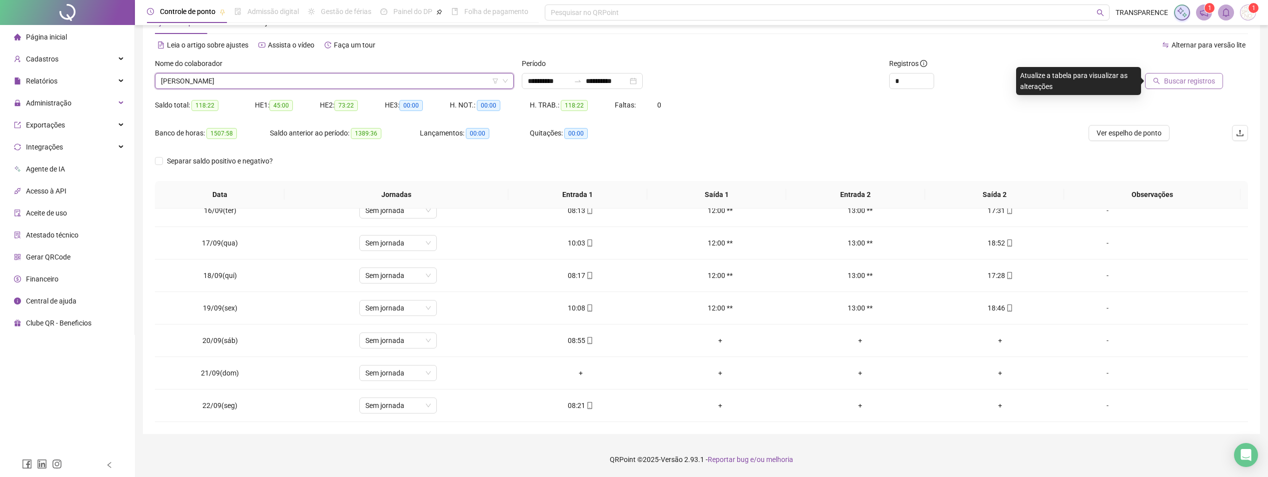
click at [329, 86] on span "LEXON NEY FERREIRA LOPES" at bounding box center [334, 80] width 347 height 15
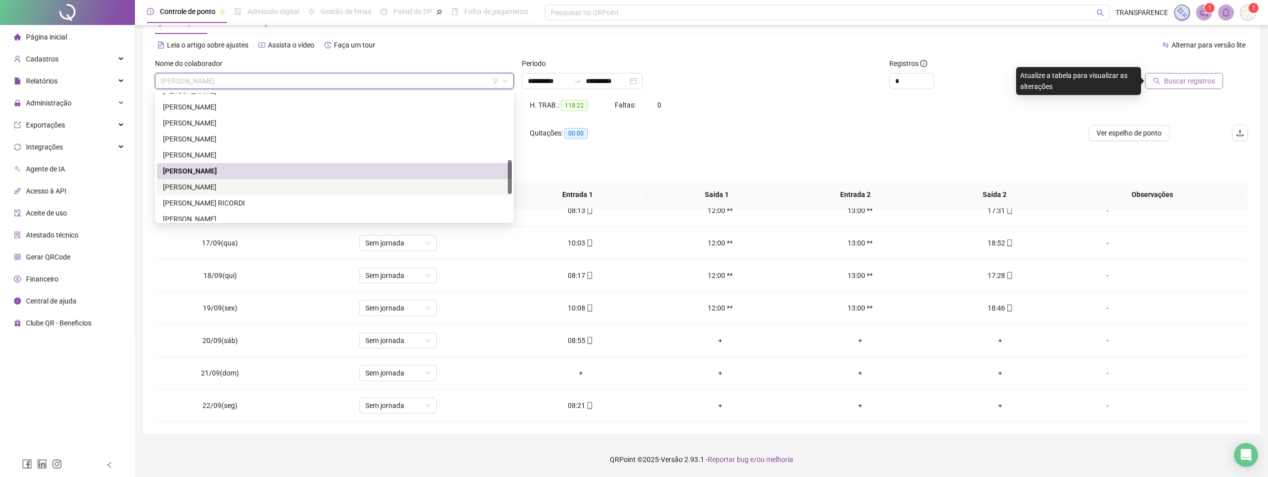
click at [196, 189] on div "LUCAS CORDEIRO DOS SANTOS" at bounding box center [334, 186] width 343 height 11
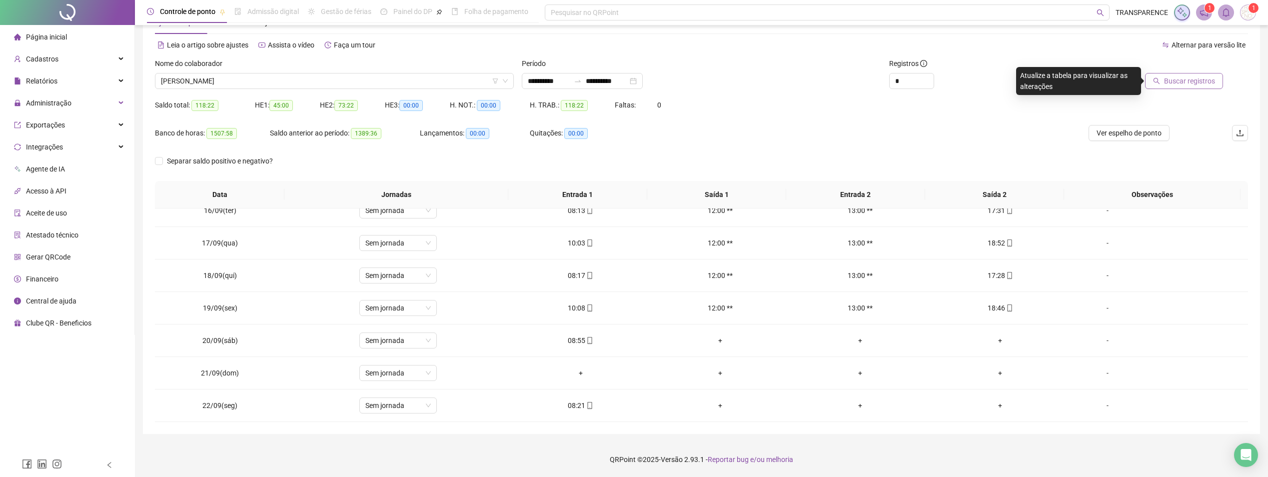
click at [1175, 79] on span "Buscar registros" at bounding box center [1189, 80] width 51 height 11
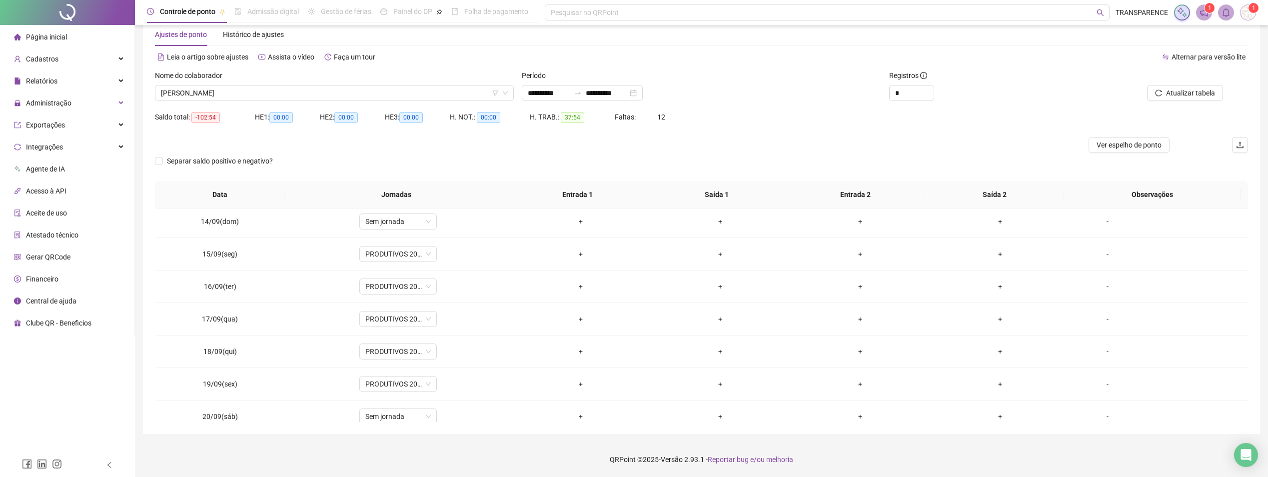
scroll to position [401, 0]
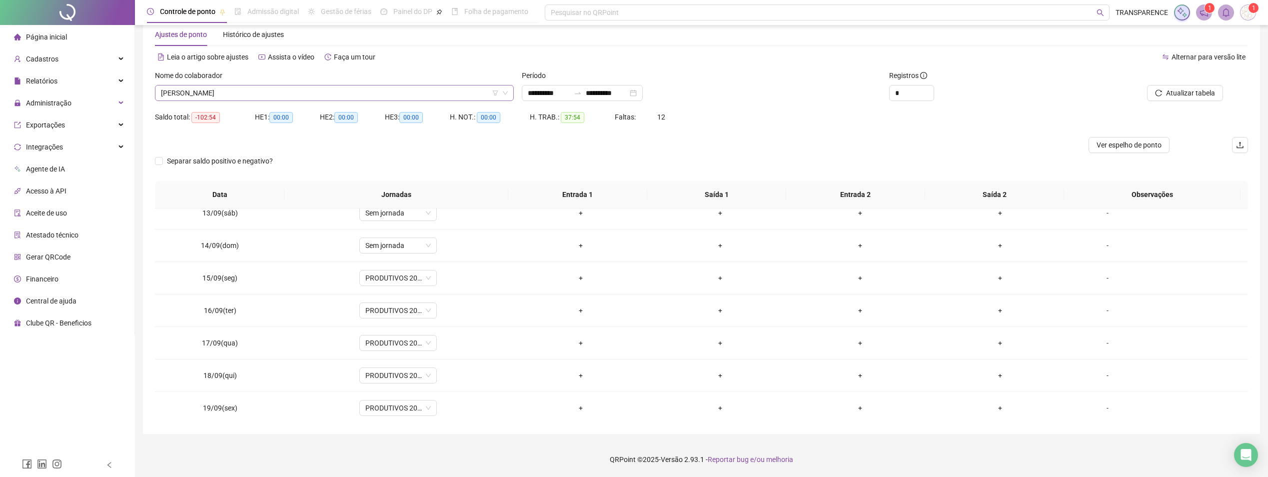
click at [401, 93] on span "LUCAS CORDEIRO DOS SANTOS" at bounding box center [334, 92] width 347 height 15
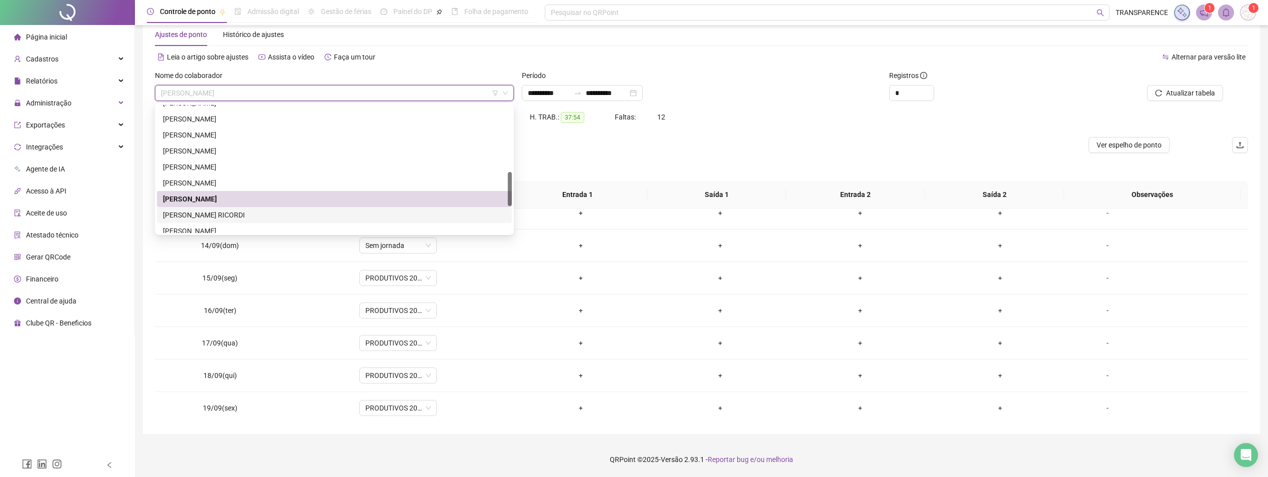
click at [211, 218] on div "LUIZ FELIPE MELLO RICORDI" at bounding box center [334, 214] width 343 height 11
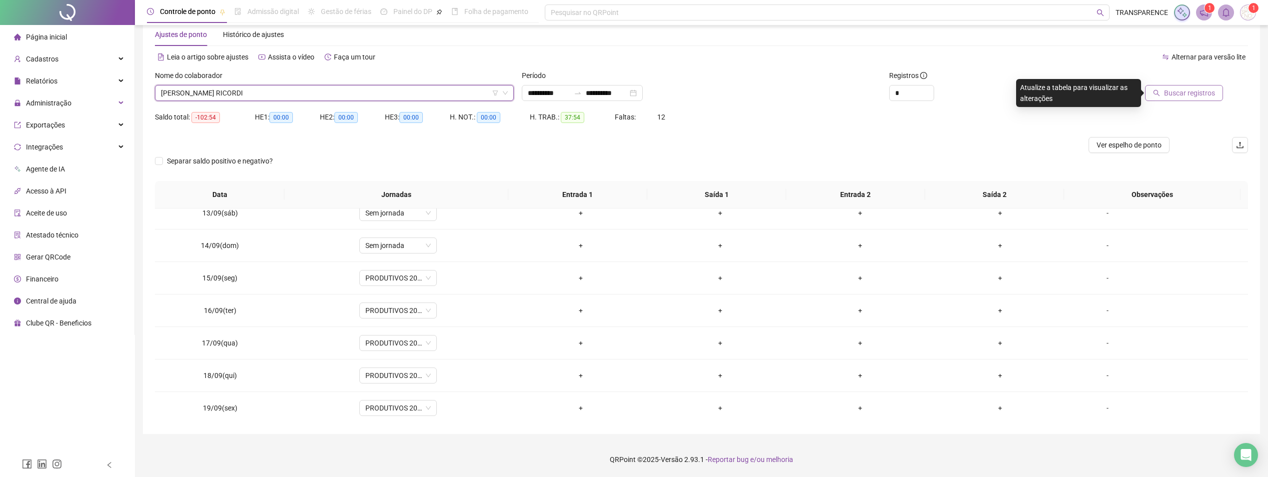
click at [1181, 89] on span "Buscar registros" at bounding box center [1189, 92] width 51 height 11
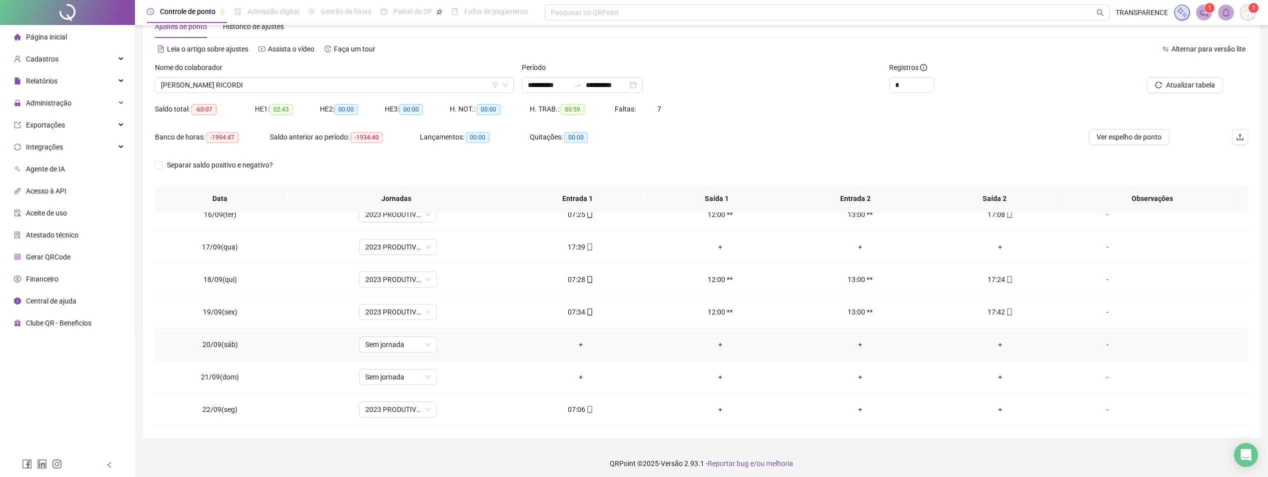
scroll to position [34, 0]
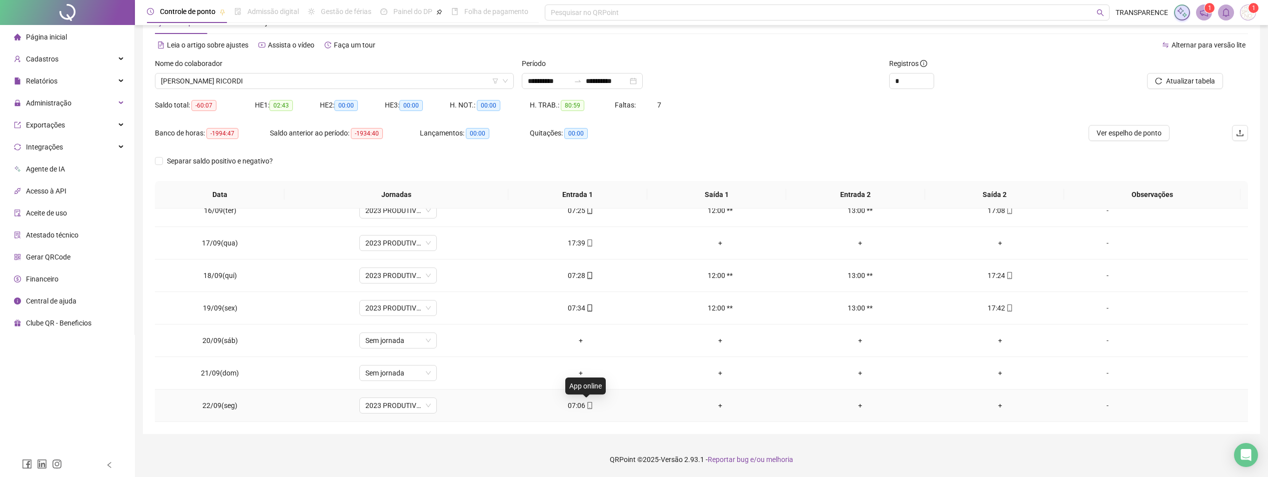
click at [588, 402] on icon "mobile" at bounding box center [589, 405] width 7 height 7
type input "**********"
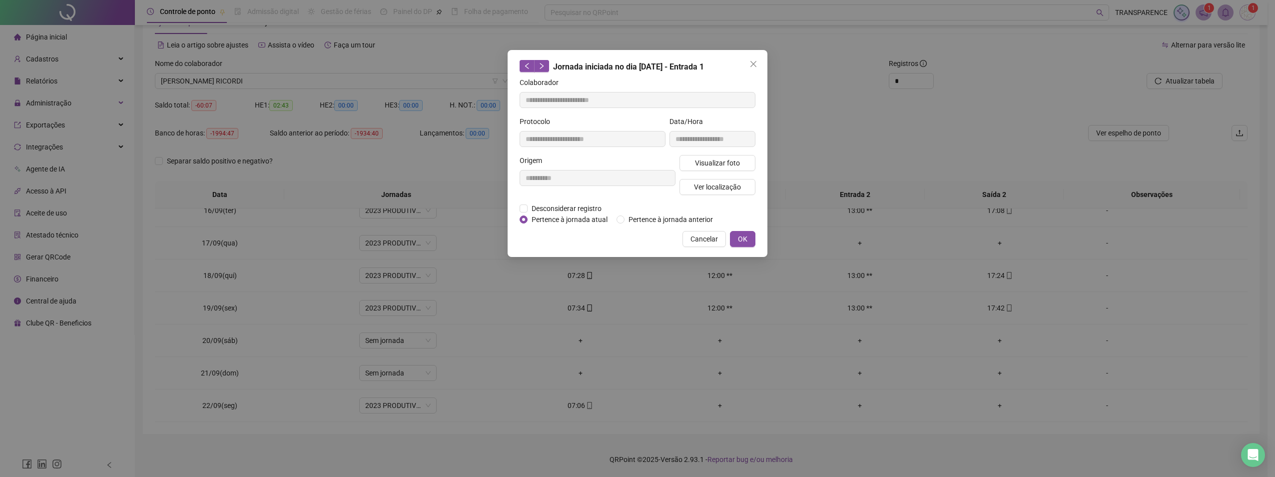
click at [759, 55] on div "**********" at bounding box center [638, 153] width 260 height 207
drag, startPoint x: 753, startPoint y: 60, endPoint x: 585, endPoint y: 105, distance: 173.2
click at [745, 63] on div "**********" at bounding box center [638, 153] width 260 height 207
drag, startPoint x: 757, startPoint y: 59, endPoint x: 721, endPoint y: 65, distance: 36.1
click at [755, 59] on button "Close" at bounding box center [754, 64] width 16 height 16
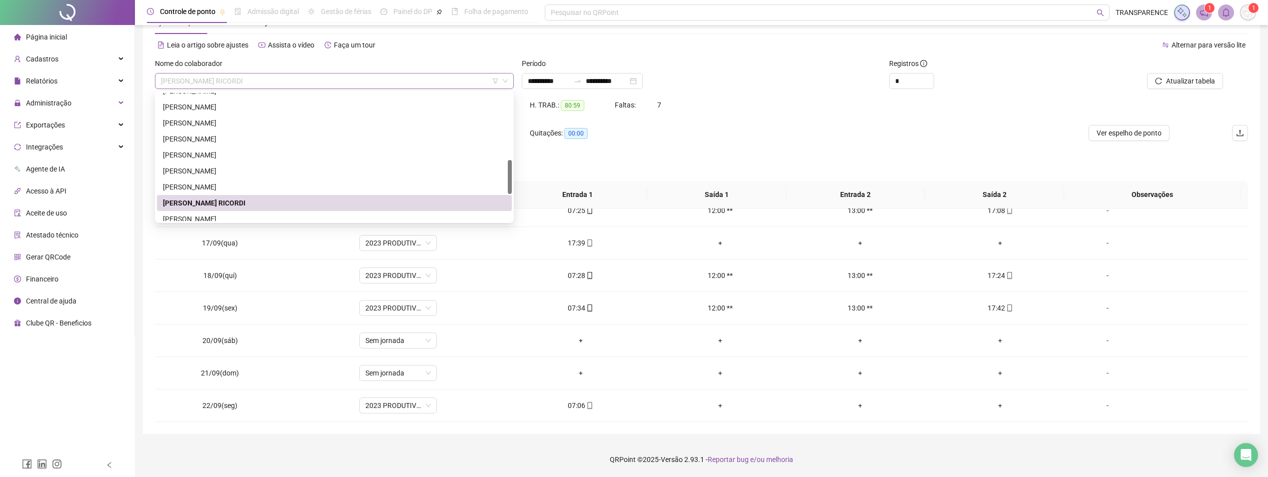
click at [434, 75] on span "LUIZ FELIPE MELLO RICORDI" at bounding box center [334, 80] width 347 height 15
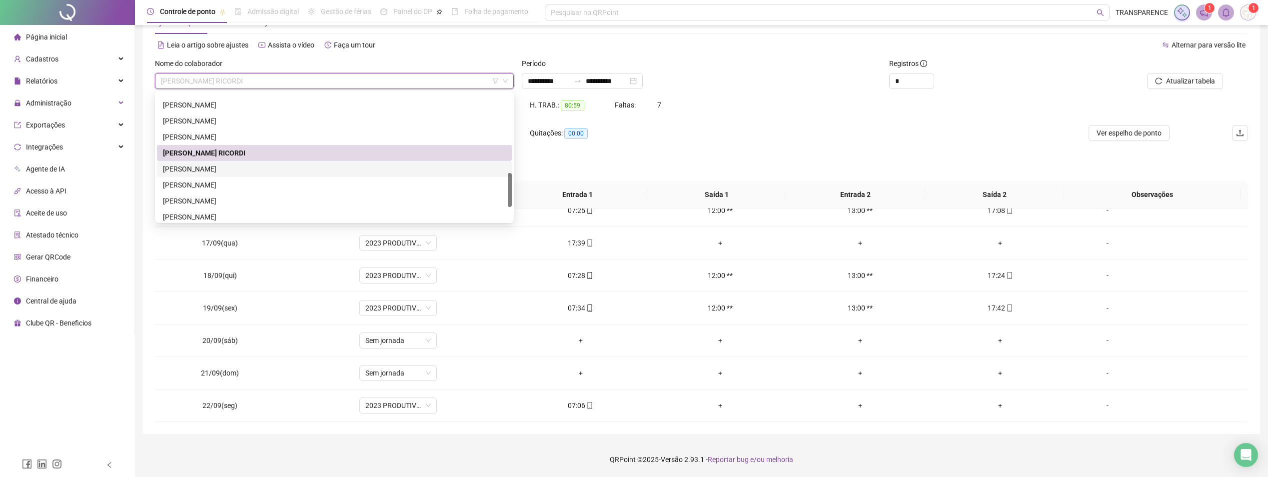
scroll to position [350, 0]
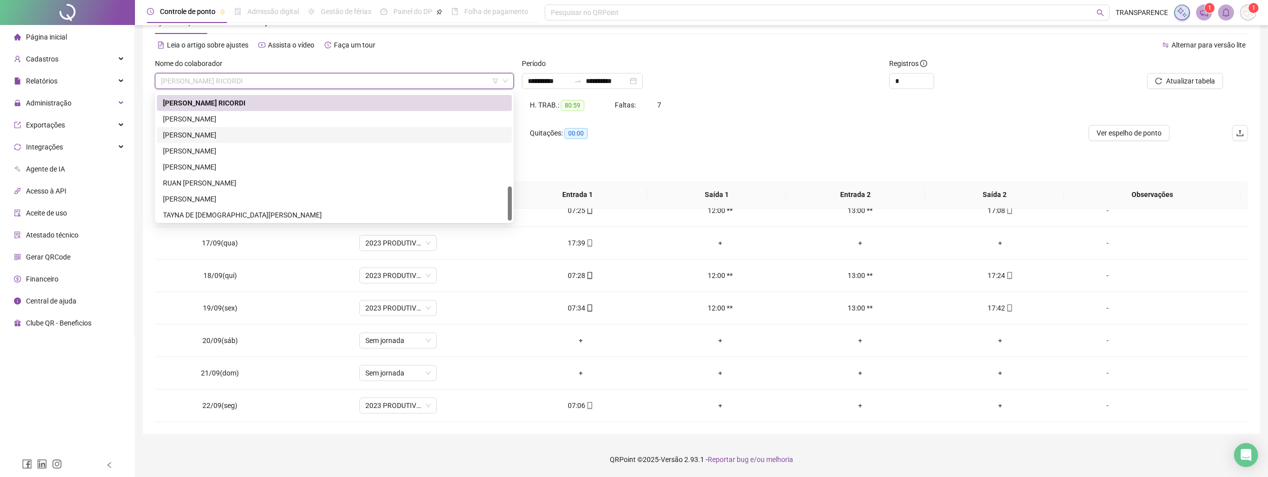
click at [265, 131] on div "PABLO HENRY SANTANA SOUZA" at bounding box center [334, 134] width 343 height 11
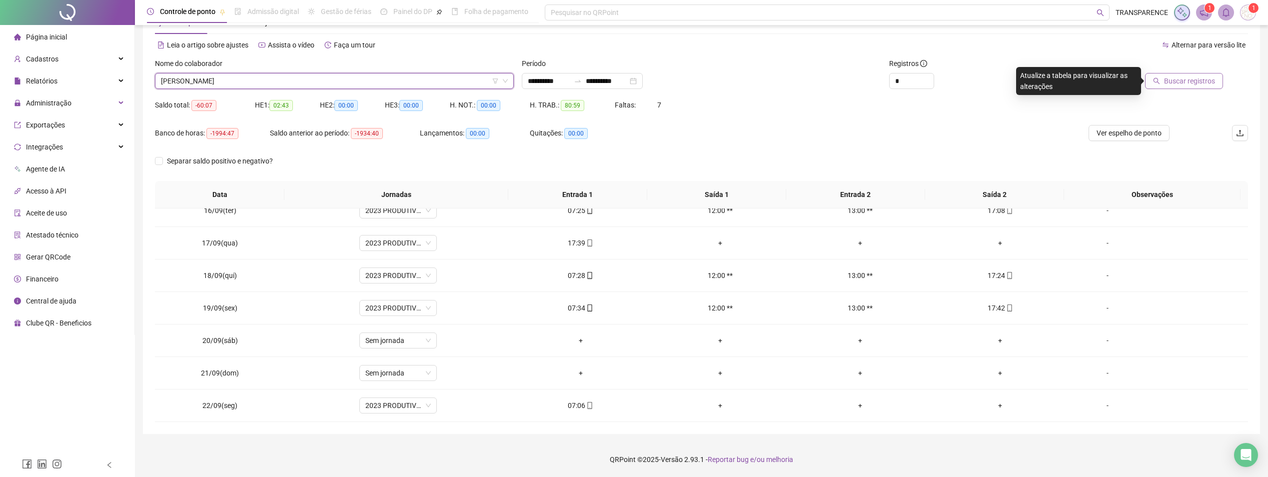
click at [1175, 85] on span "Buscar registros" at bounding box center [1189, 80] width 51 height 11
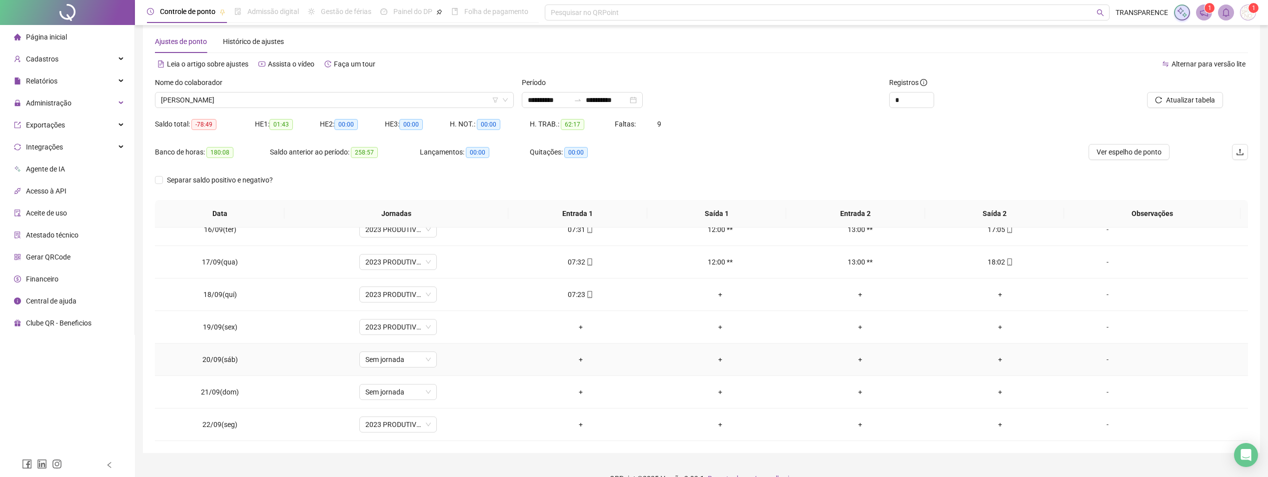
scroll to position [34, 0]
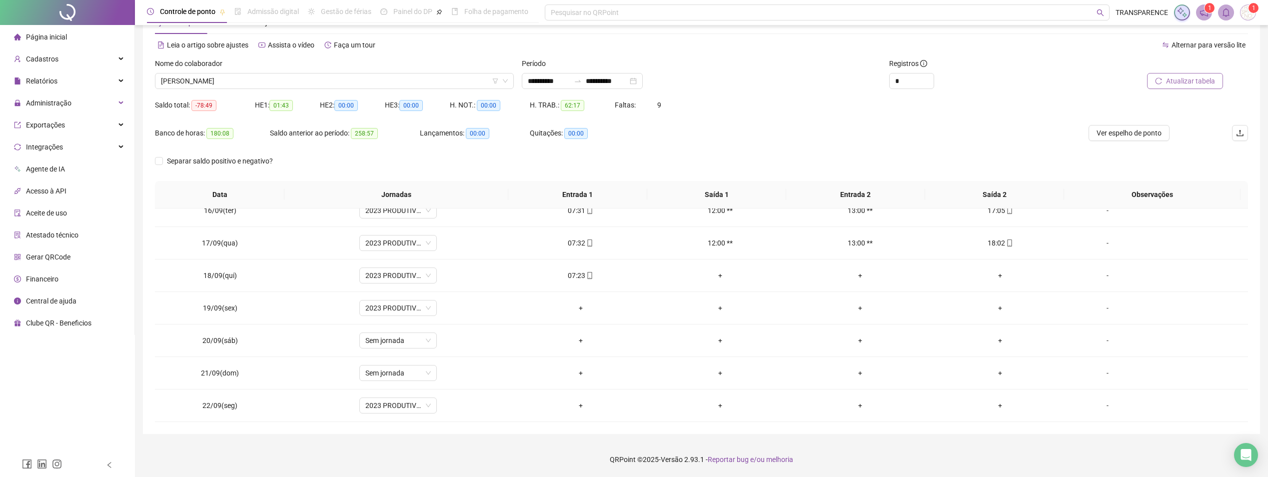
click at [1185, 76] on span "Atualizar tabela" at bounding box center [1190, 80] width 49 height 11
click at [526, 84] on div "**********" at bounding box center [582, 81] width 121 height 16
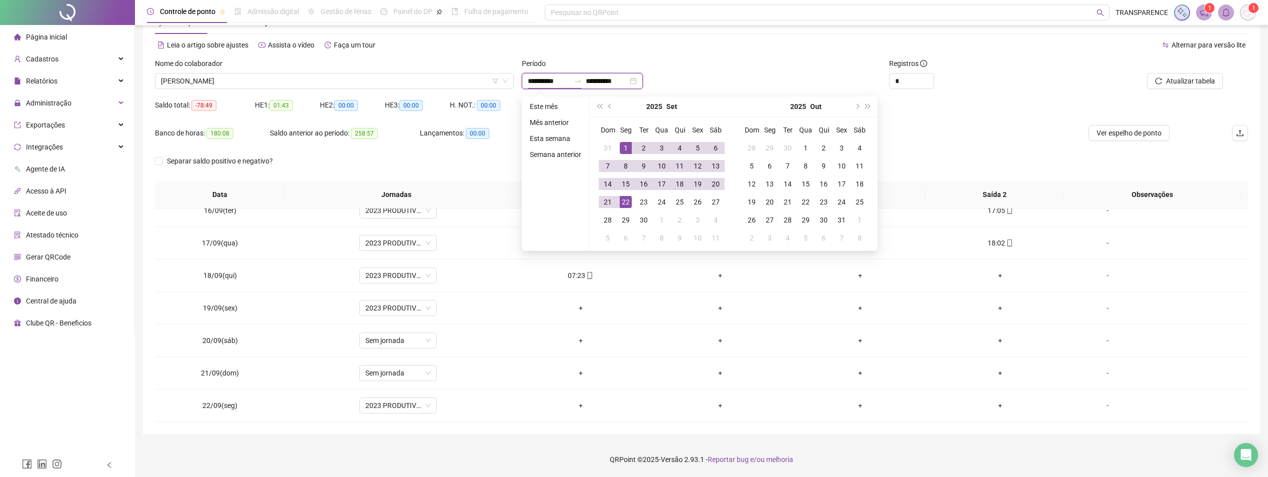
click at [527, 81] on div "**********" at bounding box center [582, 81] width 121 height 16
type input "**********"
click at [624, 149] on div "1" at bounding box center [626, 148] width 12 height 12
type input "**********"
click at [624, 203] on div "22" at bounding box center [626, 202] width 12 height 12
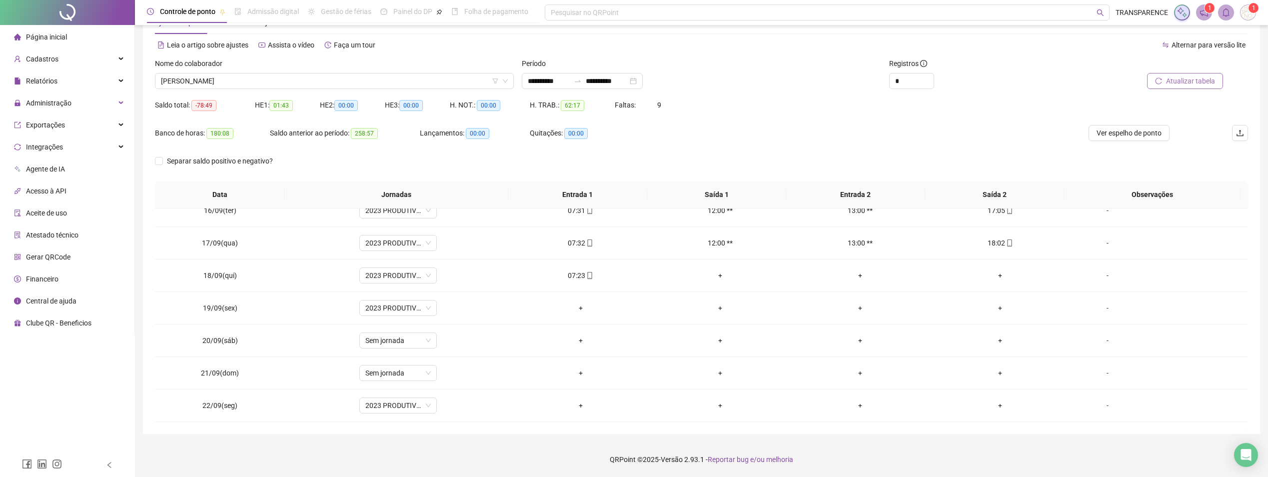
click at [1207, 76] on span "Atualizar tabela" at bounding box center [1190, 80] width 49 height 11
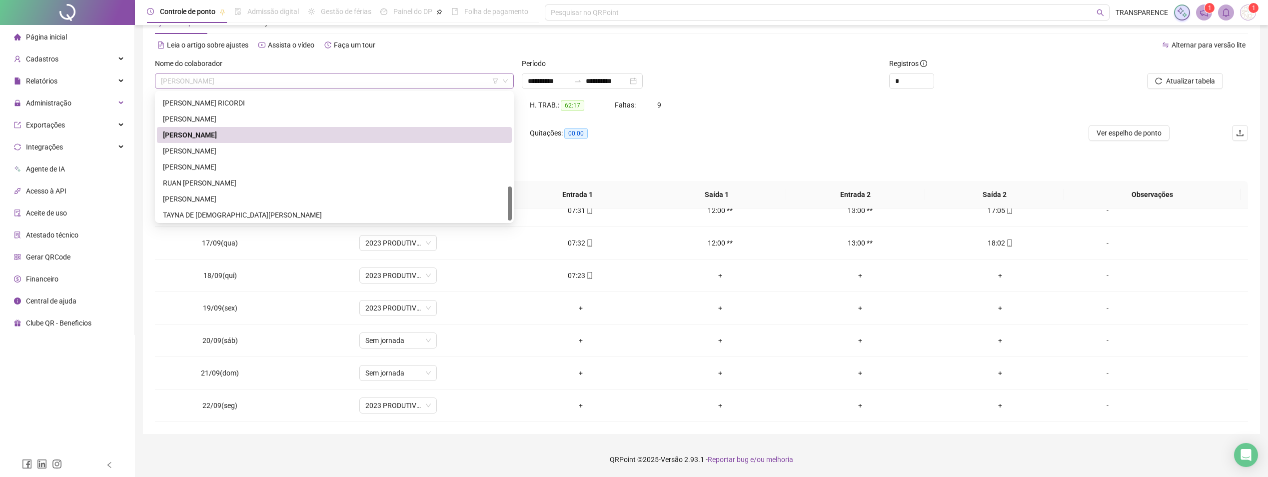
click at [305, 76] on span "PABLO HENRY SANTANA SOUZA" at bounding box center [334, 80] width 347 height 15
click at [189, 151] on div "PABLO MENEZES DOS SANTOS" at bounding box center [334, 150] width 343 height 11
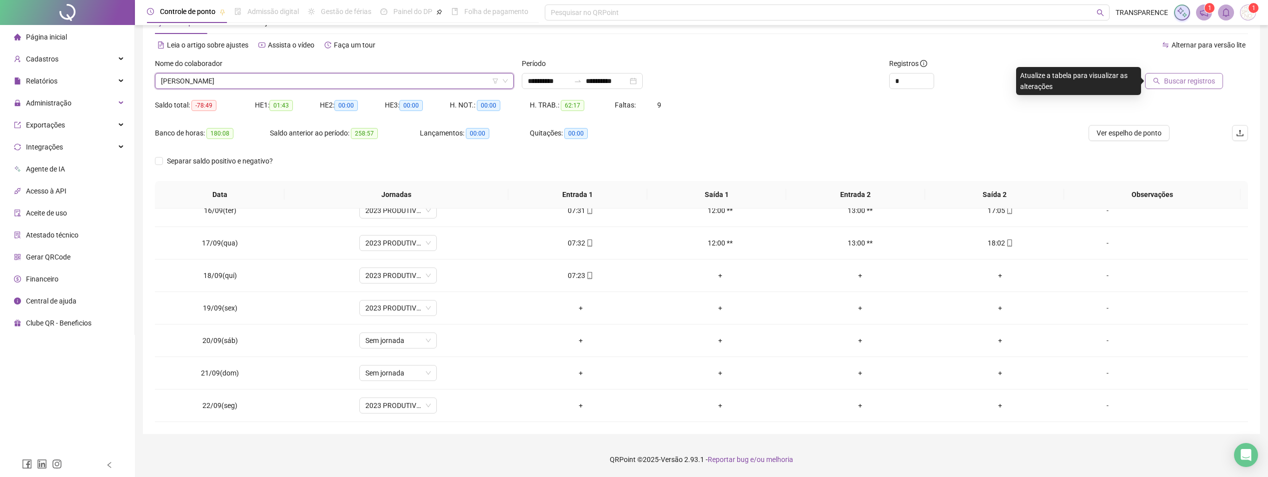
click at [1162, 86] on button "Buscar registros" at bounding box center [1184, 81] width 78 height 16
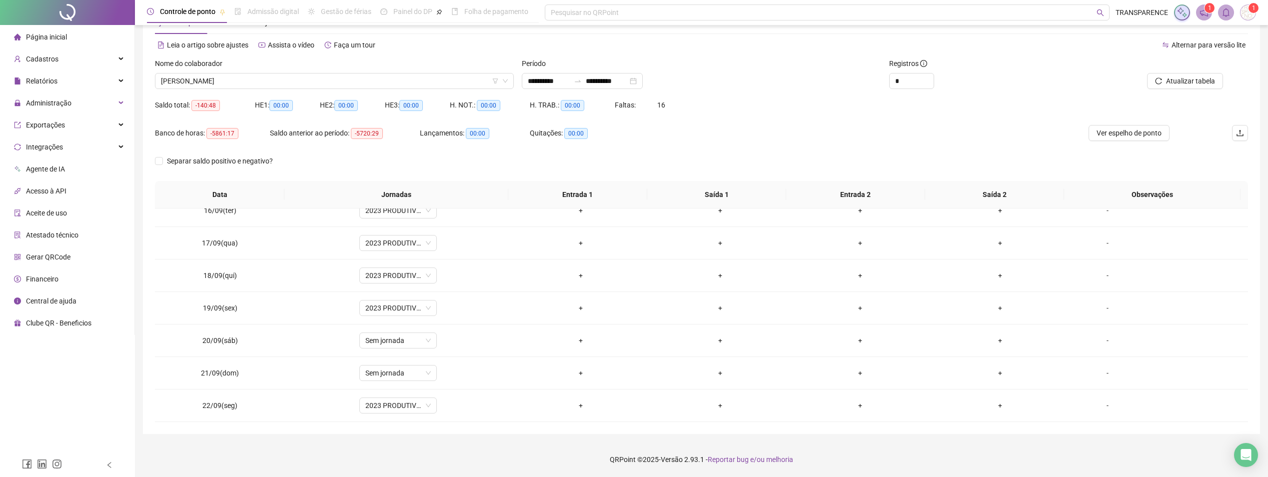
click at [765, 118] on div "Saldo total: -140:48 HE 1: 00:00 HE 2: 00:00 HE 3: 00:00 H. NOT.: 00:00 H. TRAB…" at bounding box center [701, 111] width 1093 height 28
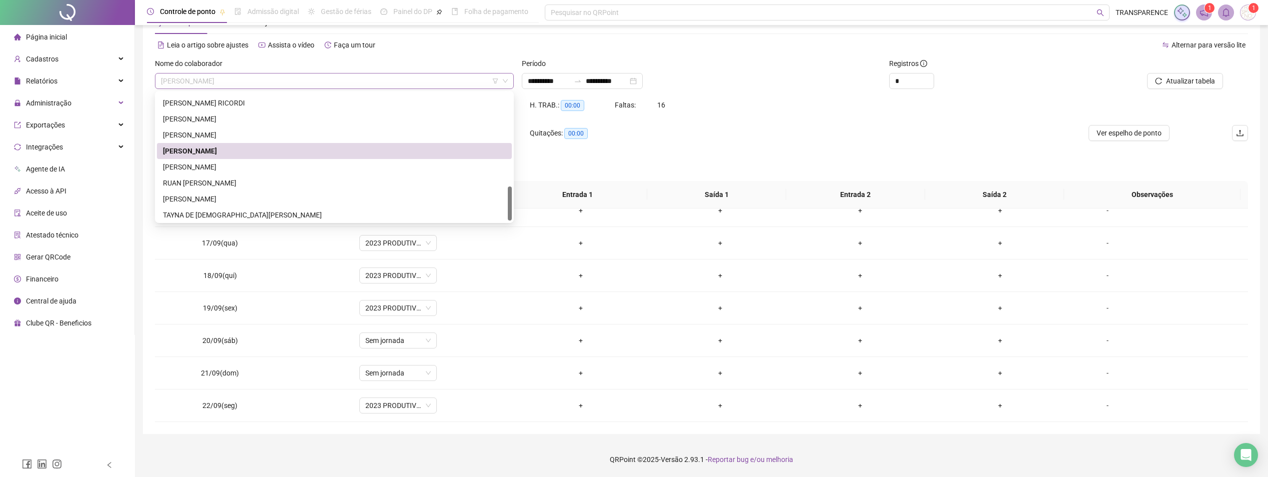
click at [345, 73] on div "PABLO MENEZES DOS SANTOS" at bounding box center [334, 81] width 359 height 16
click at [224, 197] on div "SILAS LIMA MARTINS" at bounding box center [334, 196] width 343 height 11
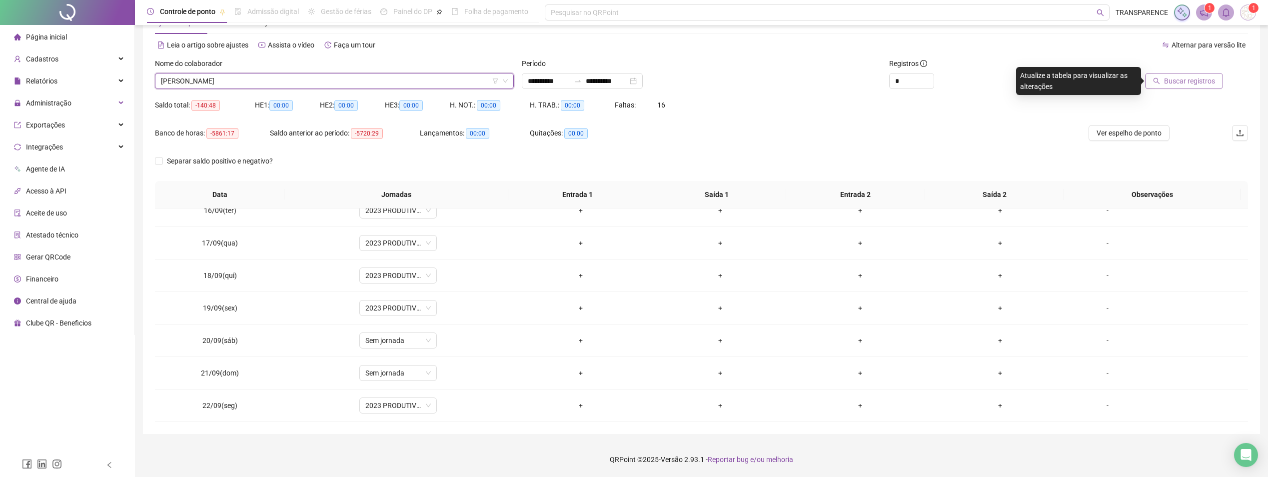
click at [1197, 82] on span "Buscar registros" at bounding box center [1189, 80] width 51 height 11
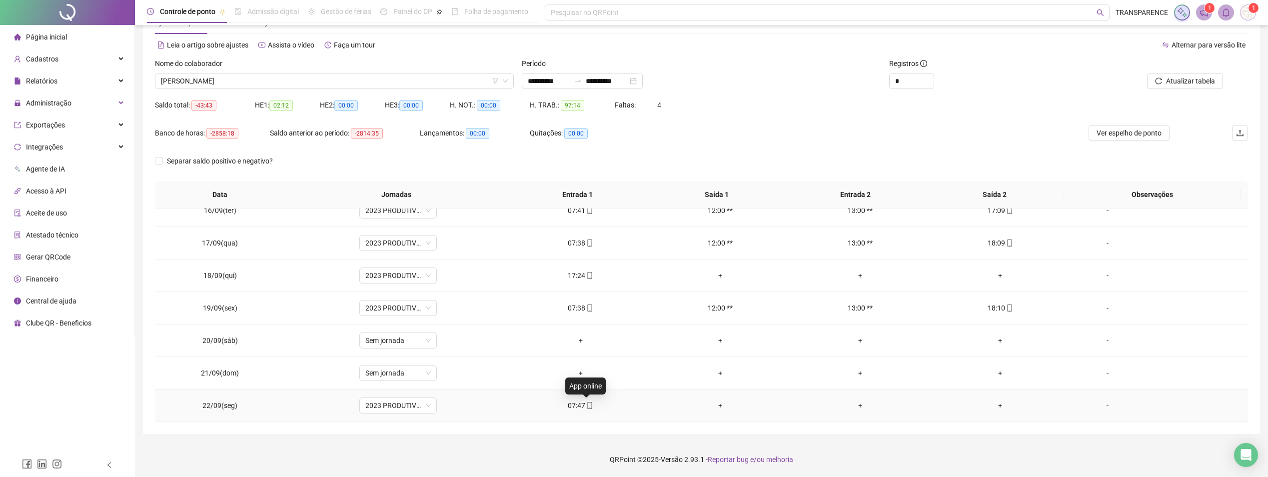
click at [588, 403] on icon "mobile" at bounding box center [589, 405] width 7 height 7
type input "**********"
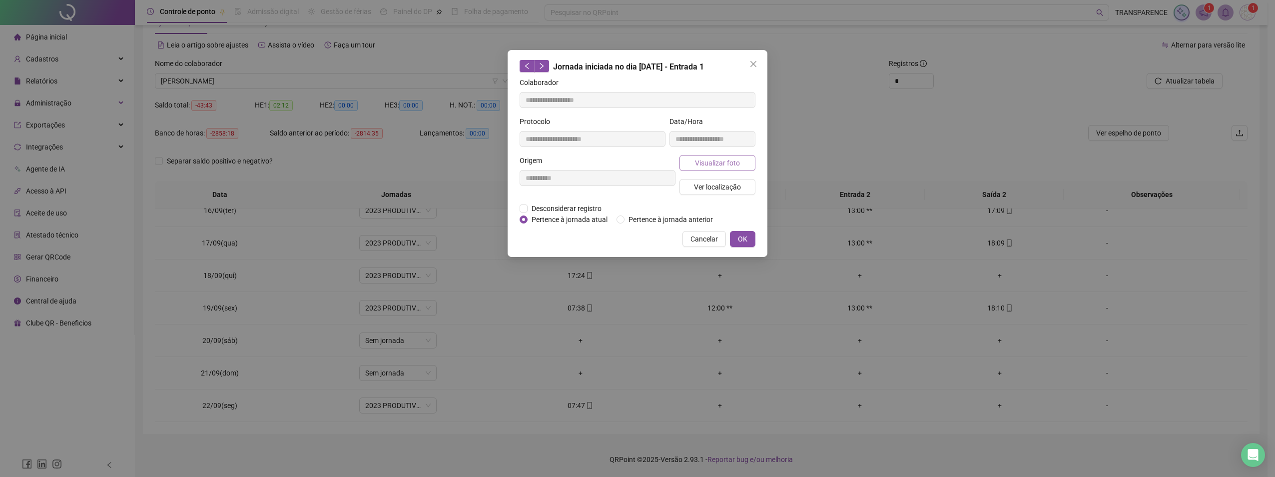
click at [712, 161] on span "Visualizar foto" at bounding box center [717, 162] width 45 height 11
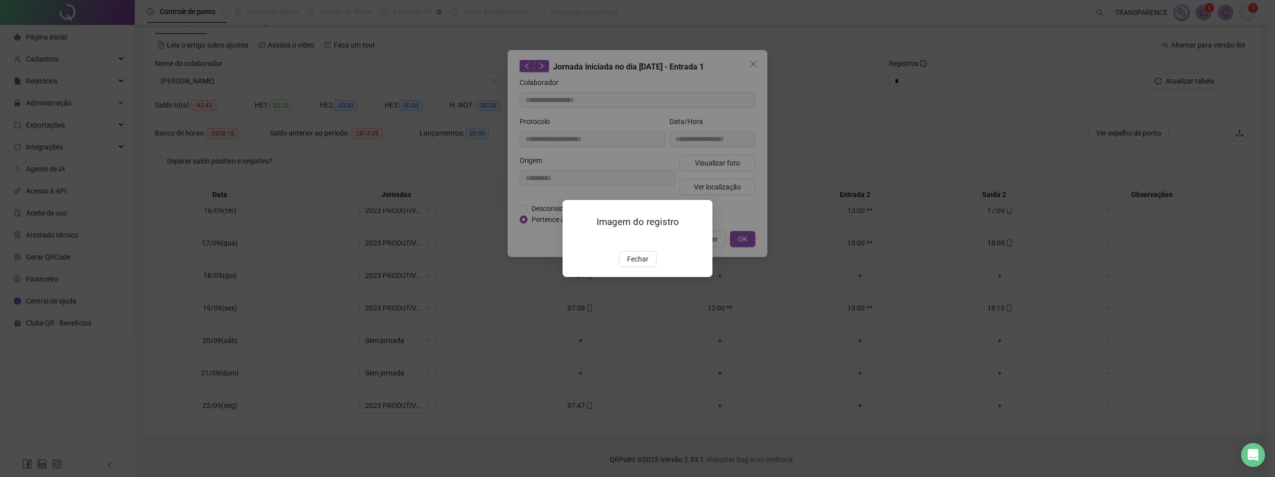
drag, startPoint x: 644, startPoint y: 314, endPoint x: 644, endPoint y: 319, distance: 5.0
click at [644, 264] on span "Fechar" at bounding box center [637, 258] width 21 height 11
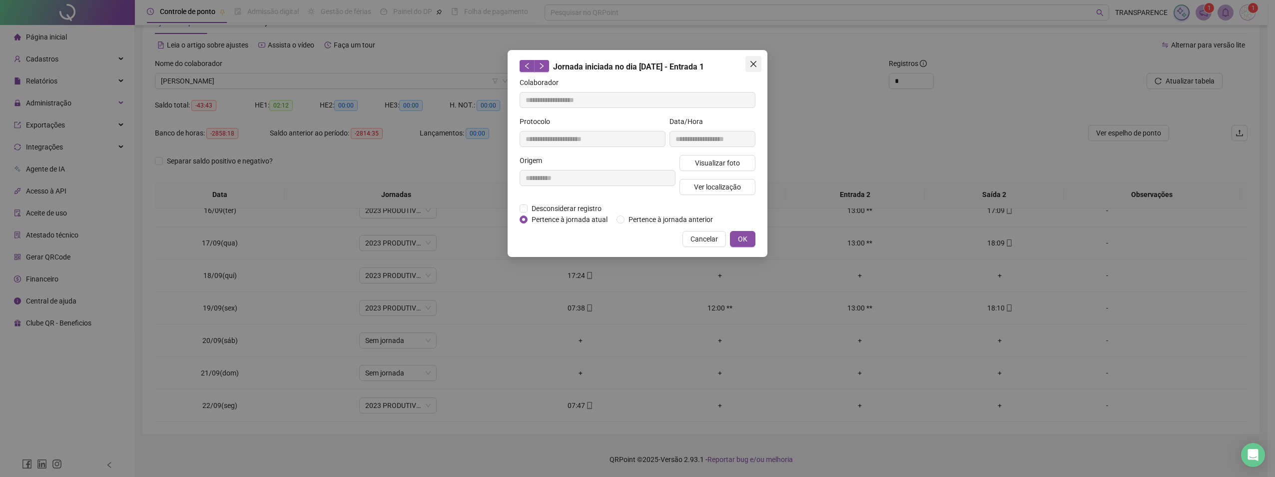
click at [750, 64] on icon "close" at bounding box center [754, 64] width 8 height 8
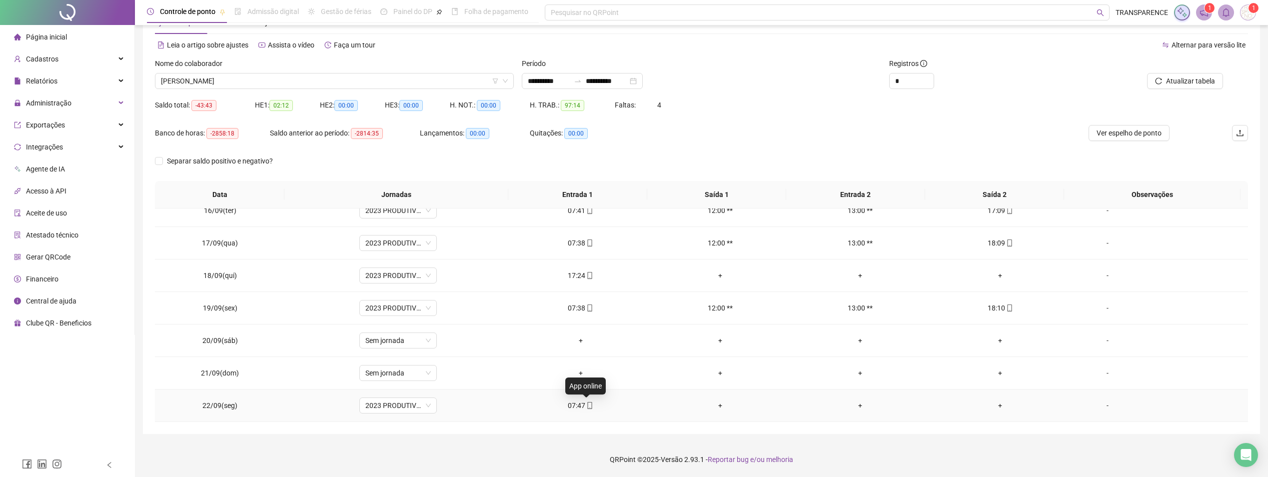
click at [586, 403] on icon "mobile" at bounding box center [589, 405] width 7 height 7
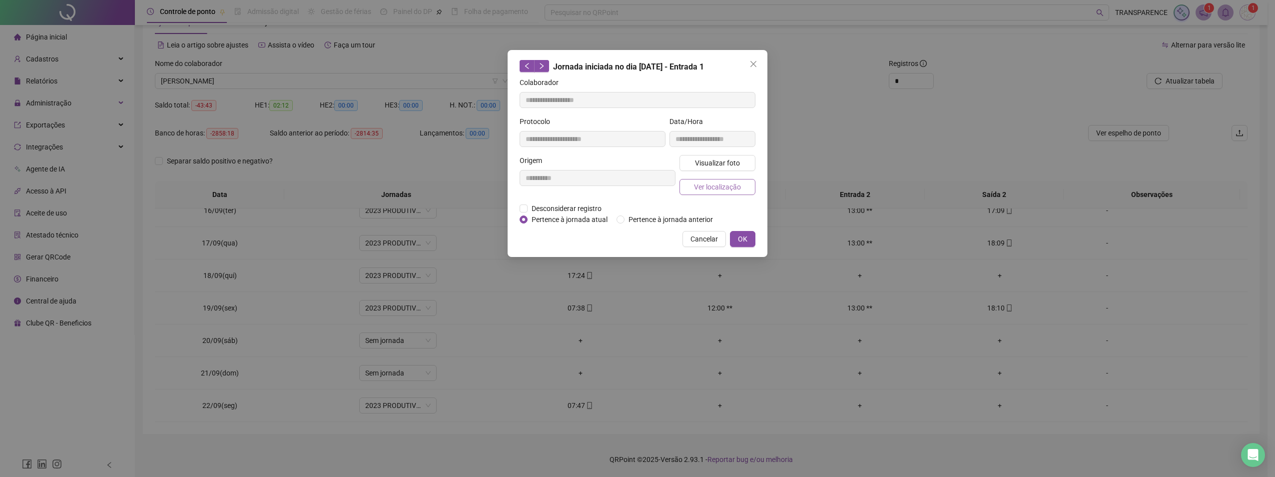
click at [717, 190] on span "Ver localização" at bounding box center [717, 186] width 47 height 11
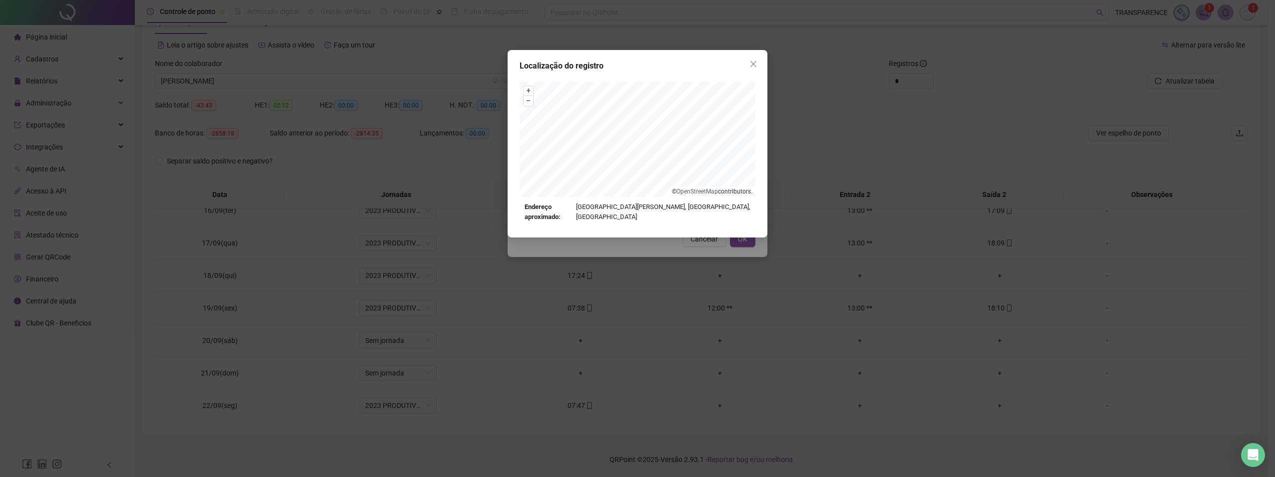
drag, startPoint x: 749, startPoint y: 49, endPoint x: 751, endPoint y: 64, distance: 14.6
click at [749, 51] on div "Localização do registro + – ⇧ › © OpenStreetMap contributors. Endereço aproxima…" at bounding box center [637, 238] width 1275 height 477
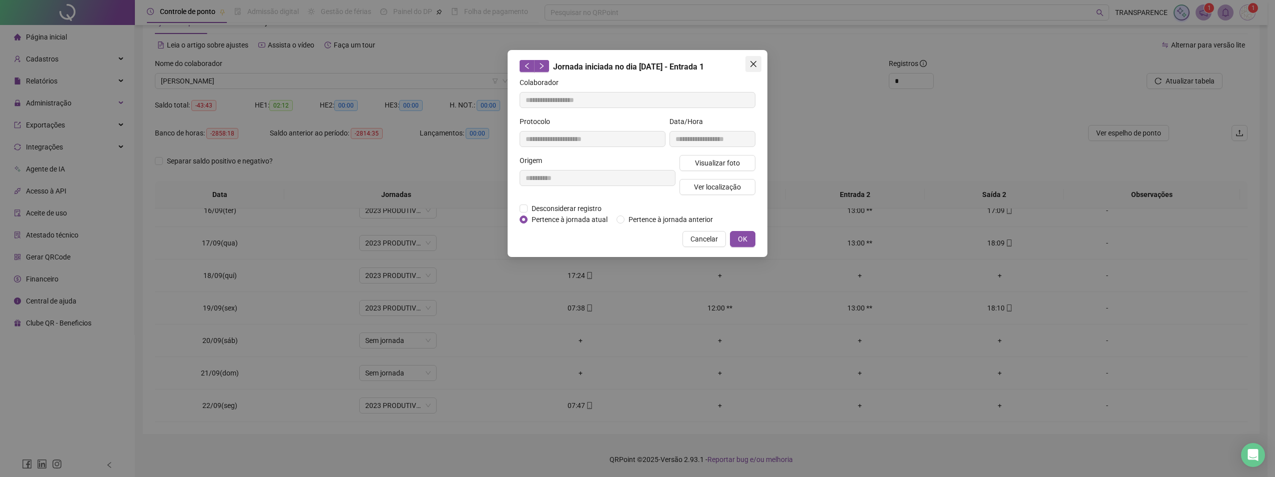
click at [758, 60] on span "Close" at bounding box center [754, 64] width 16 height 8
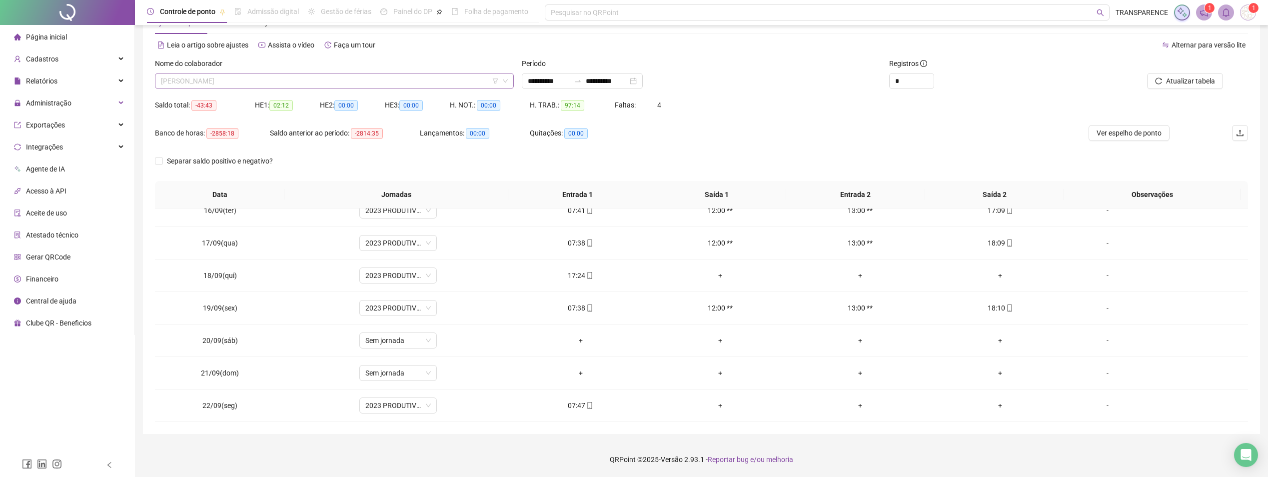
click at [350, 82] on span "SILAS LIMA MARTINS" at bounding box center [334, 80] width 347 height 15
click at [720, 97] on div "Saldo total: -43:43 HE 1: 02:12 HE 2: 00:00 HE 3: 00:00 H. NOT.: 00:00 H. TRAB.…" at bounding box center [701, 111] width 1093 height 28
click at [282, 87] on span "SILAS LIMA MARTINS" at bounding box center [334, 80] width 347 height 15
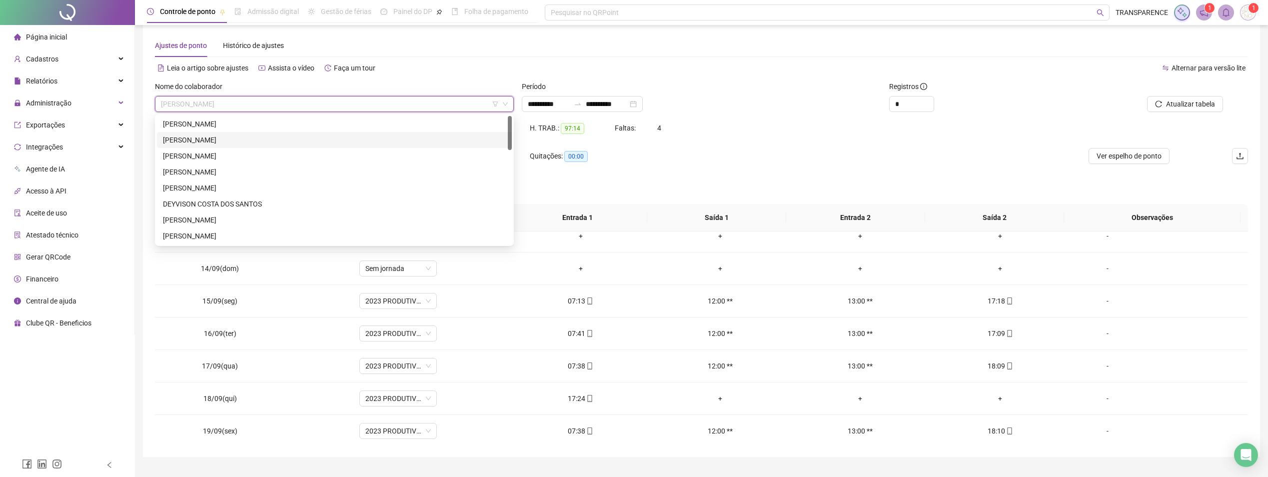
scroll to position [0, 0]
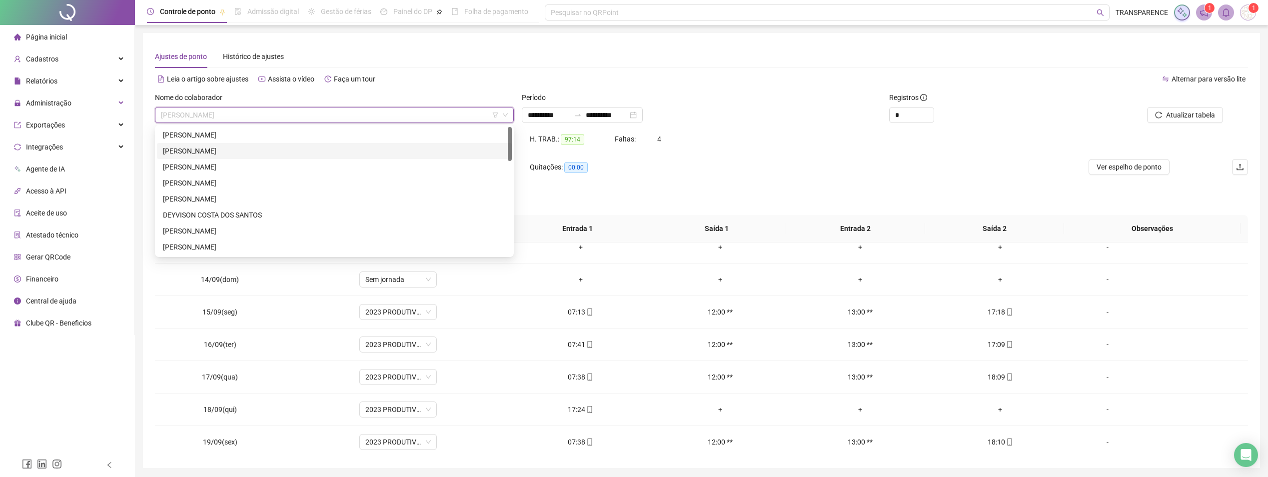
drag, startPoint x: 657, startPoint y: 56, endPoint x: 606, endPoint y: 74, distance: 54.1
click at [656, 56] on div "Ajustes de ponto Histórico de ajustes" at bounding box center [701, 56] width 1093 height 23
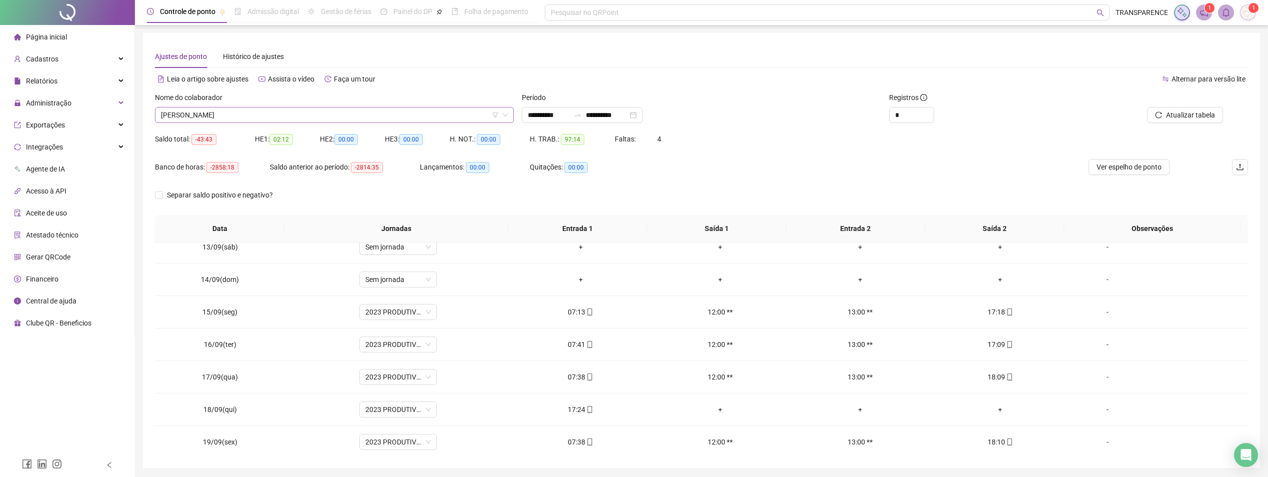
click at [236, 121] on span "SILAS LIMA MARTINS" at bounding box center [334, 114] width 347 height 15
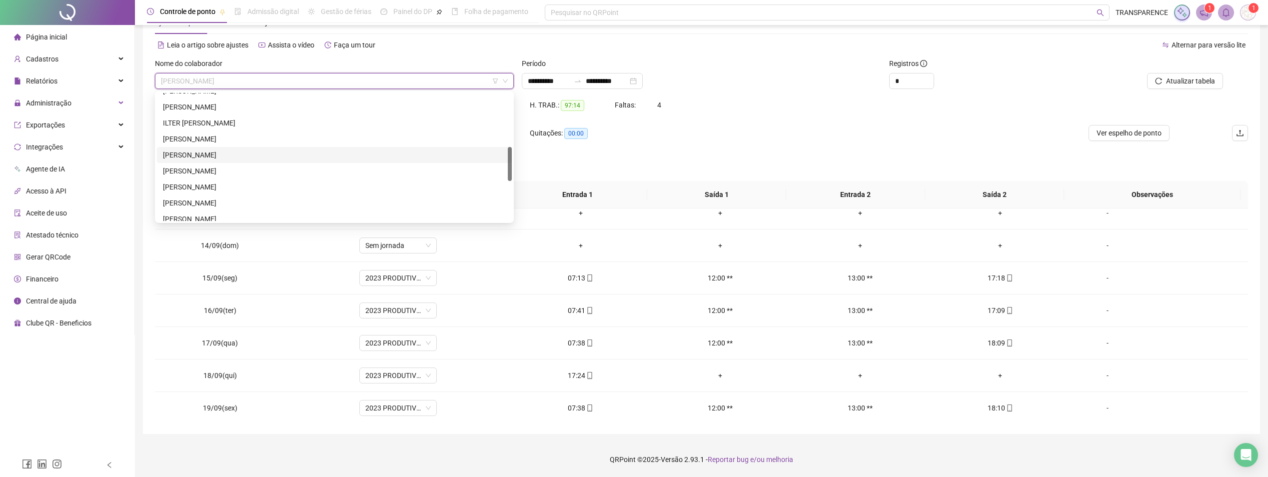
scroll to position [152, 0]
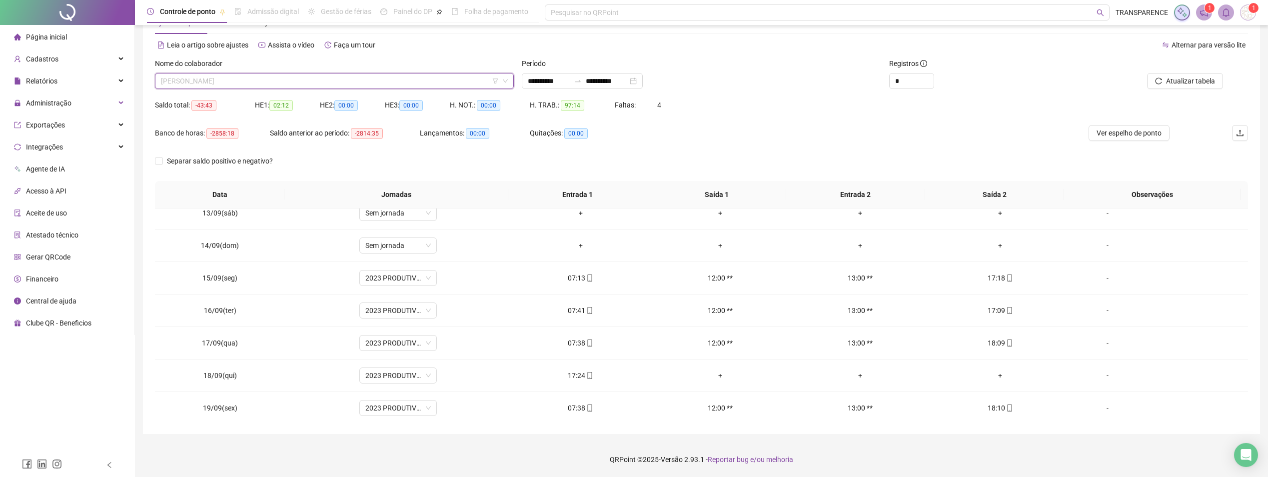
click at [419, 83] on span "SILAS LIMA MARTINS" at bounding box center [334, 80] width 347 height 15
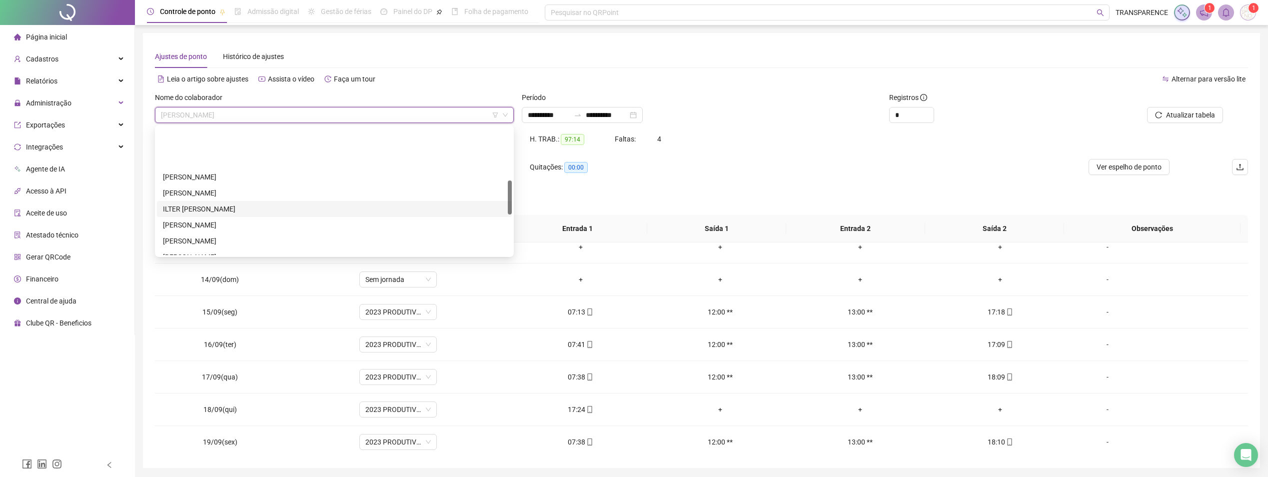
scroll to position [200, 0]
click at [228, 174] on div "JONATHAN PASSOS BRAZ" at bounding box center [334, 174] width 343 height 11
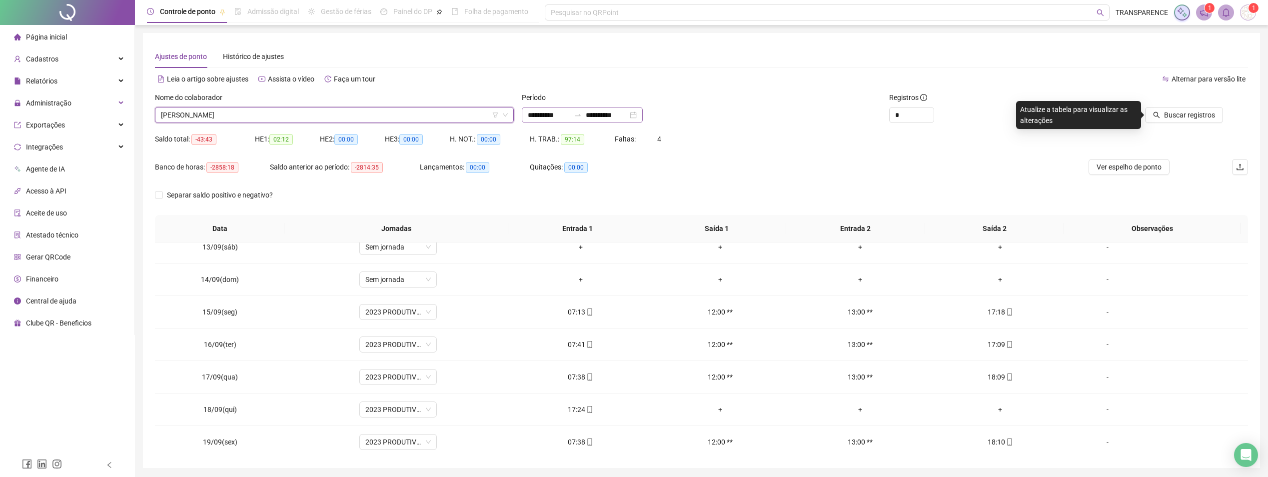
click at [525, 112] on div "**********" at bounding box center [582, 115] width 121 height 16
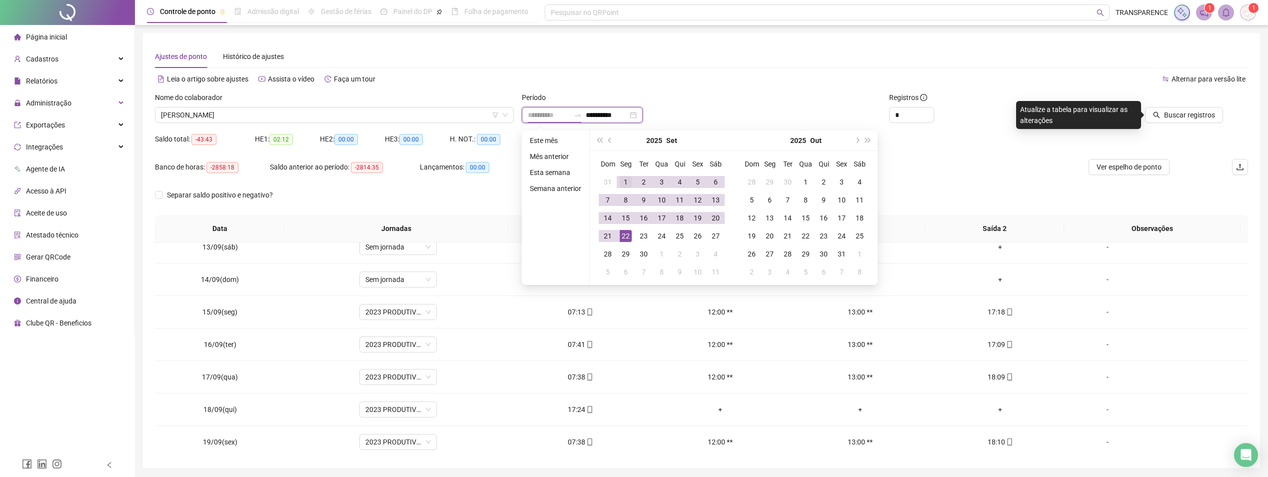
type input "**********"
drag, startPoint x: 621, startPoint y: 181, endPoint x: 621, endPoint y: 217, distance: 36.0
click at [621, 182] on div "1" at bounding box center [626, 182] width 12 height 12
type input "**********"
drag, startPoint x: 625, startPoint y: 233, endPoint x: 626, endPoint y: 224, distance: 8.6
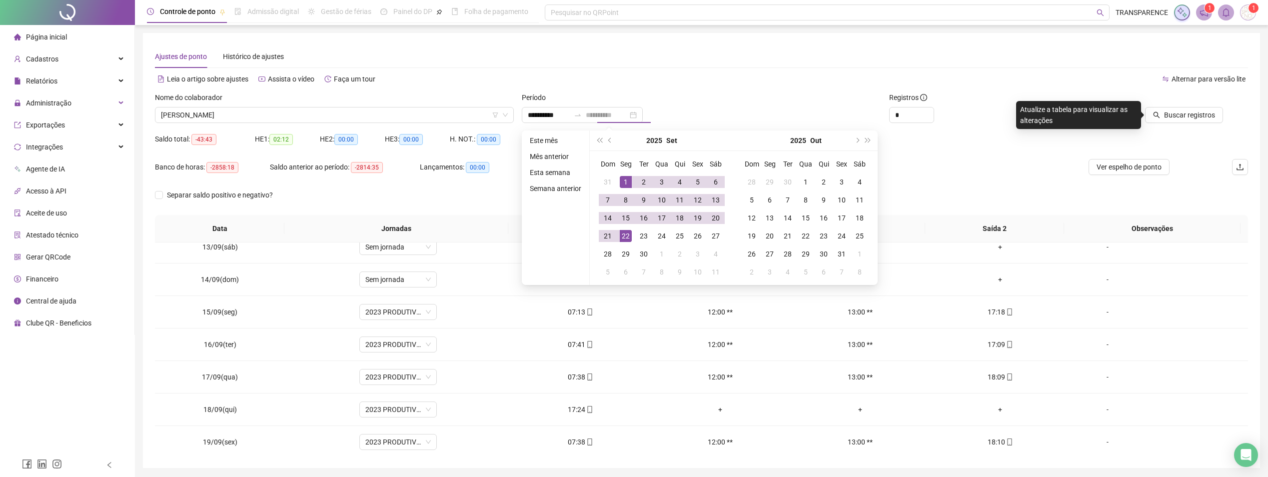
click at [622, 232] on div "22" at bounding box center [626, 236] width 12 height 12
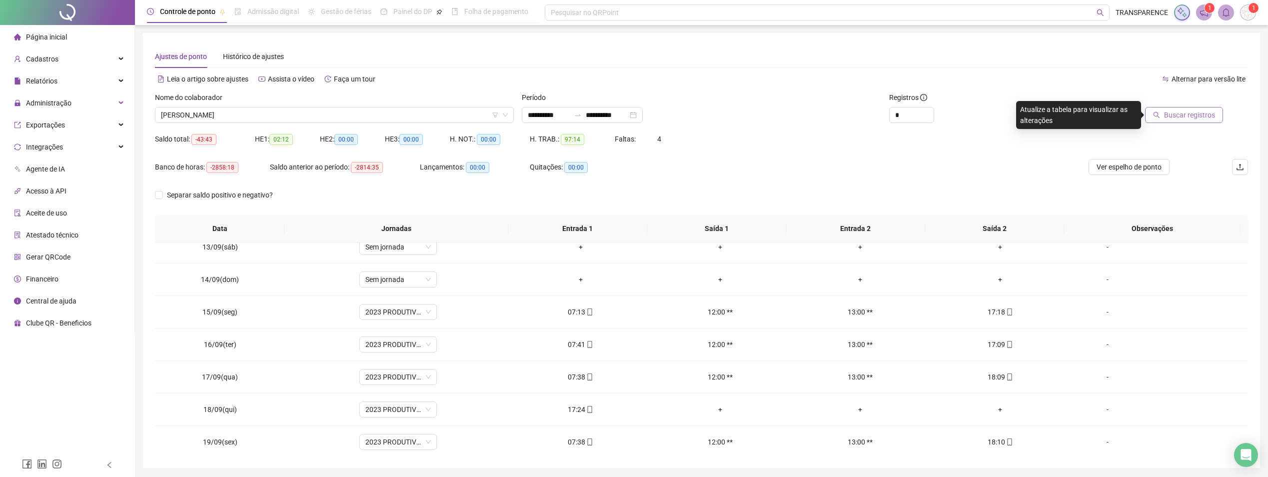
click at [1210, 112] on span "Buscar registros" at bounding box center [1189, 114] width 51 height 11
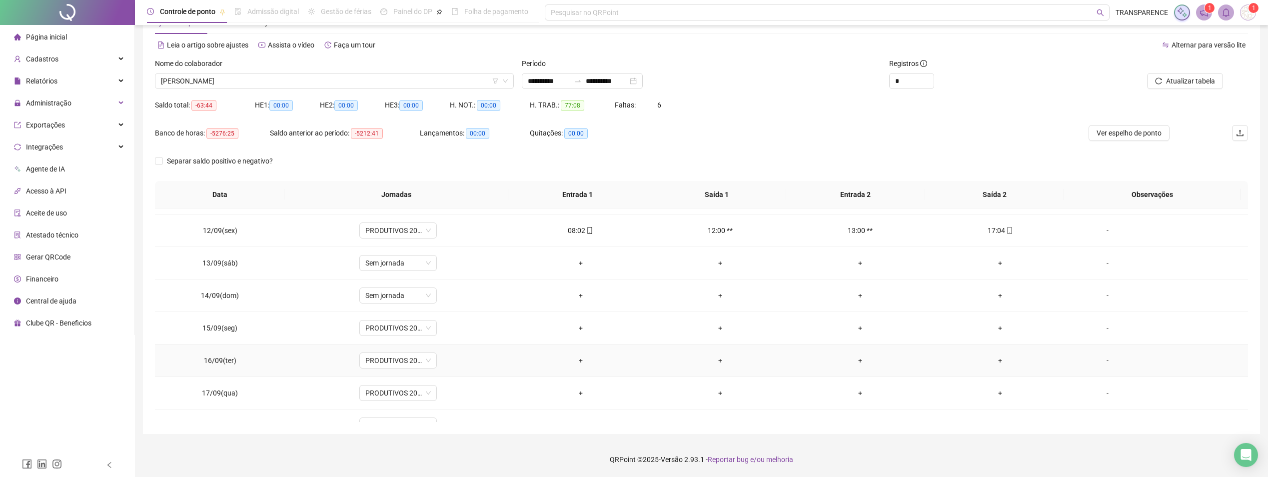
scroll to position [301, 0]
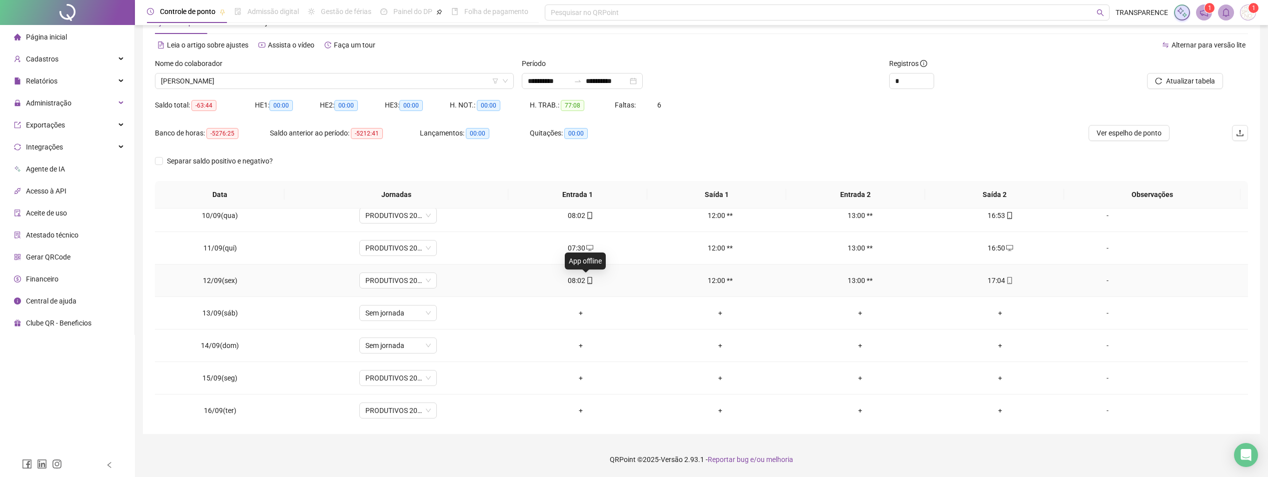
click at [587, 277] on icon "mobile" at bounding box center [589, 280] width 4 height 7
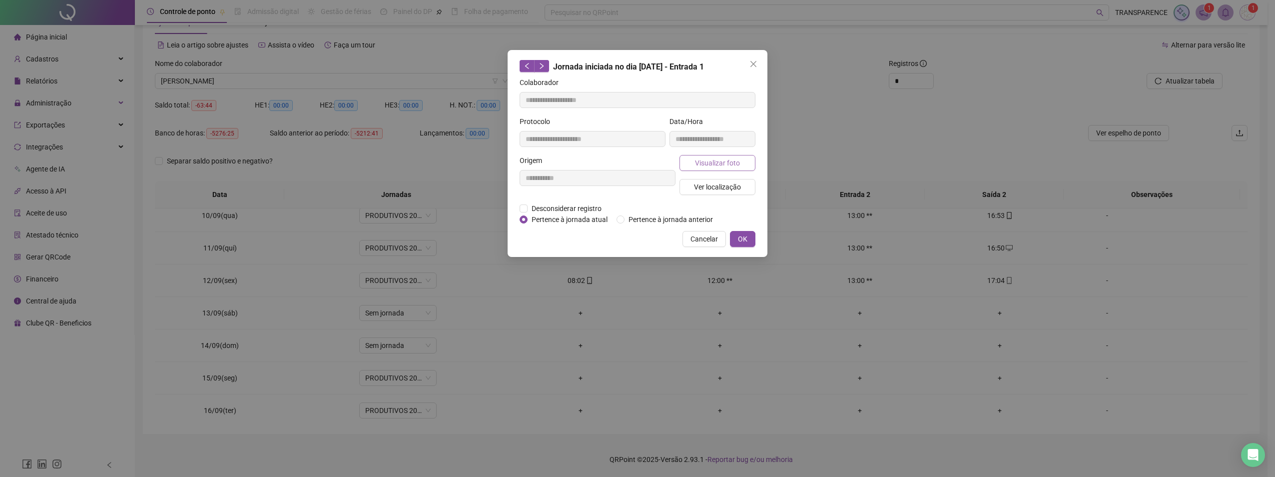
click at [737, 160] on span "Visualizar foto" at bounding box center [717, 162] width 45 height 11
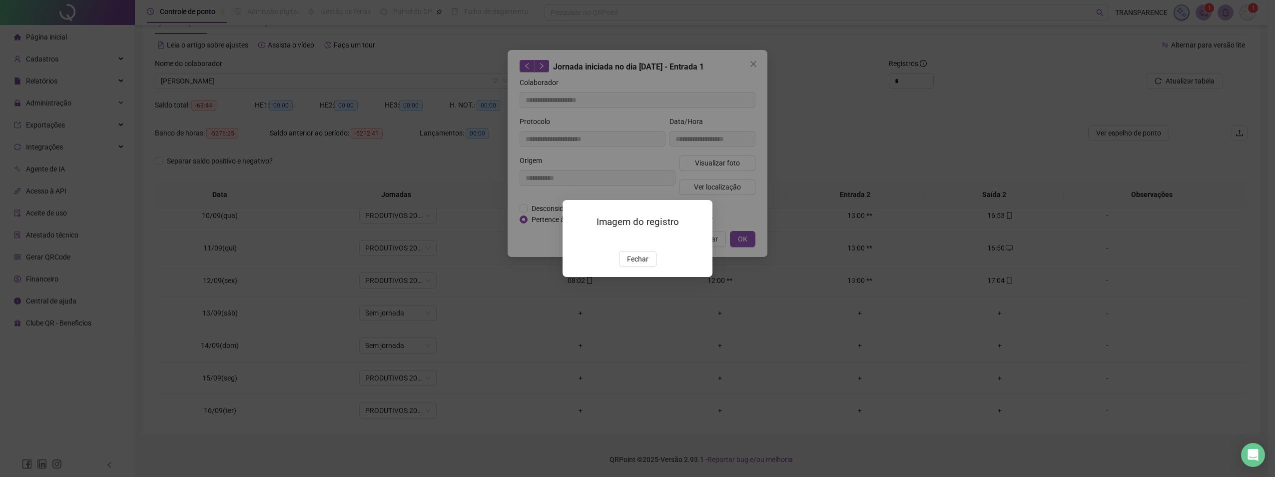
drag, startPoint x: 632, startPoint y: 317, endPoint x: 638, endPoint y: 293, distance: 24.7
click at [632, 264] on span "Fechar" at bounding box center [637, 258] width 21 height 11
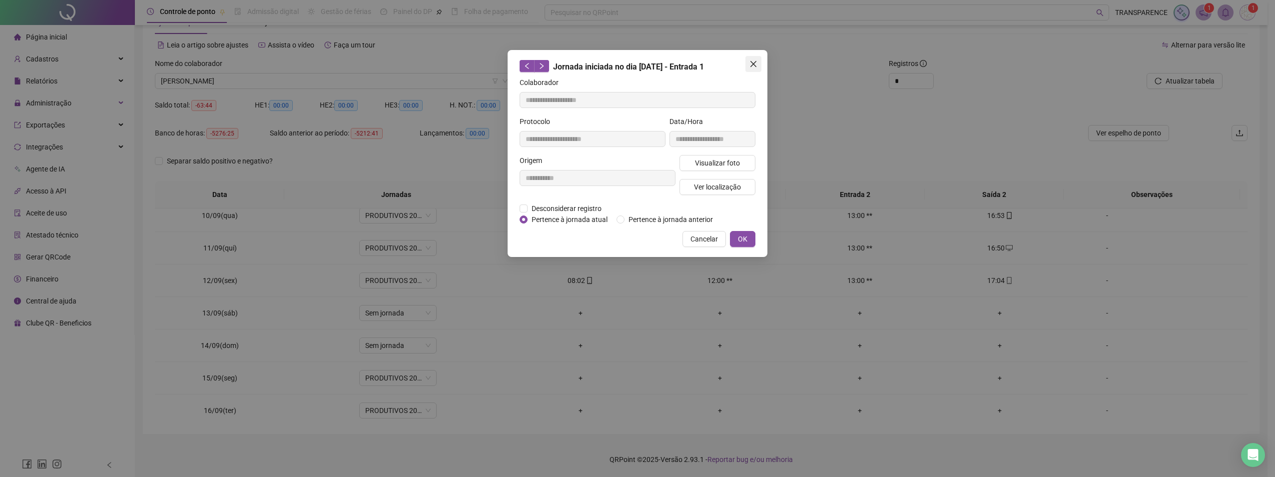
click at [748, 62] on span "Close" at bounding box center [754, 64] width 16 height 8
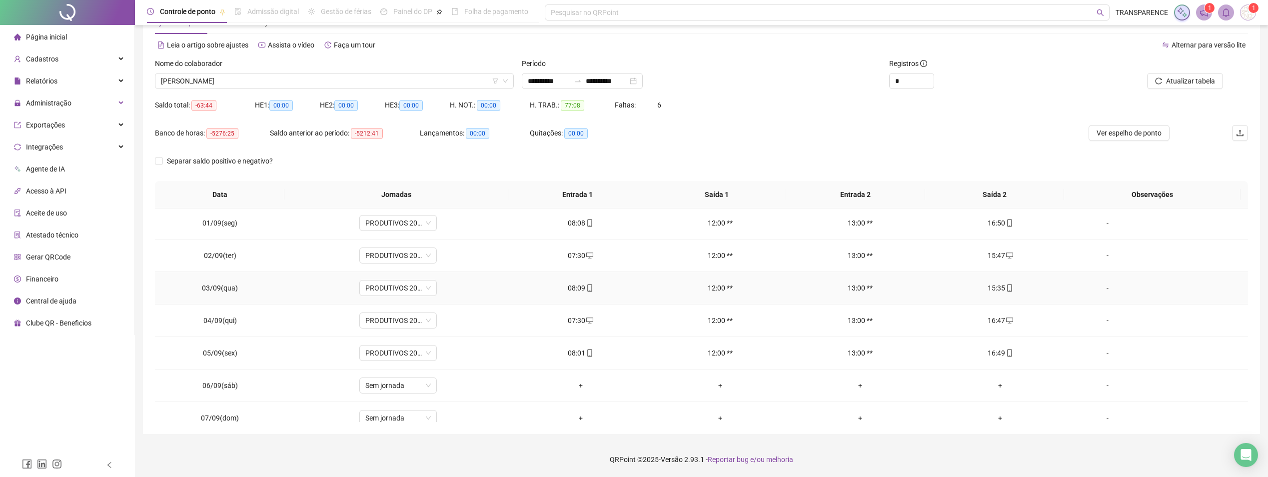
scroll to position [0, 0]
drag, startPoint x: 584, startPoint y: 289, endPoint x: 594, endPoint y: 269, distance: 22.1
click at [586, 289] on icon "mobile" at bounding box center [589, 289] width 7 height 7
type input "**********"
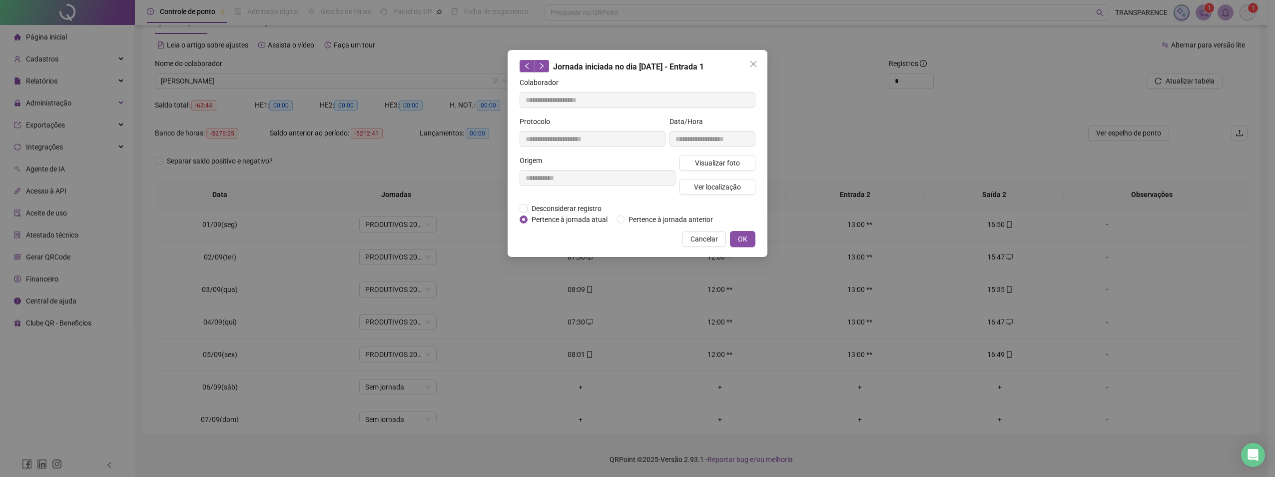
drag, startPoint x: 696, startPoint y: 163, endPoint x: 698, endPoint y: 153, distance: 10.2
click at [697, 156] on button "Visualizar foto" at bounding box center [718, 163] width 76 height 16
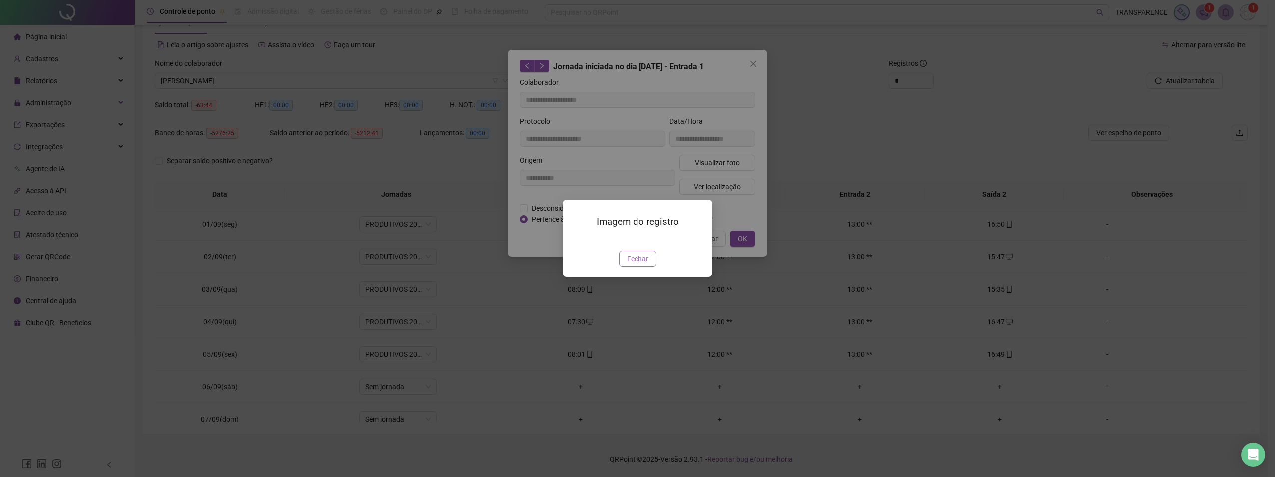
drag, startPoint x: 644, startPoint y: 310, endPoint x: 734, endPoint y: 120, distance: 210.1
click at [644, 267] on button "Fechar" at bounding box center [637, 259] width 37 height 16
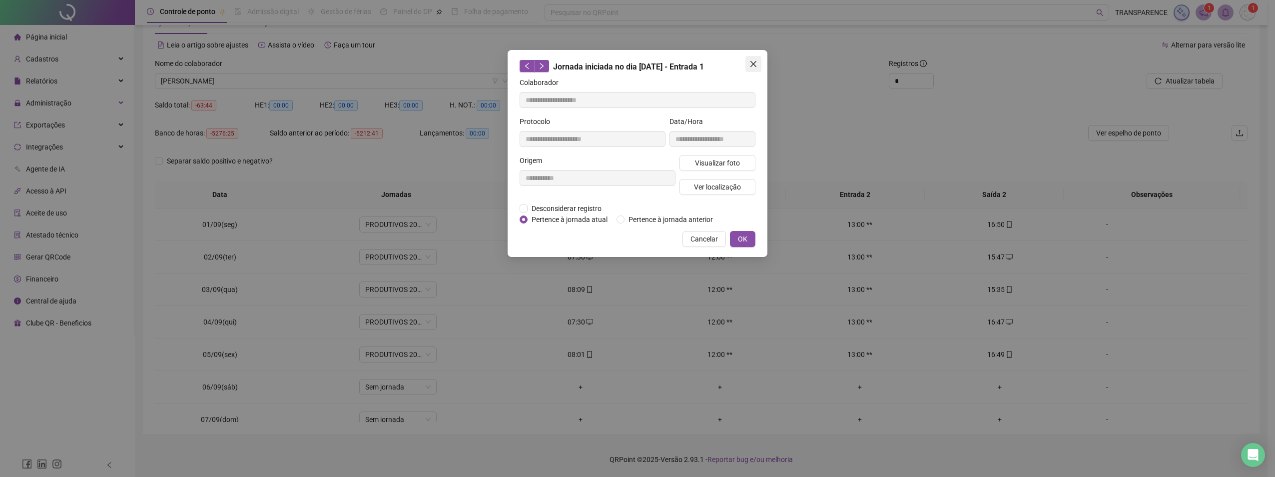
click at [752, 56] on button "Close" at bounding box center [754, 64] width 16 height 16
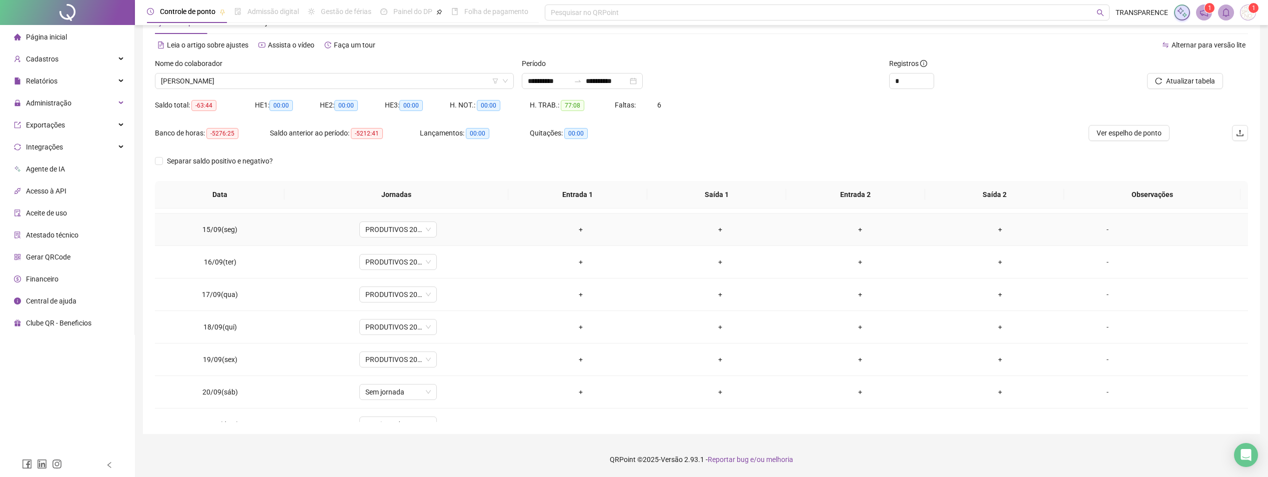
scroll to position [501, 0]
